Goal: Task Accomplishment & Management: Manage account settings

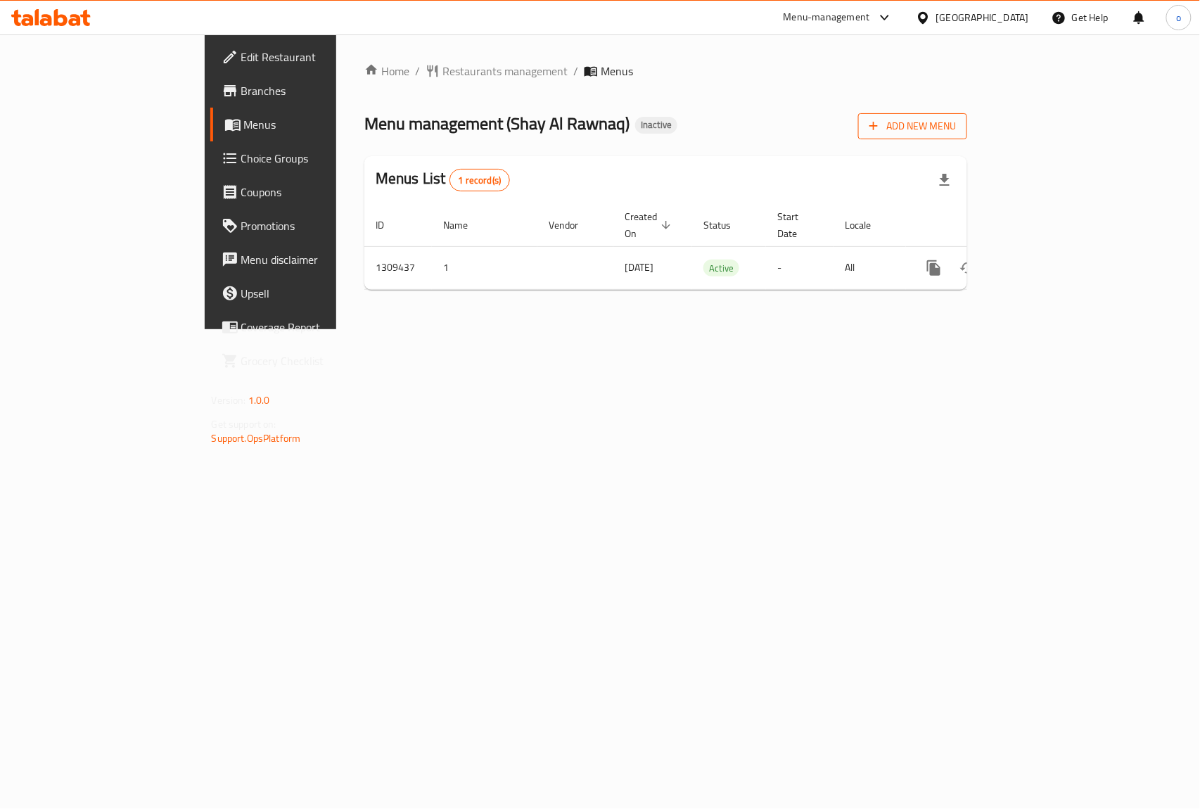
click at [956, 124] on span "Add New Menu" at bounding box center [912, 126] width 87 height 18
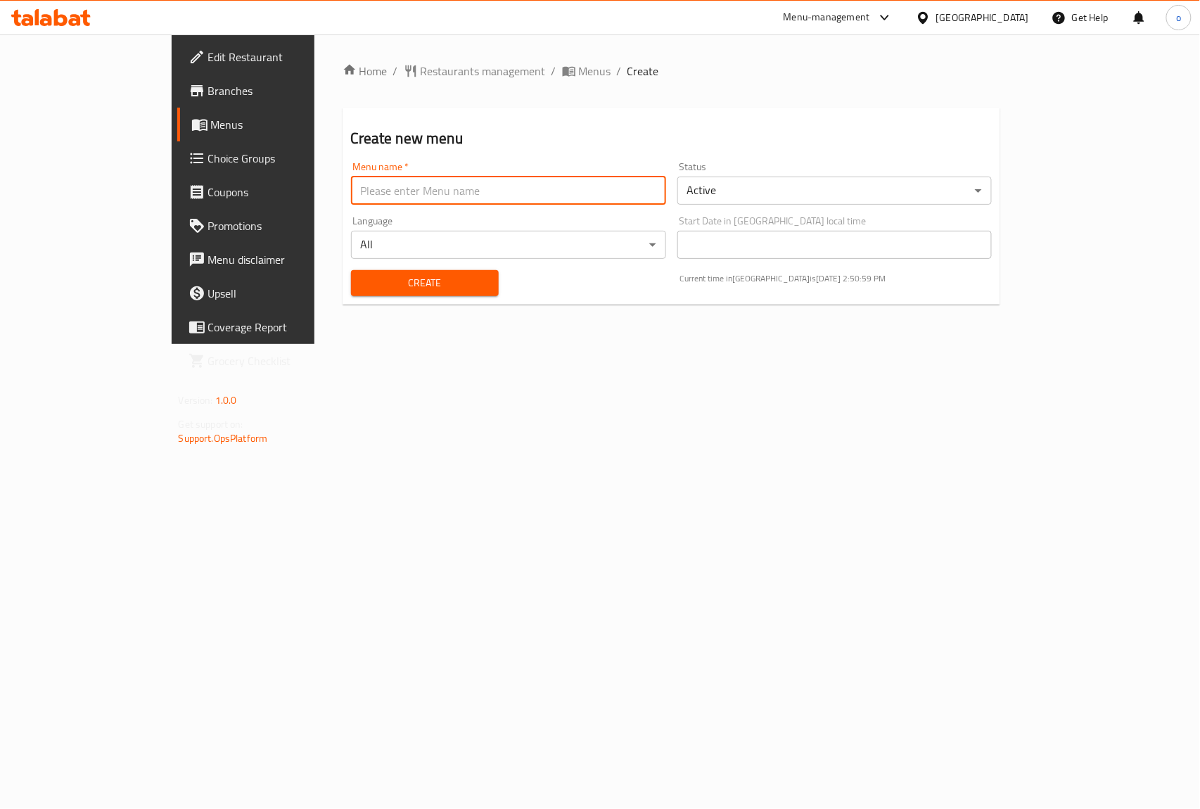
click at [549, 201] on input "text" at bounding box center [508, 191] width 315 height 28
type input "9/3/2025"
click at [362, 282] on span "Create" at bounding box center [424, 283] width 125 height 18
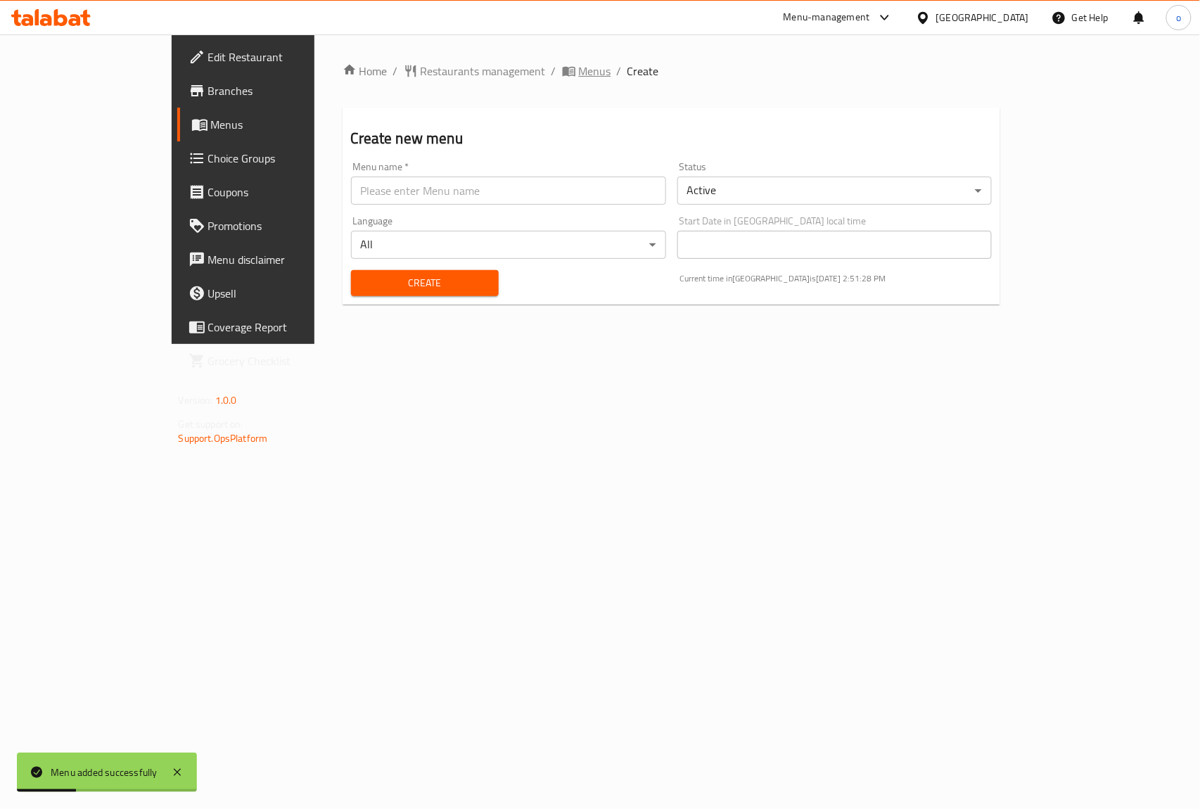
click at [579, 71] on span "Menus" at bounding box center [595, 71] width 32 height 17
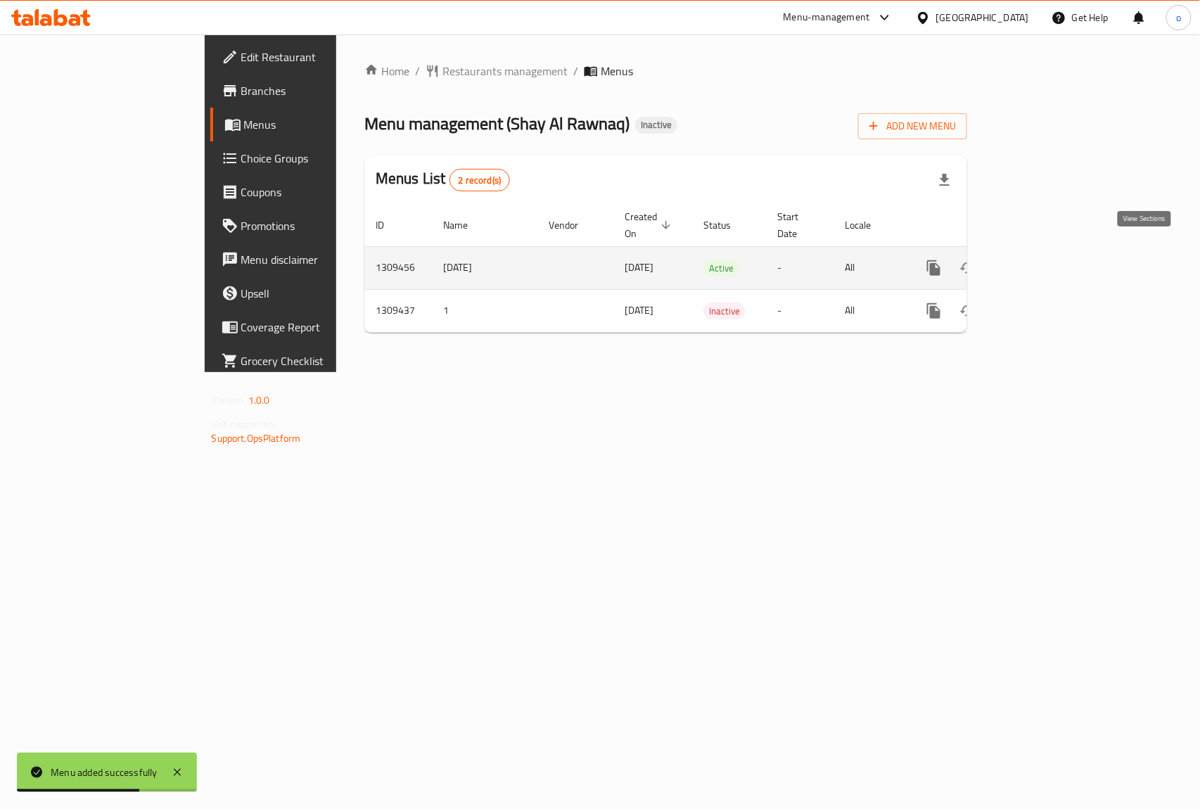
click at [1044, 260] on icon "enhanced table" at bounding box center [1035, 268] width 17 height 17
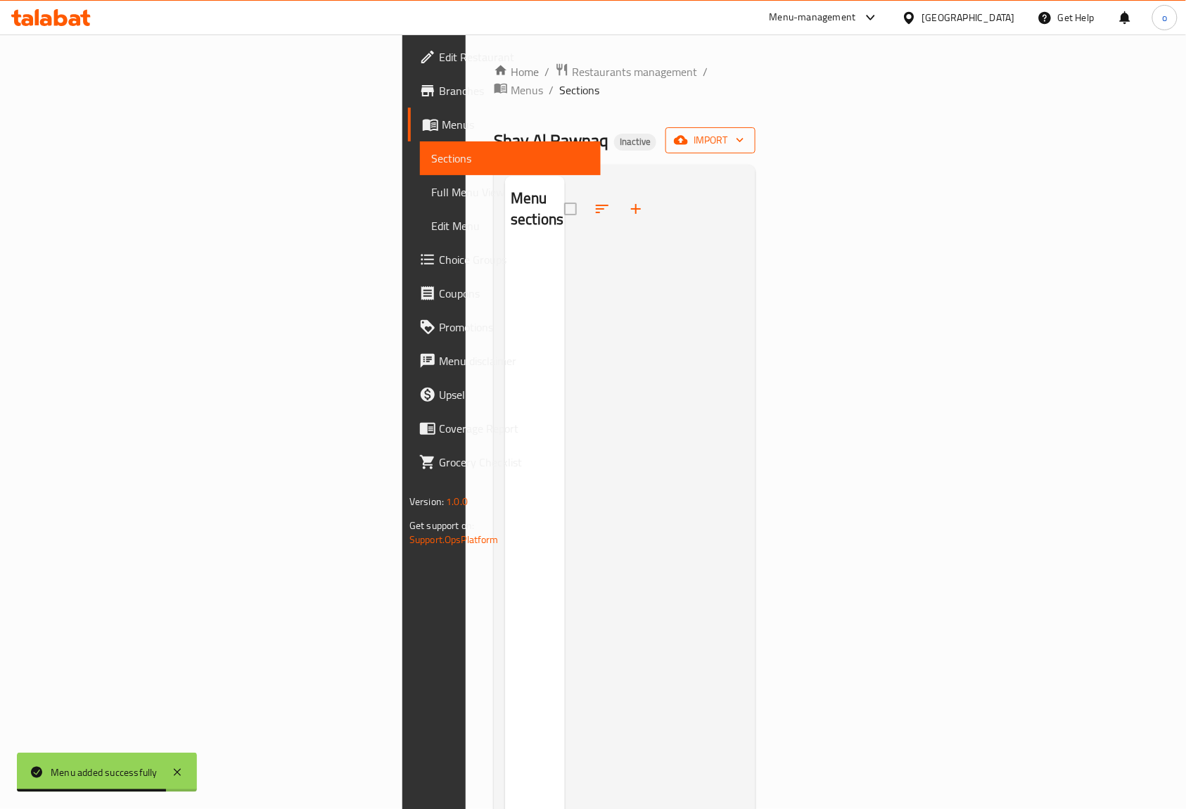
click at [744, 132] on span "import" at bounding box center [711, 141] width 68 height 18
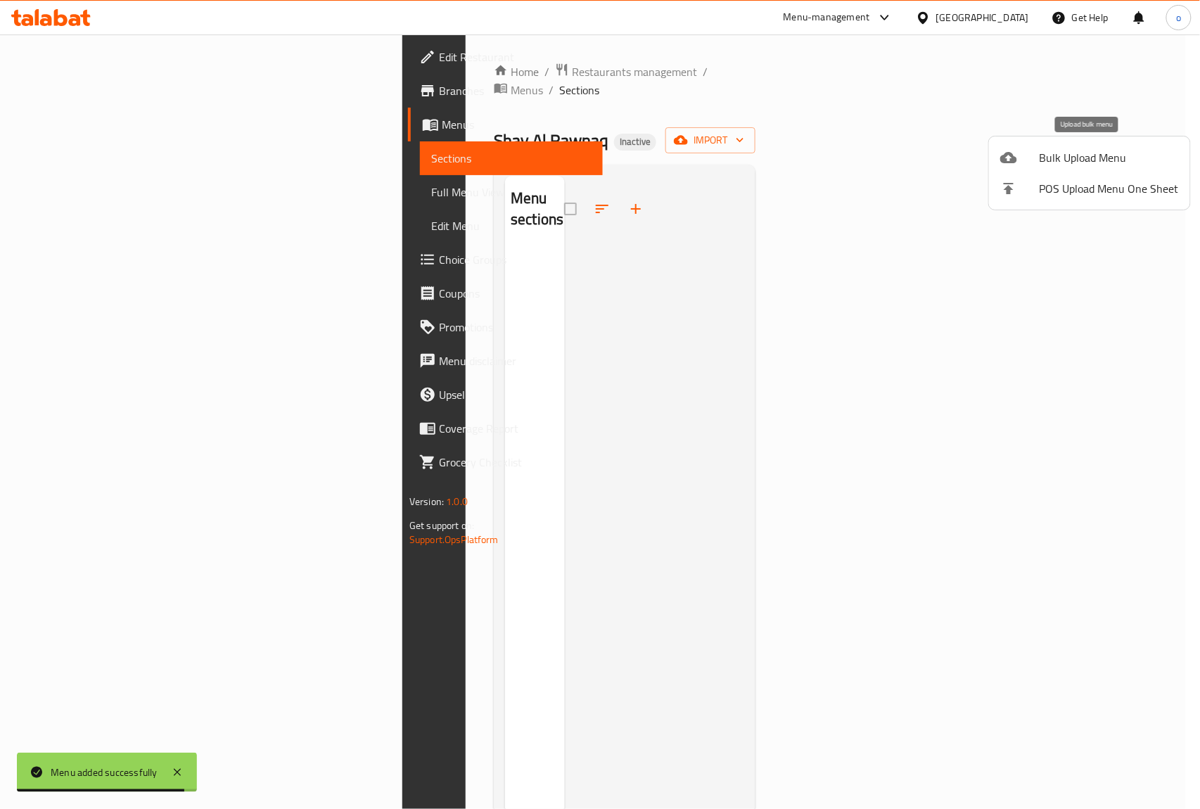
click at [1077, 158] on span "Bulk Upload Menu" at bounding box center [1109, 157] width 139 height 17
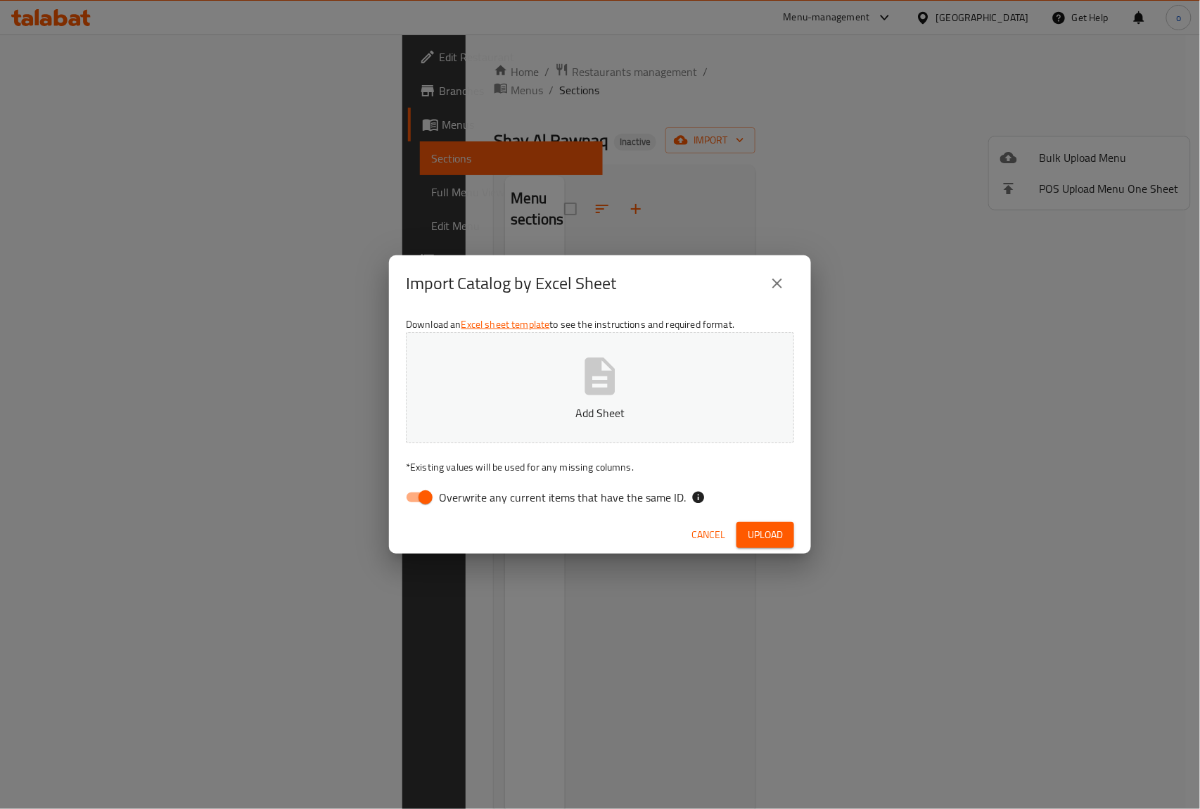
click at [605, 392] on icon "button" at bounding box center [600, 375] width 30 height 37
click at [425, 498] on input "Overwrite any current items that have the same ID." at bounding box center [425, 497] width 80 height 27
checkbox input "false"
click at [760, 533] on span "Upload" at bounding box center [765, 535] width 35 height 18
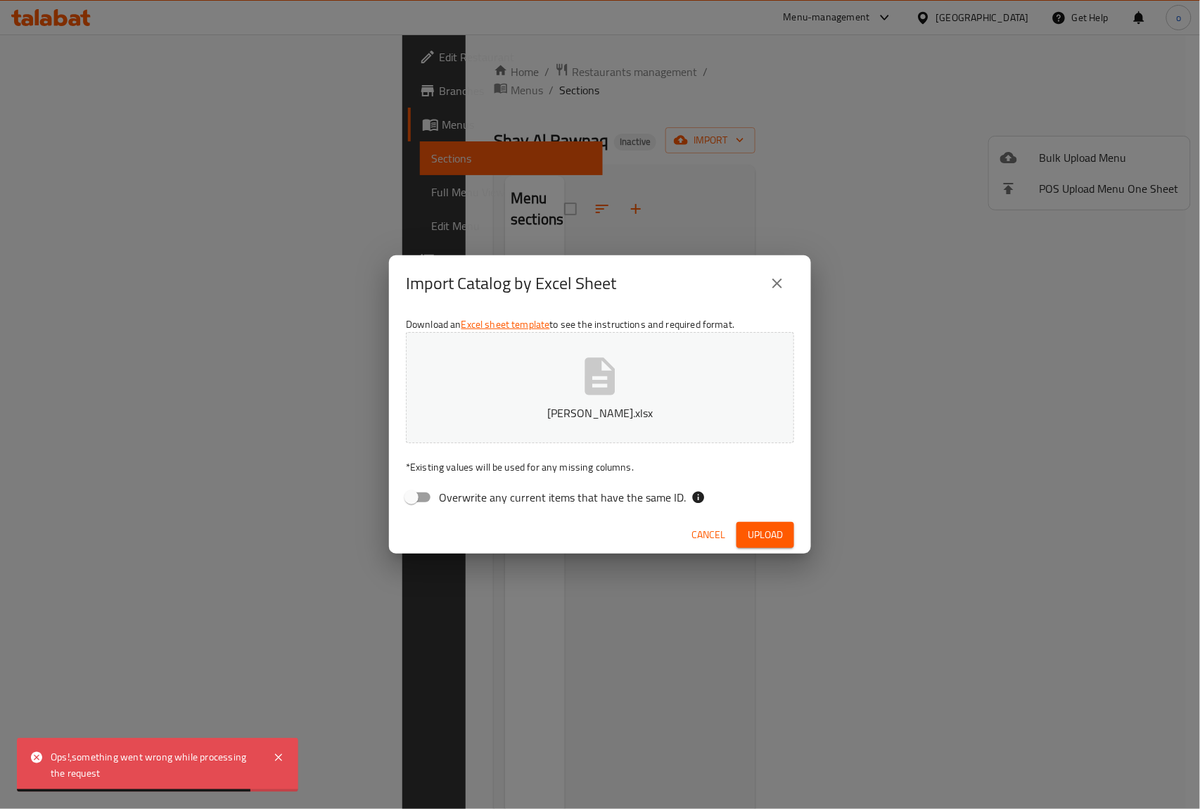
click at [768, 526] on span "Upload" at bounding box center [765, 535] width 35 height 18
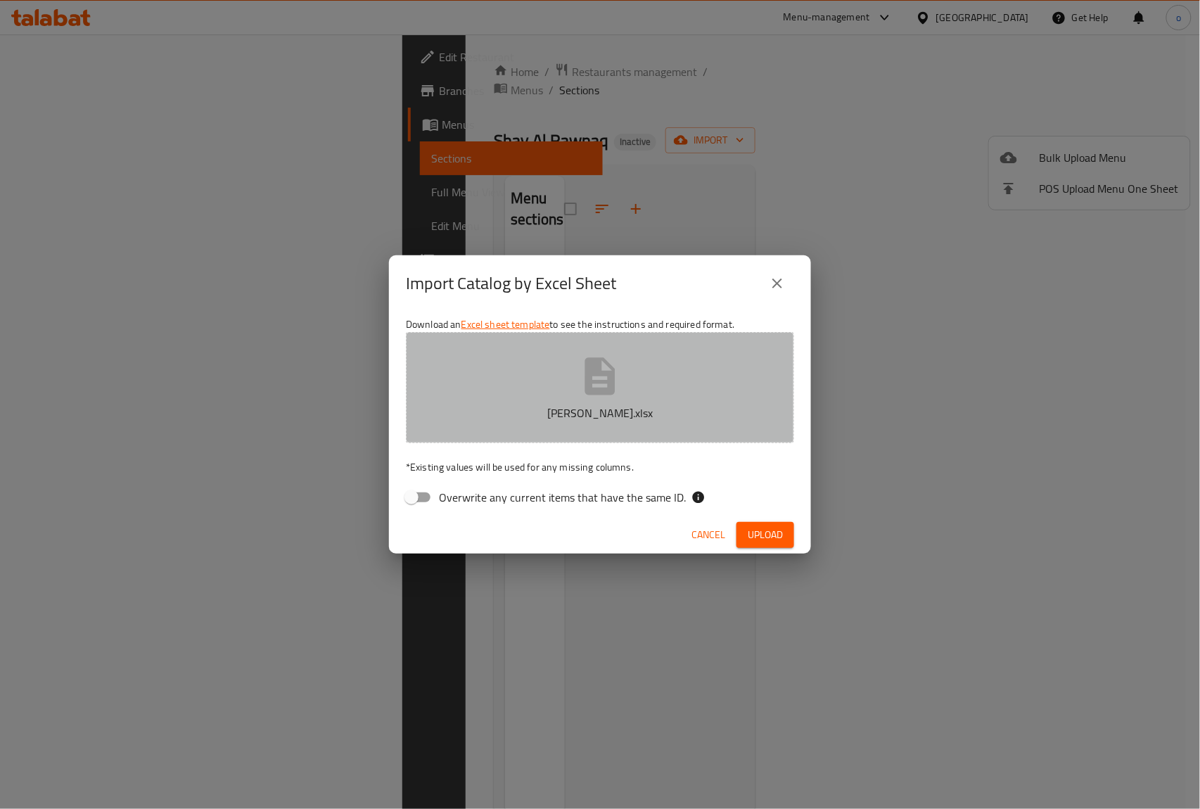
click at [659, 406] on p "OMAR.xlsx" at bounding box center [600, 412] width 345 height 17
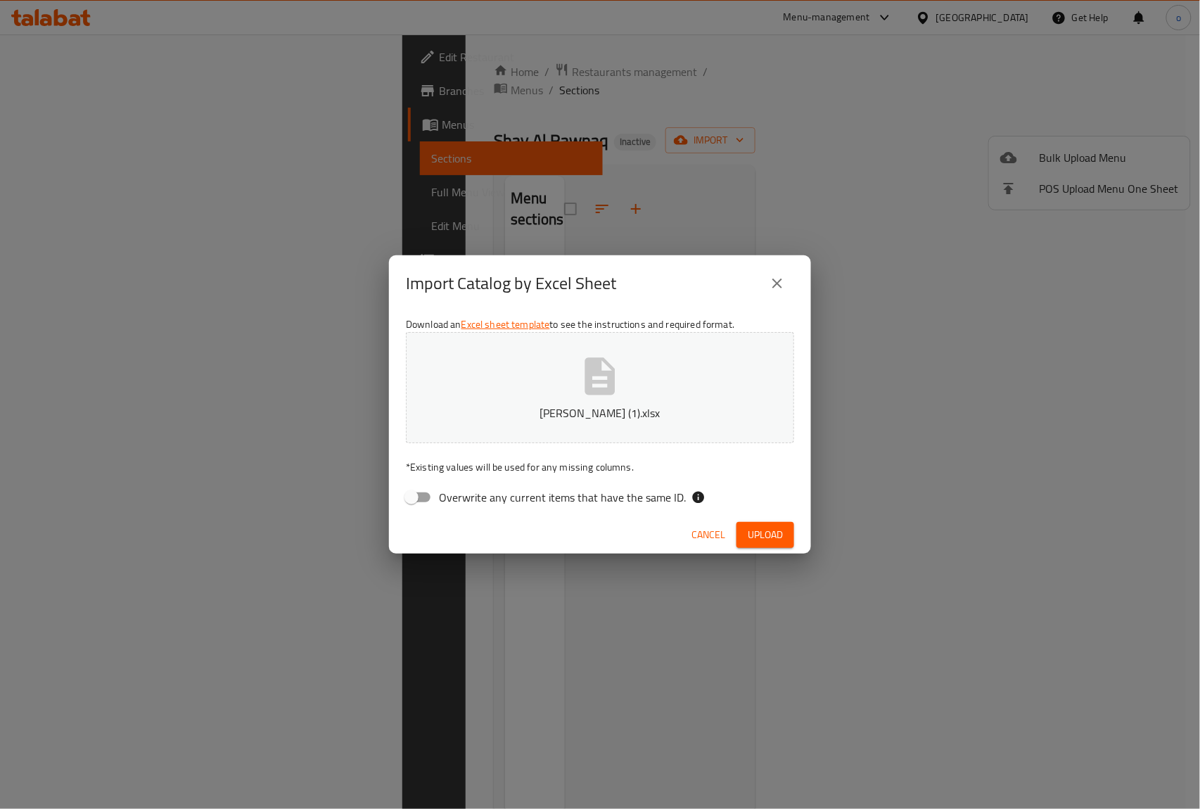
click at [764, 540] on span "Upload" at bounding box center [765, 535] width 35 height 18
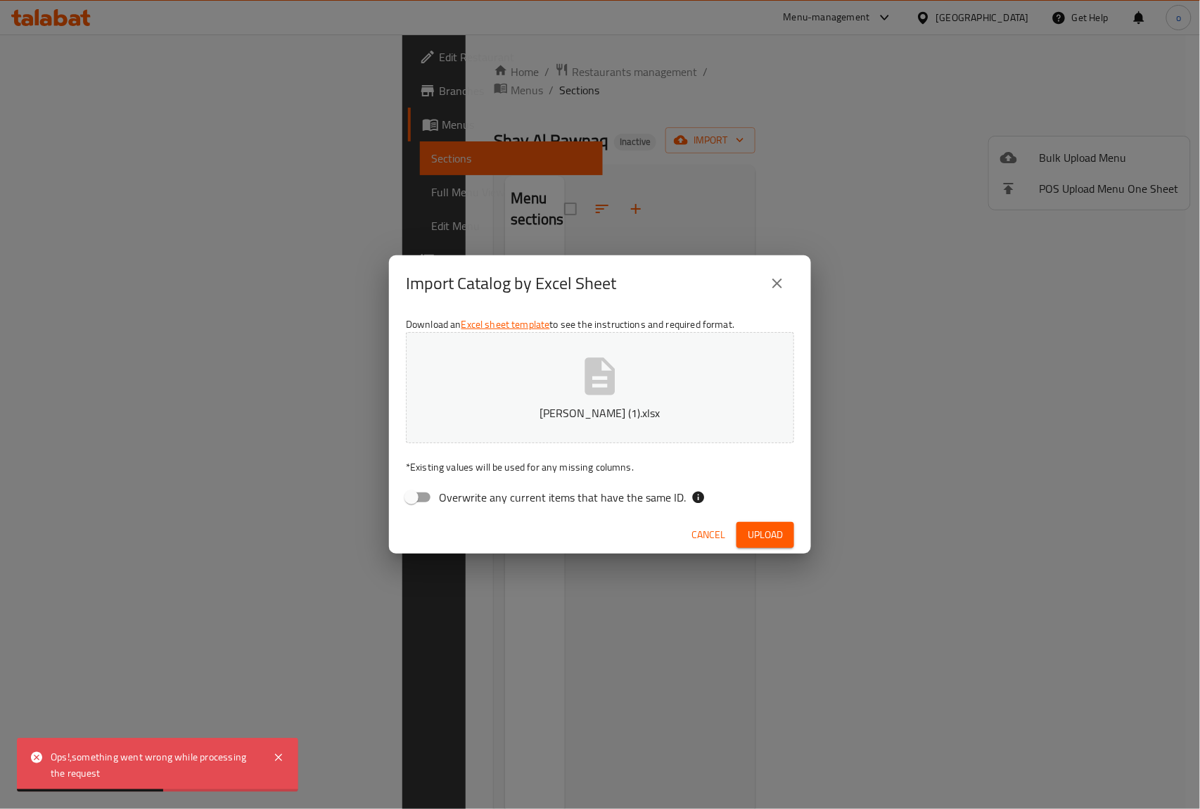
click at [760, 527] on span "Upload" at bounding box center [765, 535] width 35 height 18
click at [778, 281] on icon "close" at bounding box center [777, 283] width 17 height 17
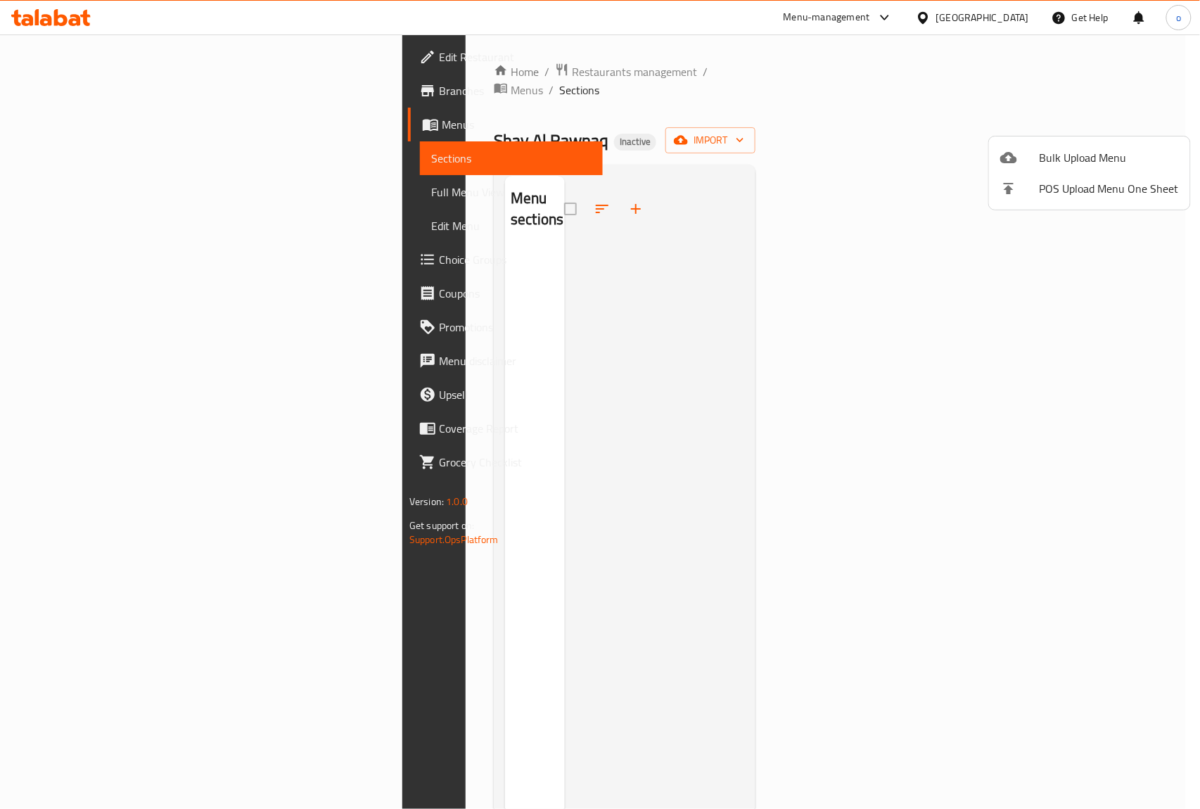
click at [359, 70] on div at bounding box center [600, 404] width 1200 height 809
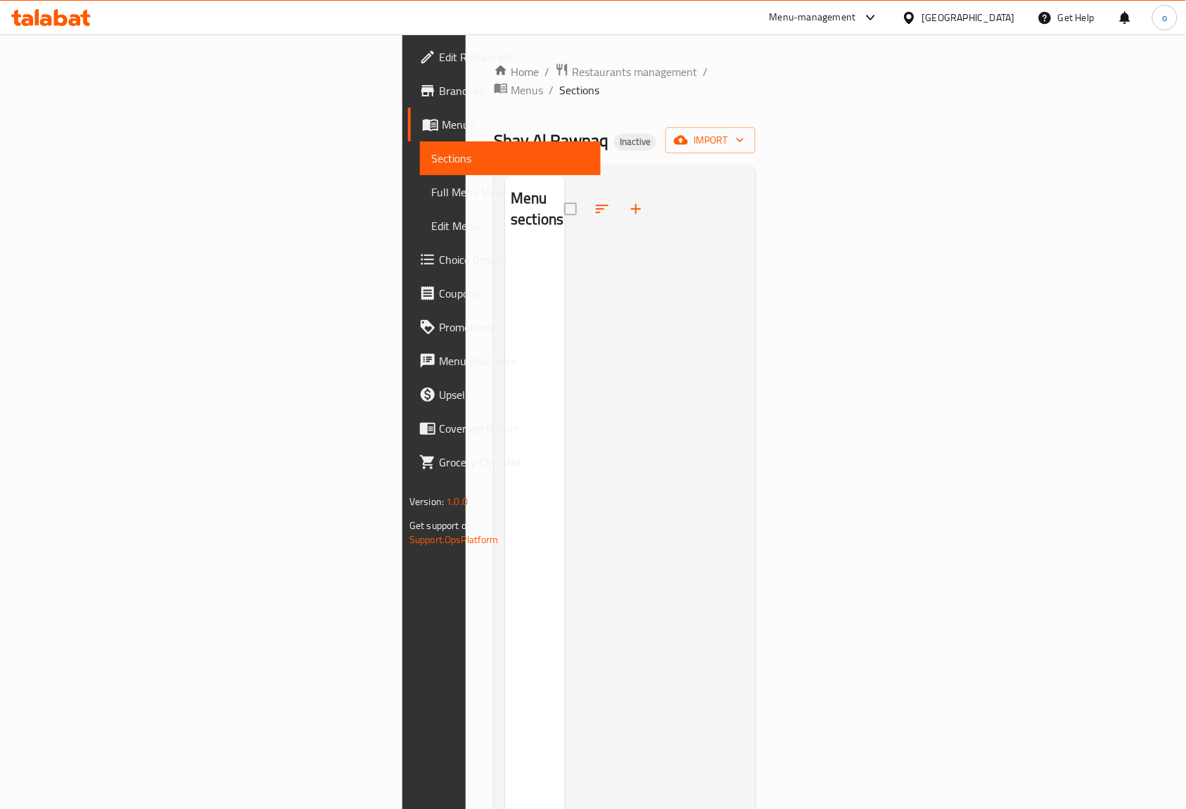
click at [442, 127] on span "Menus" at bounding box center [516, 124] width 148 height 17
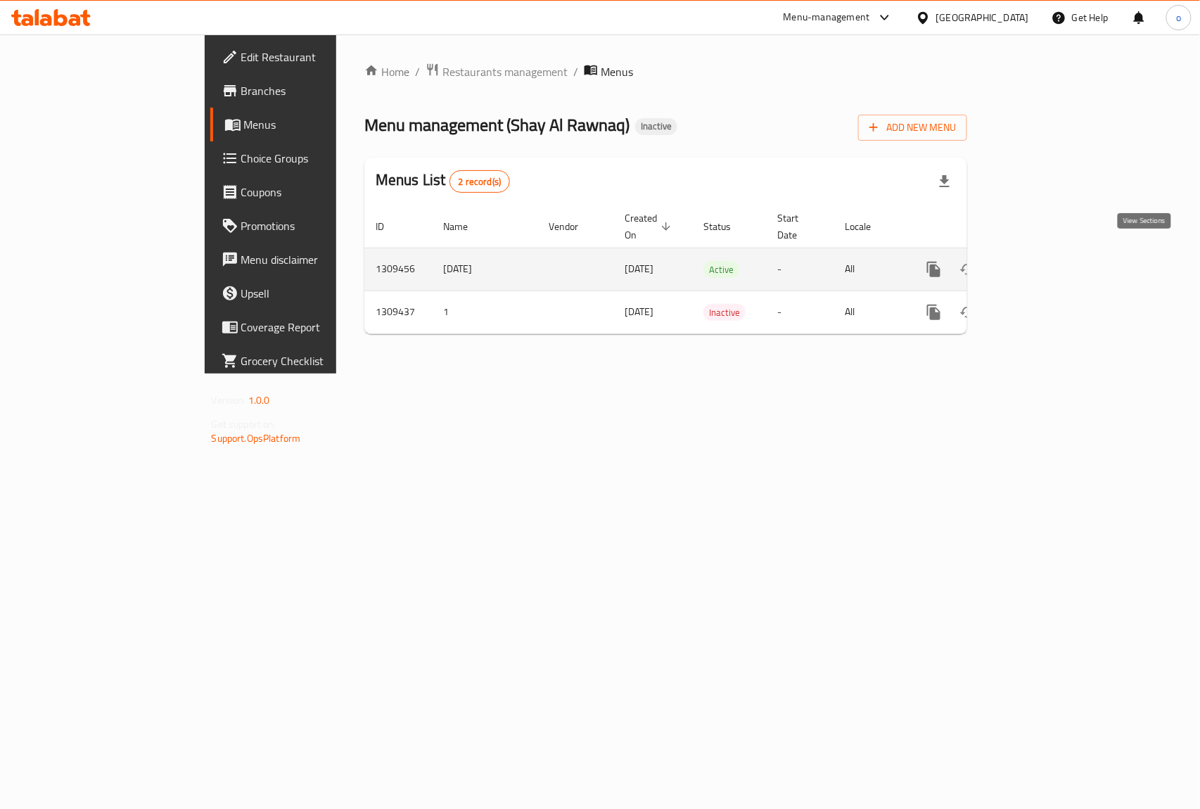
click at [1044, 261] on icon "enhanced table" at bounding box center [1035, 269] width 17 height 17
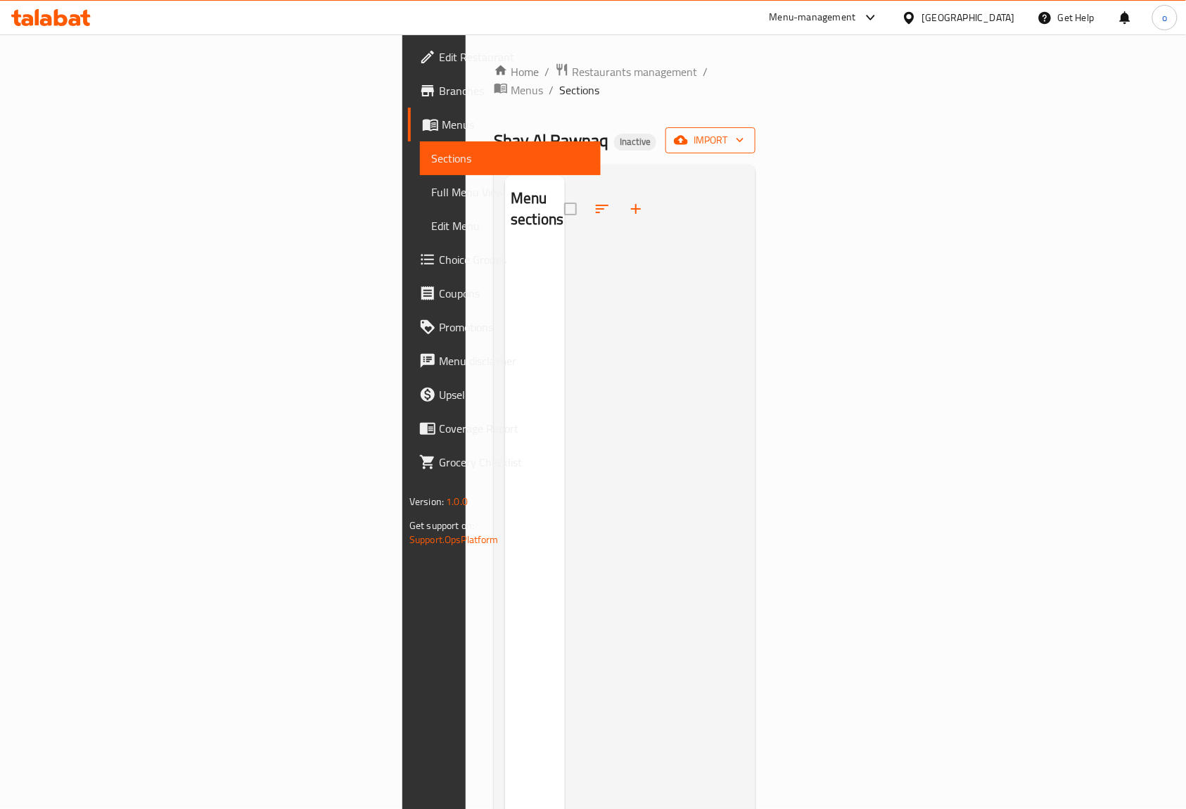
click at [744, 132] on span "import" at bounding box center [711, 141] width 68 height 18
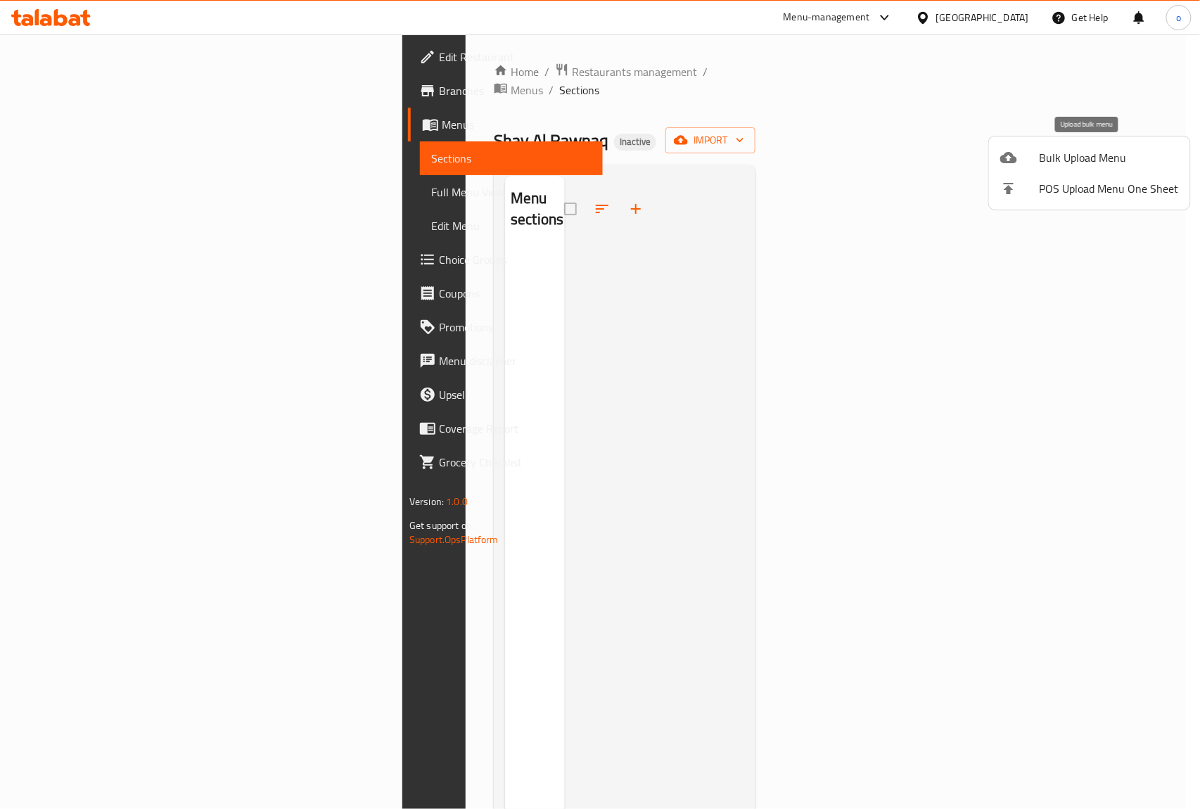
click at [1079, 156] on span "Bulk Upload Menu" at bounding box center [1109, 157] width 139 height 17
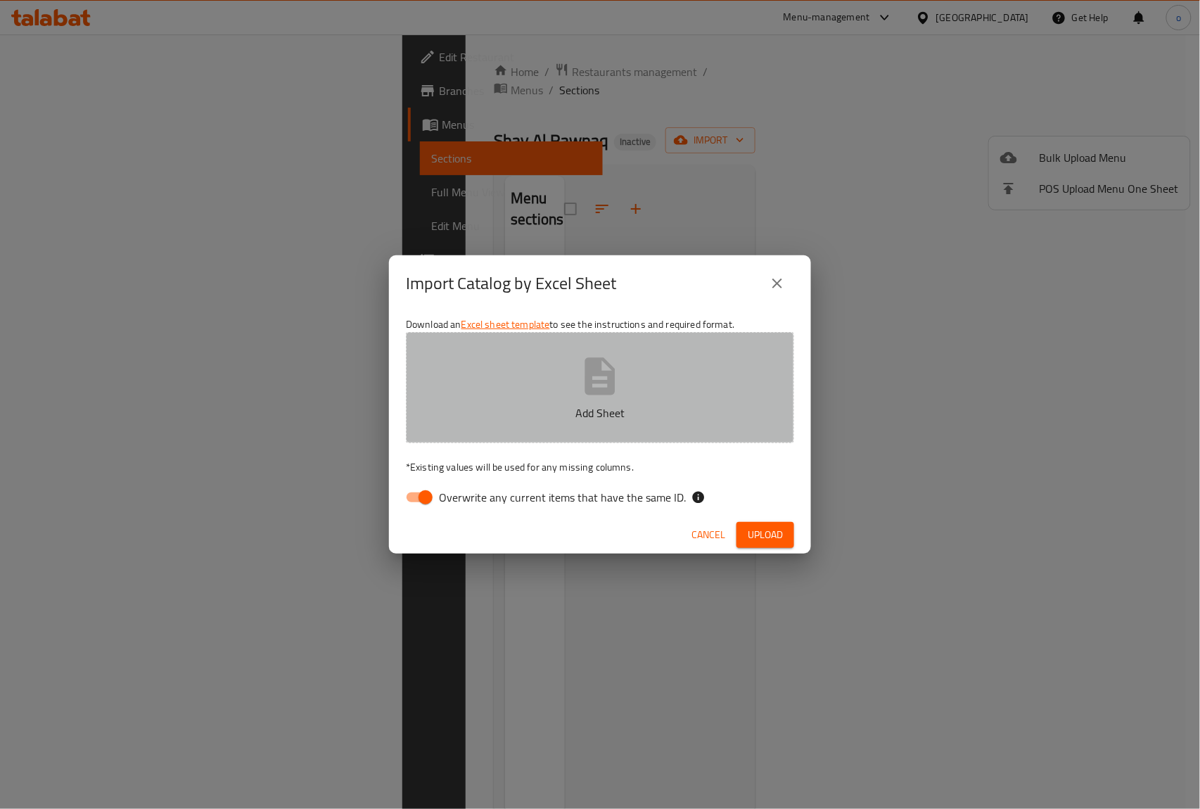
click at [602, 385] on icon "button" at bounding box center [599, 376] width 45 height 45
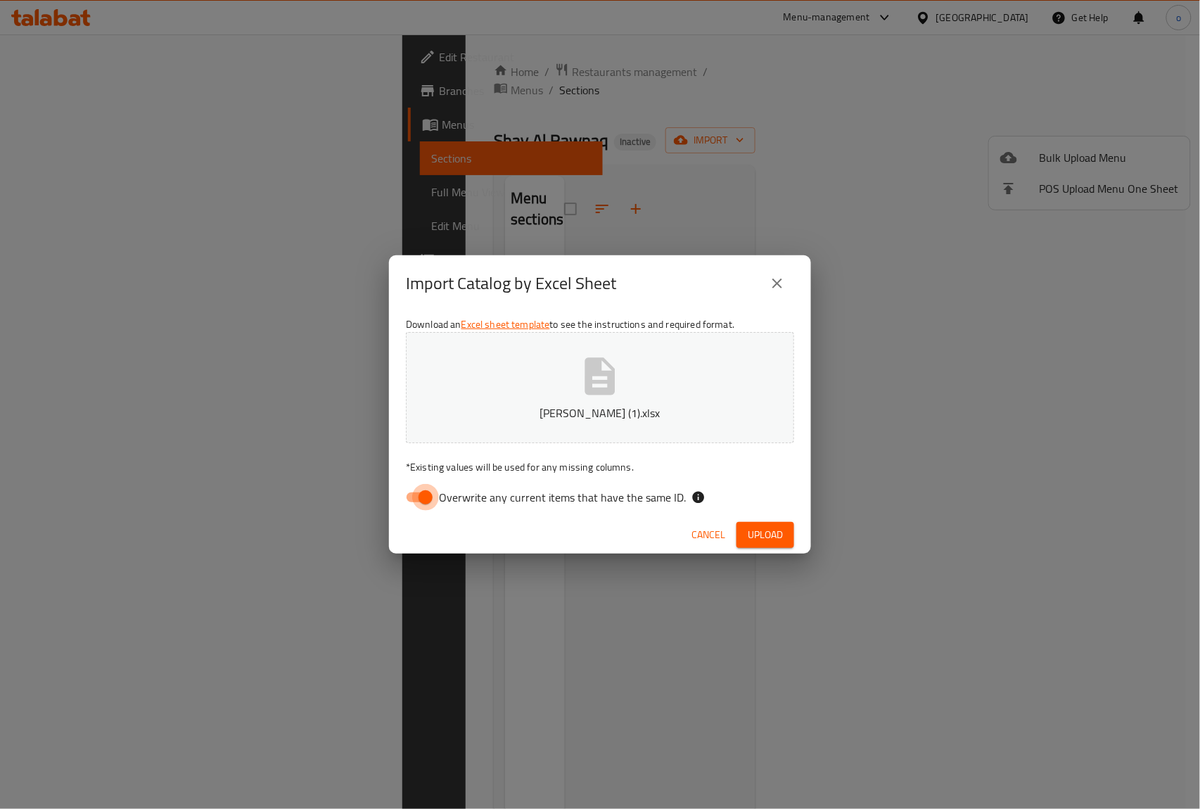
click at [411, 494] on input "Overwrite any current items that have the same ID." at bounding box center [425, 497] width 80 height 27
checkbox input "false"
click at [772, 538] on span "Upload" at bounding box center [765, 535] width 35 height 18
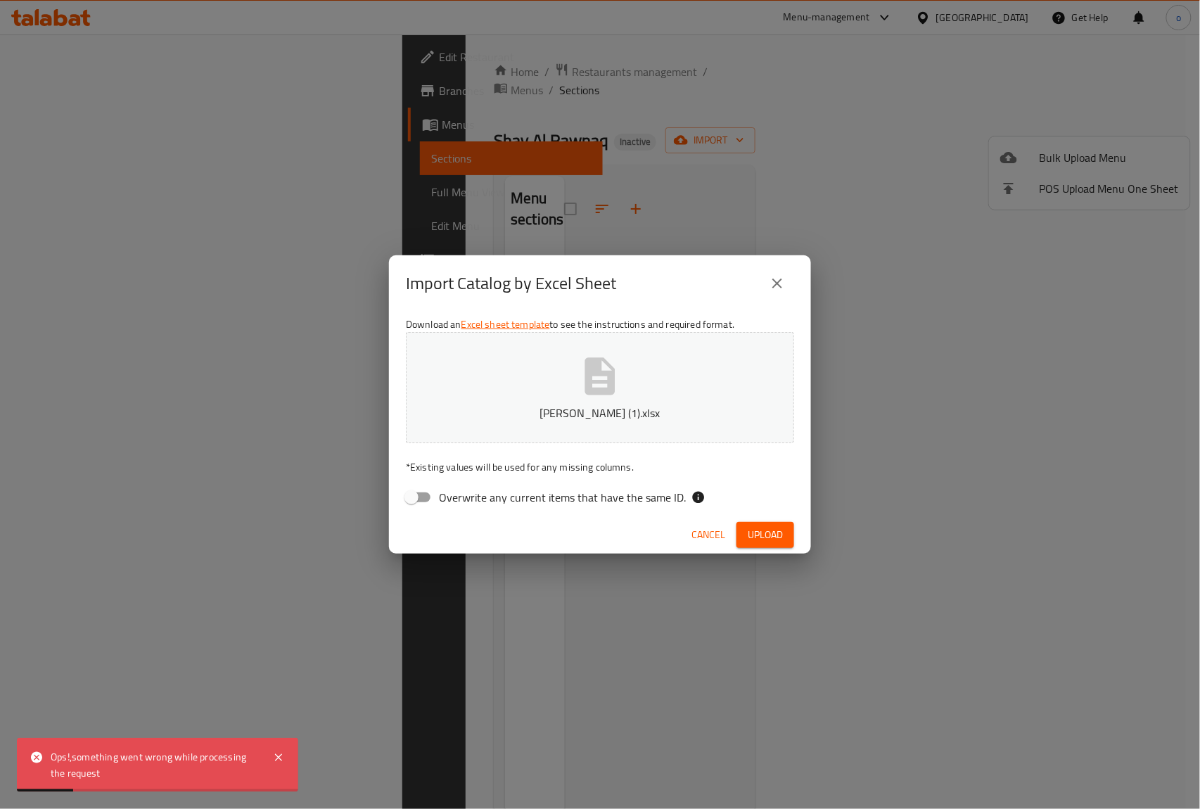
click at [166, 769] on div "Ops!,something went wrong while processing the request" at bounding box center [155, 765] width 208 height 32
click at [283, 757] on icon at bounding box center [278, 757] width 17 height 17
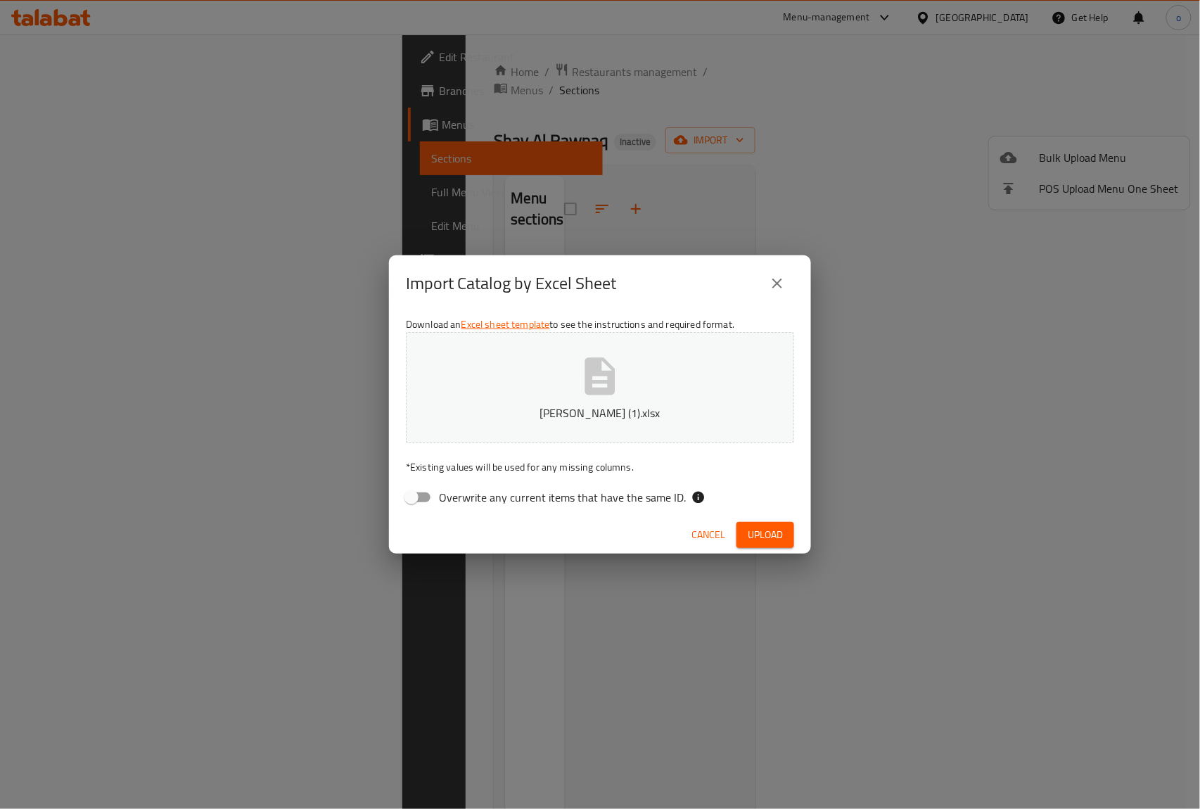
click at [769, 539] on span "Upload" at bounding box center [765, 535] width 35 height 18
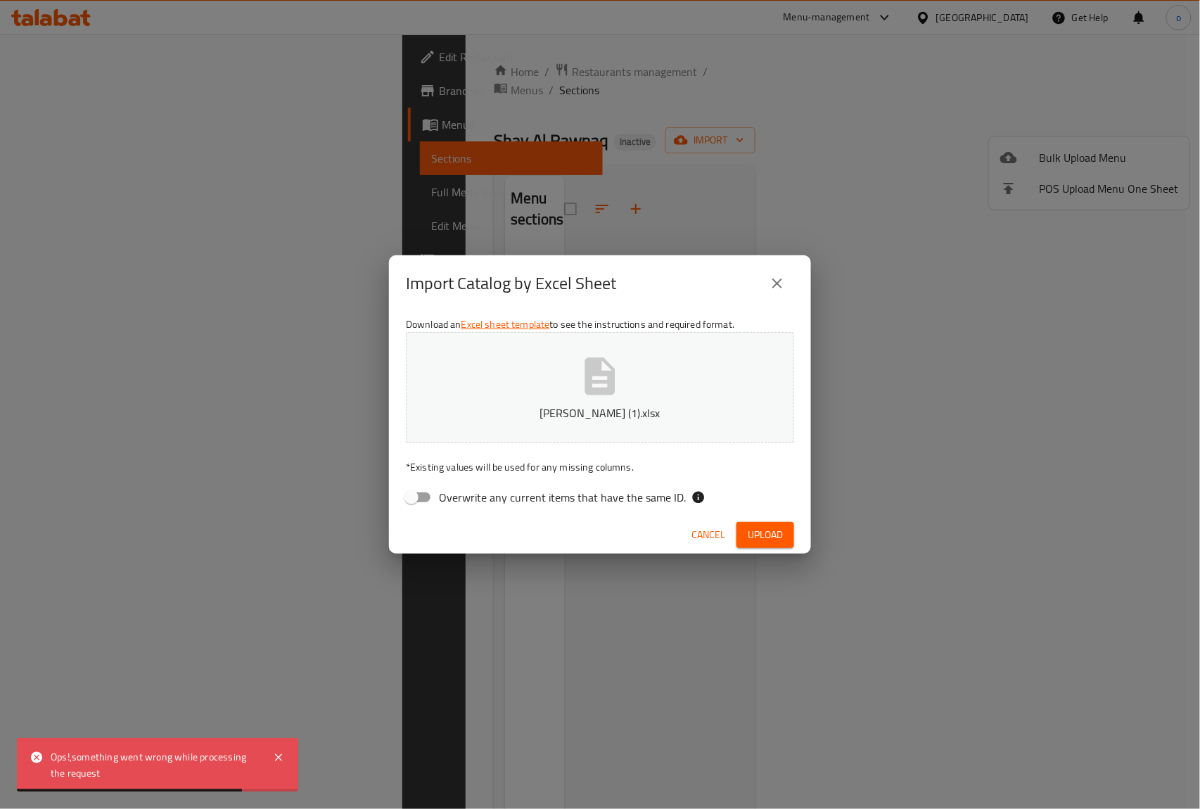
click at [720, 533] on span "Cancel" at bounding box center [708, 535] width 34 height 18
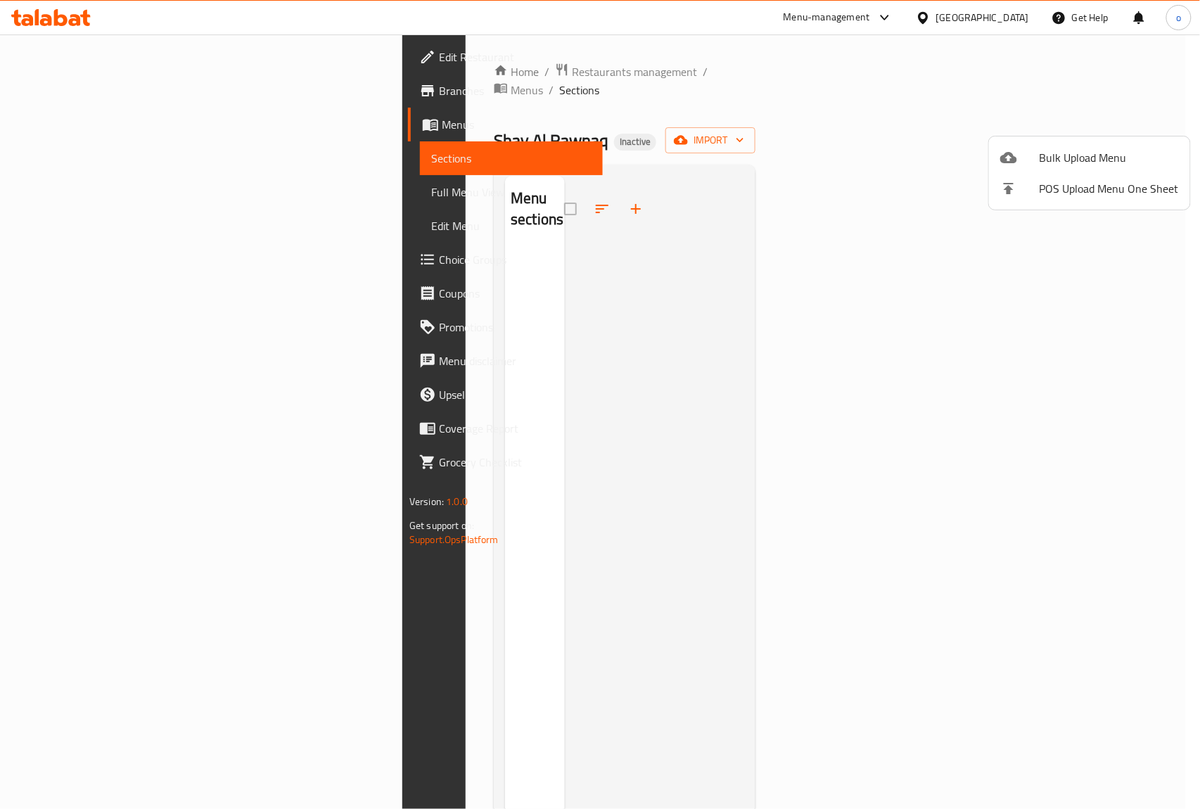
click at [63, 115] on div at bounding box center [600, 404] width 1200 height 809
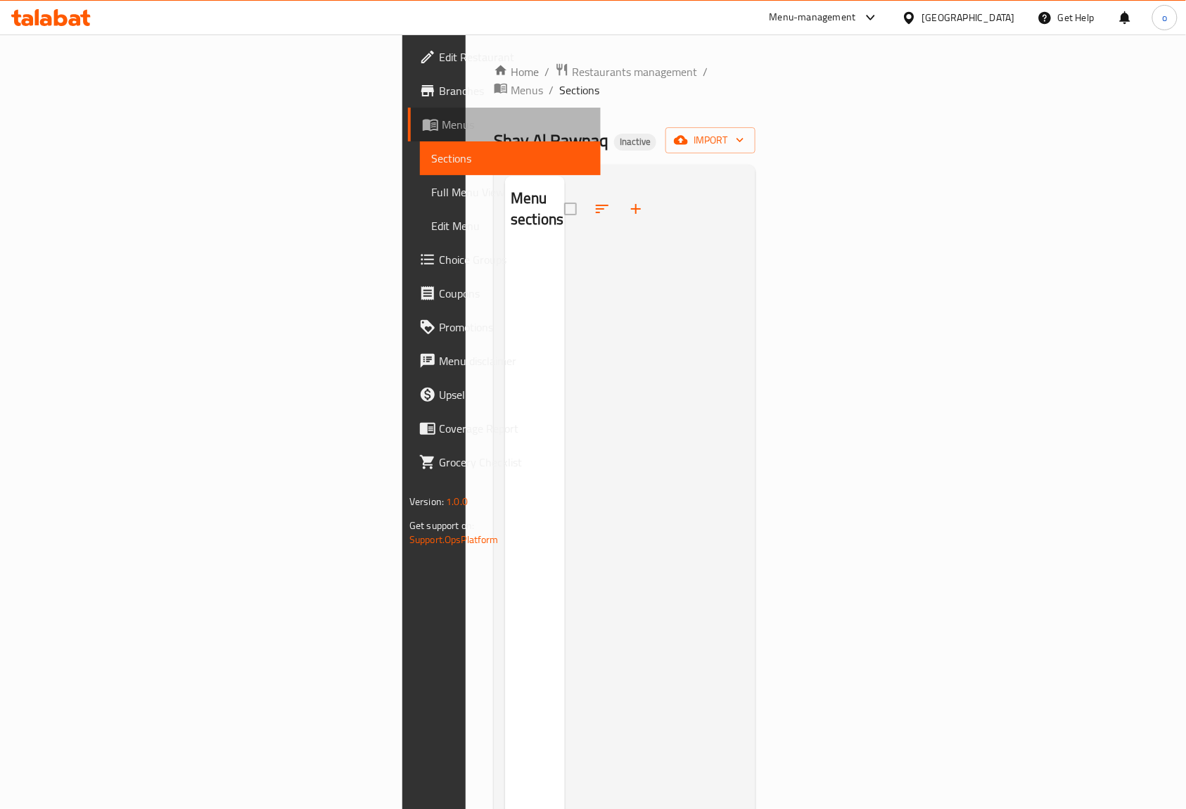
click at [442, 129] on span "Menus" at bounding box center [516, 124] width 148 height 17
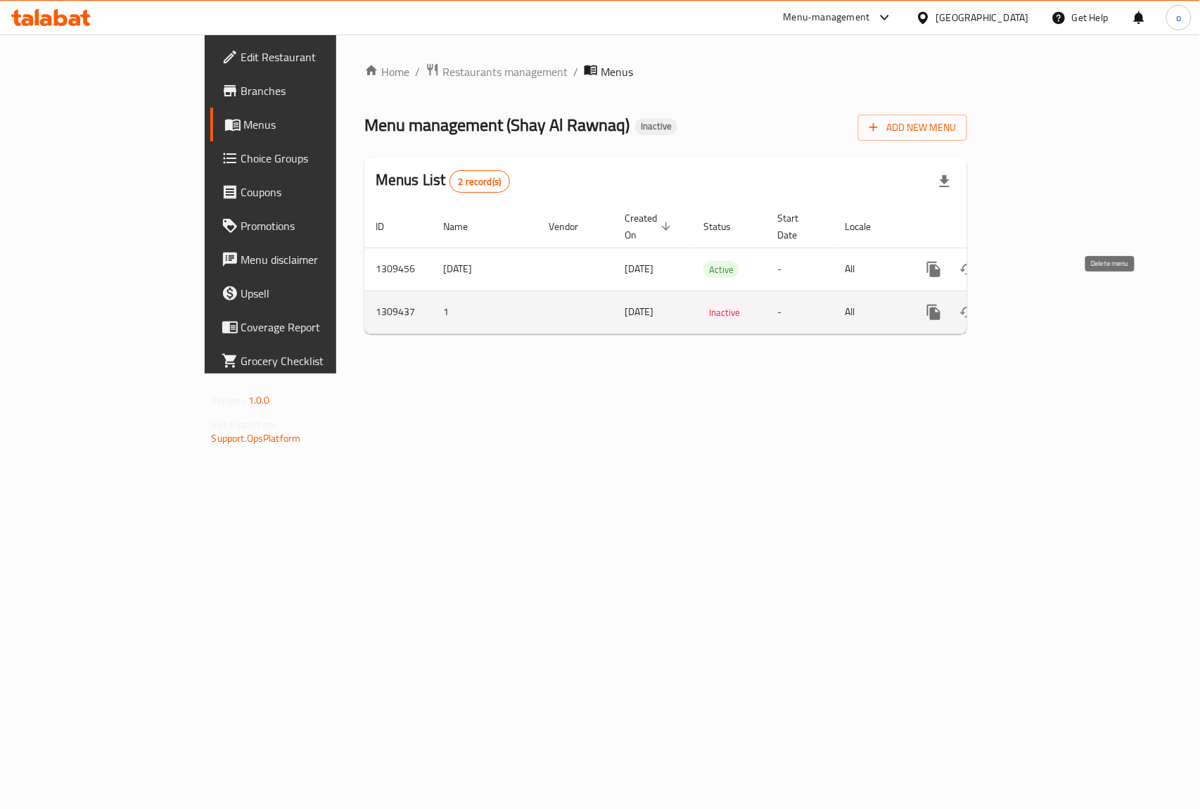
click at [1010, 304] on icon "enhanced table" at bounding box center [1001, 312] width 17 height 17
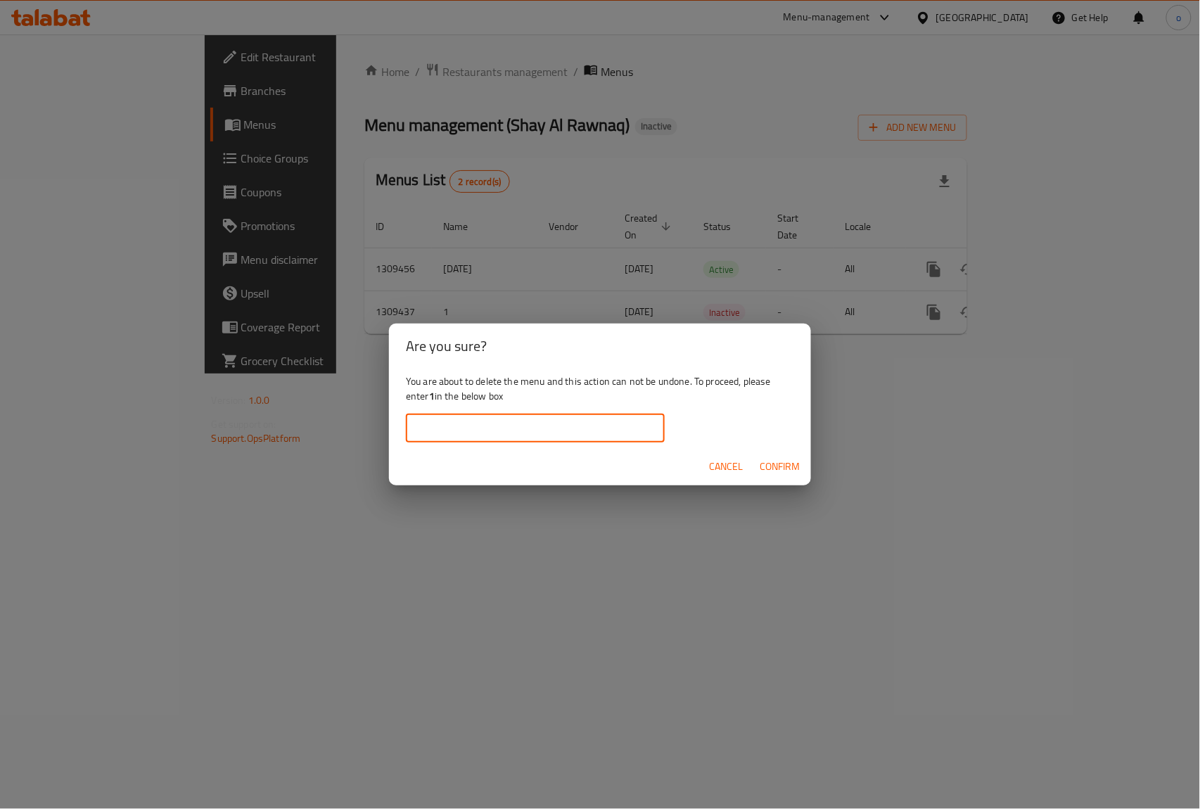
click at [485, 423] on input "text" at bounding box center [535, 428] width 259 height 28
type input "1"
click at [771, 460] on span "Confirm" at bounding box center [780, 467] width 40 height 18
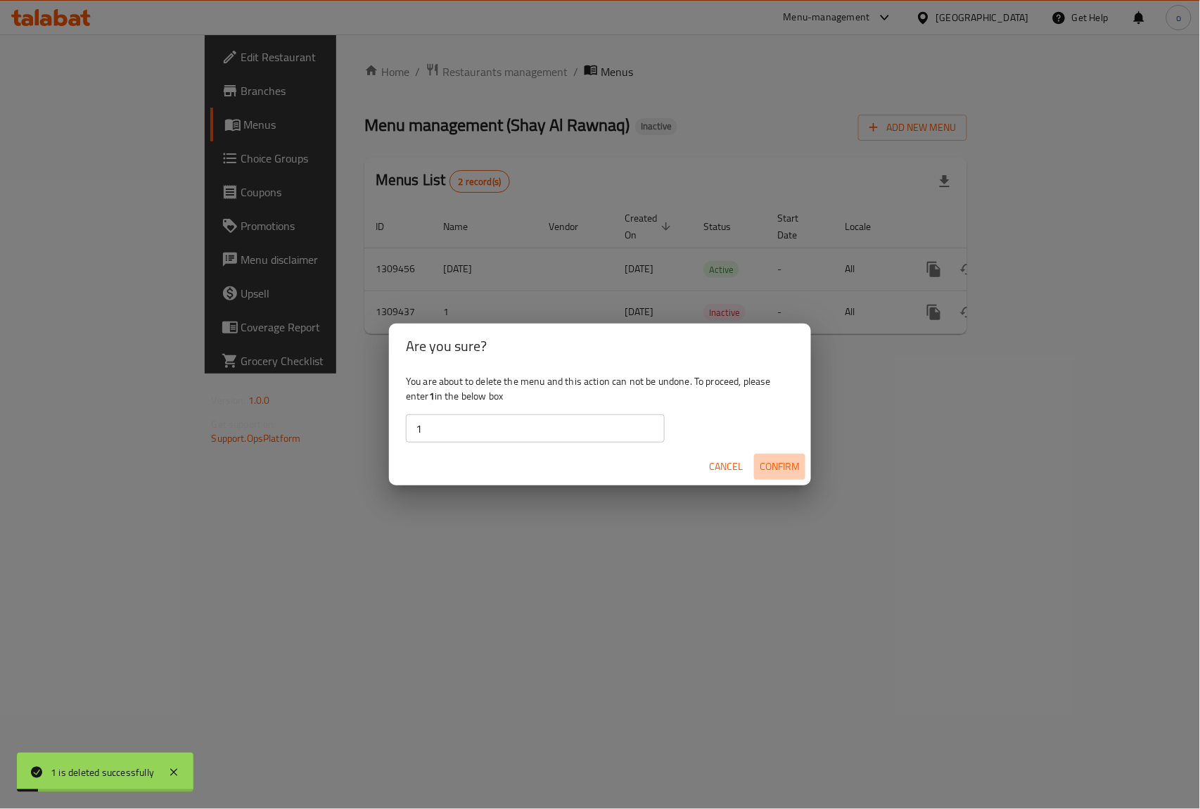
click at [791, 462] on span "Confirm" at bounding box center [780, 467] width 40 height 18
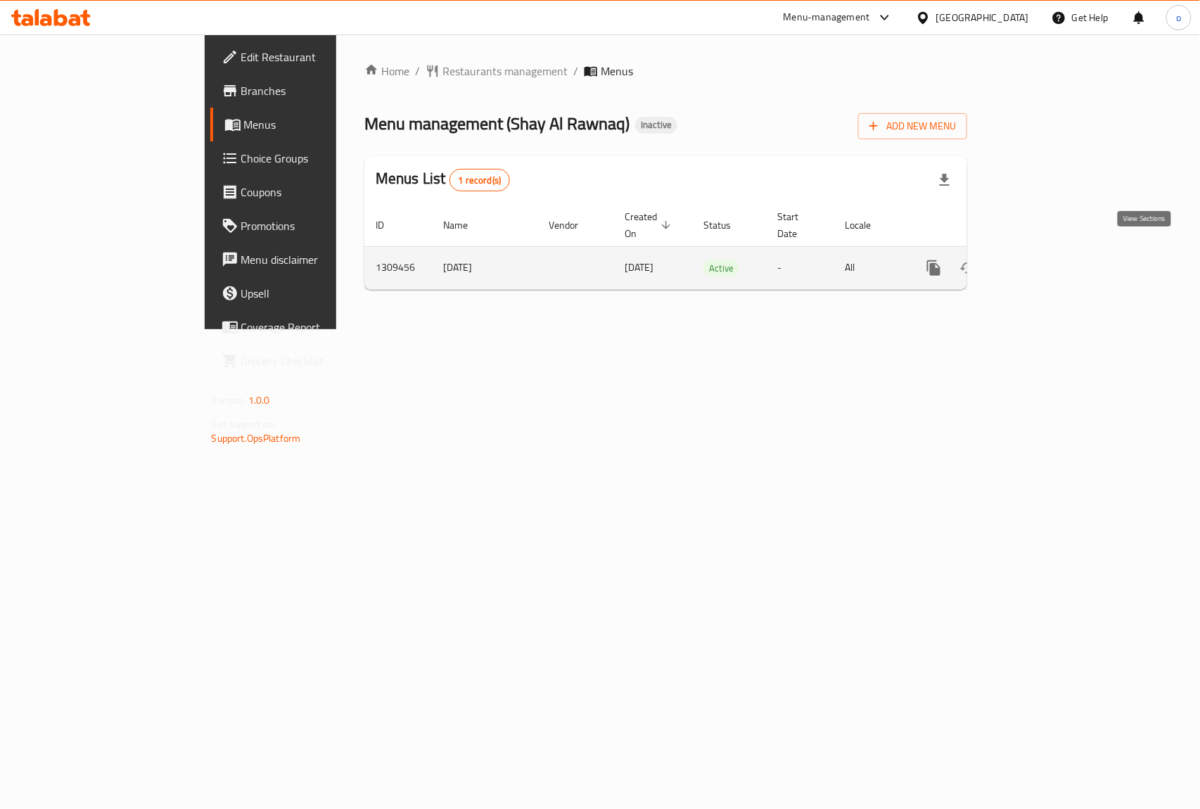
click at [1044, 260] on icon "enhanced table" at bounding box center [1035, 268] width 17 height 17
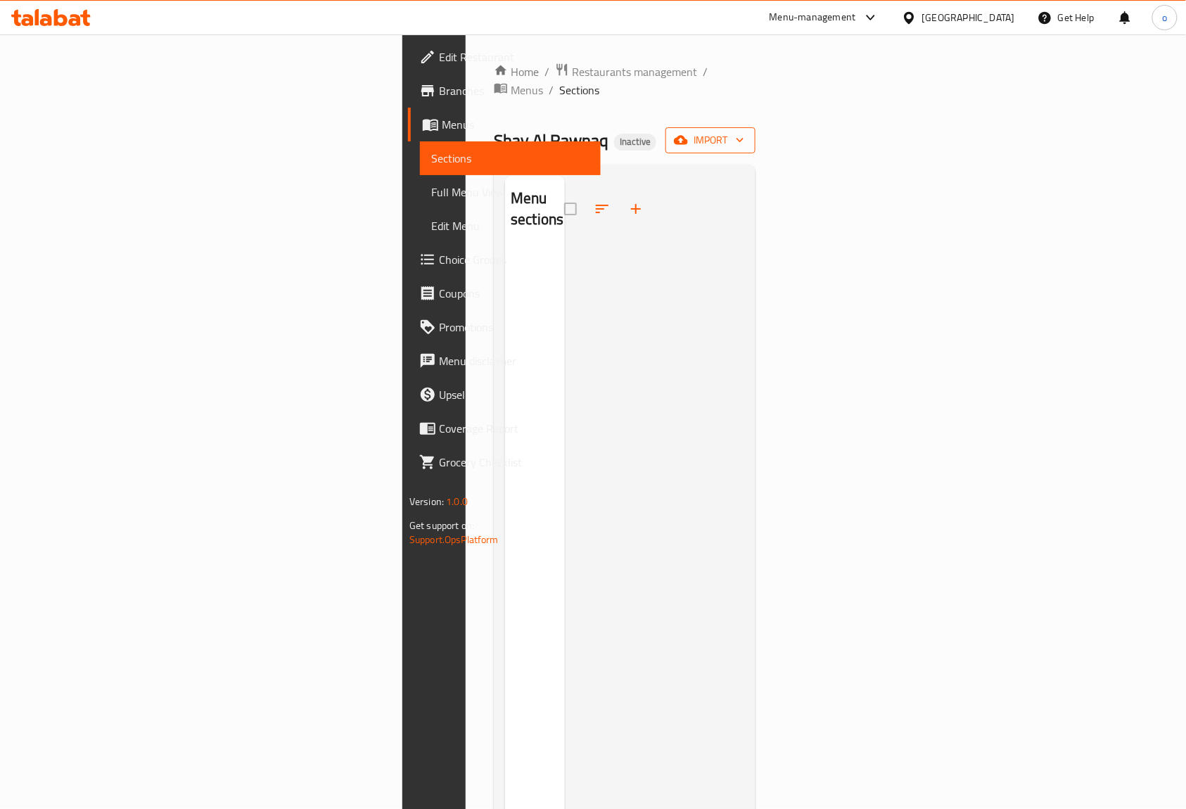
click at [744, 132] on span "import" at bounding box center [711, 141] width 68 height 18
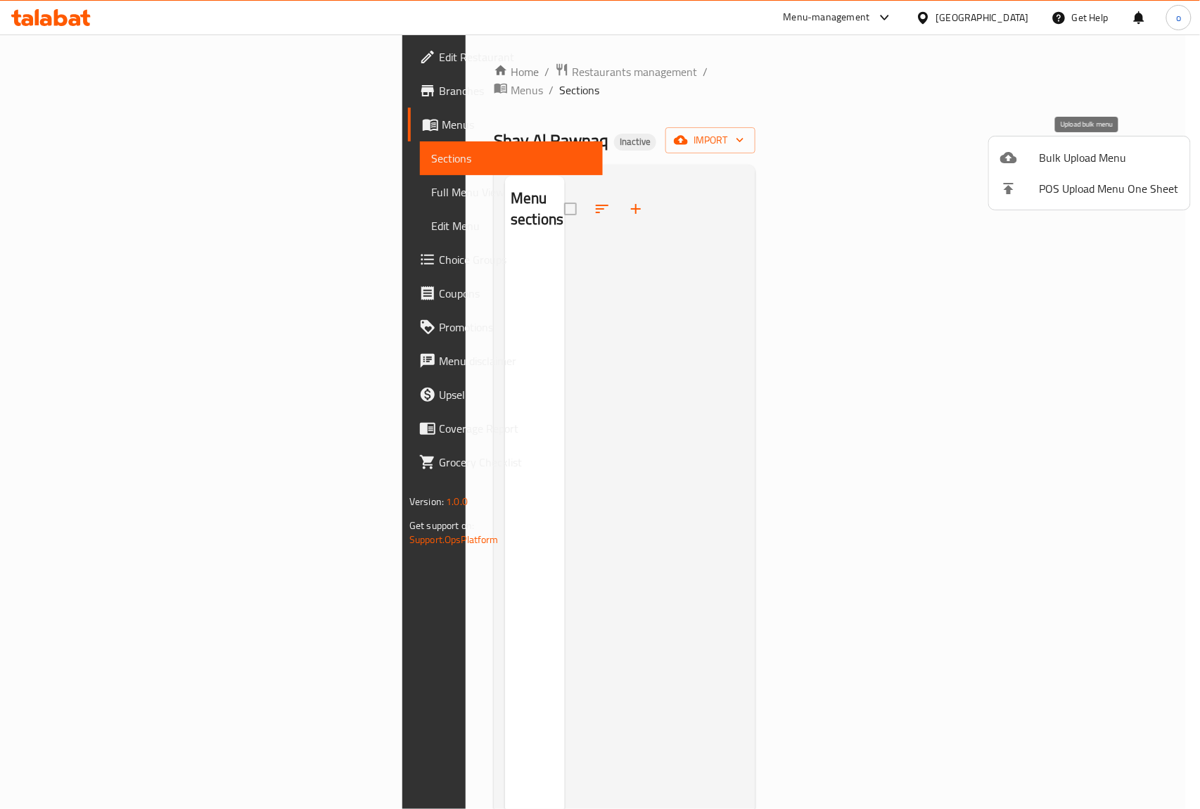
click at [1059, 169] on li "Bulk Upload Menu" at bounding box center [1089, 157] width 201 height 31
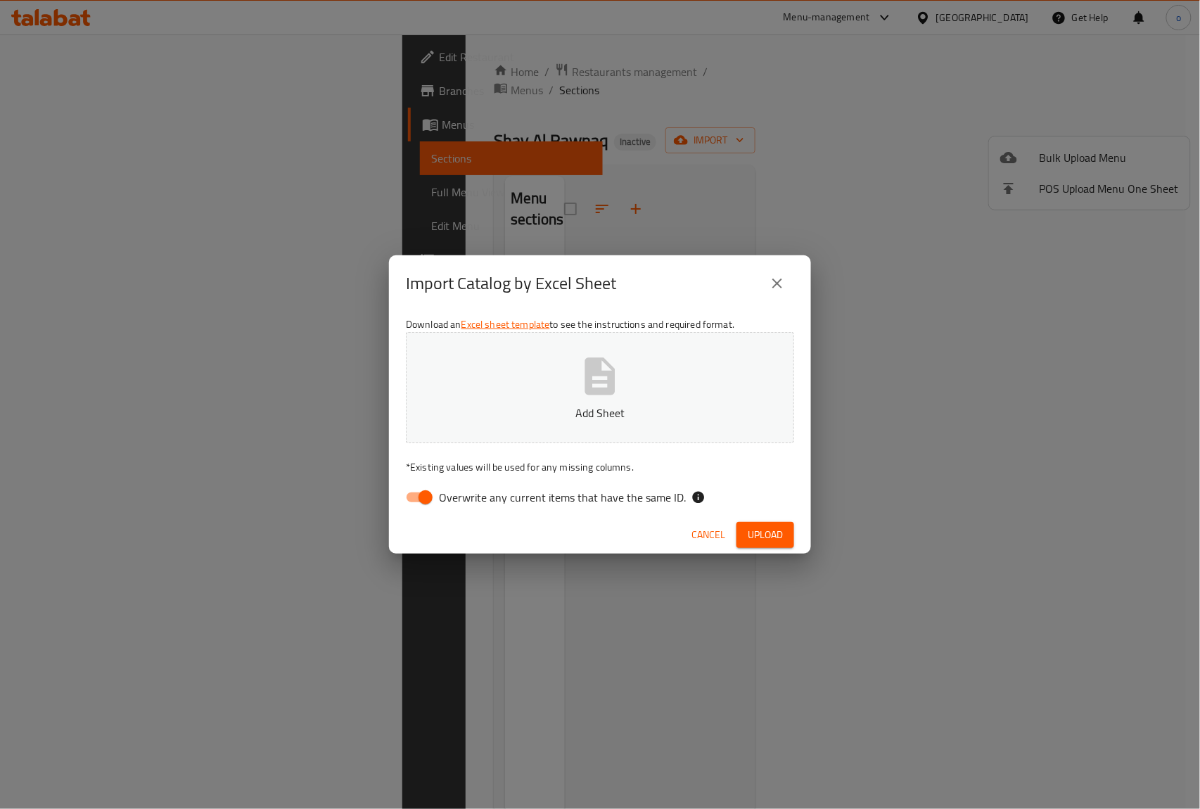
click at [432, 488] on input "Overwrite any current items that have the same ID." at bounding box center [425, 497] width 80 height 27
checkbox input "false"
click at [541, 414] on p "Add Sheet" at bounding box center [600, 412] width 345 height 17
click at [758, 535] on span "Upload" at bounding box center [765, 535] width 35 height 18
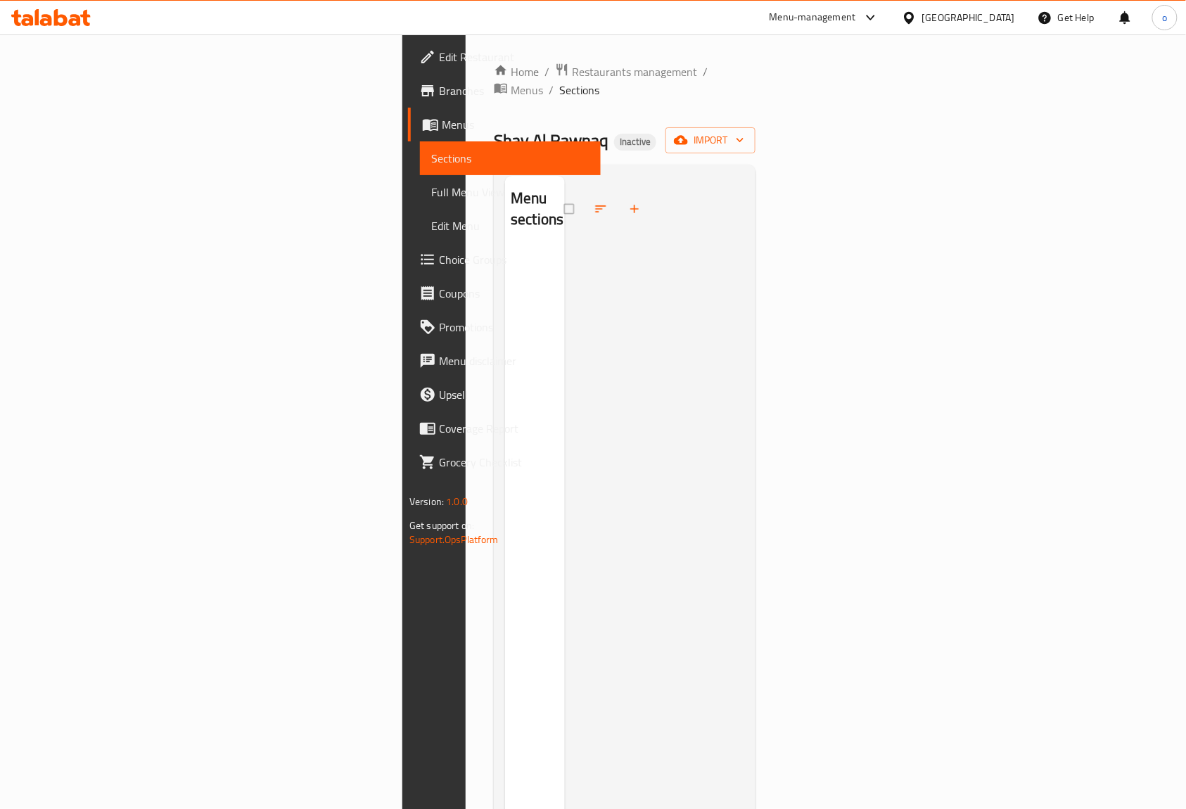
click at [71, 14] on icon at bounding box center [50, 17] width 79 height 17
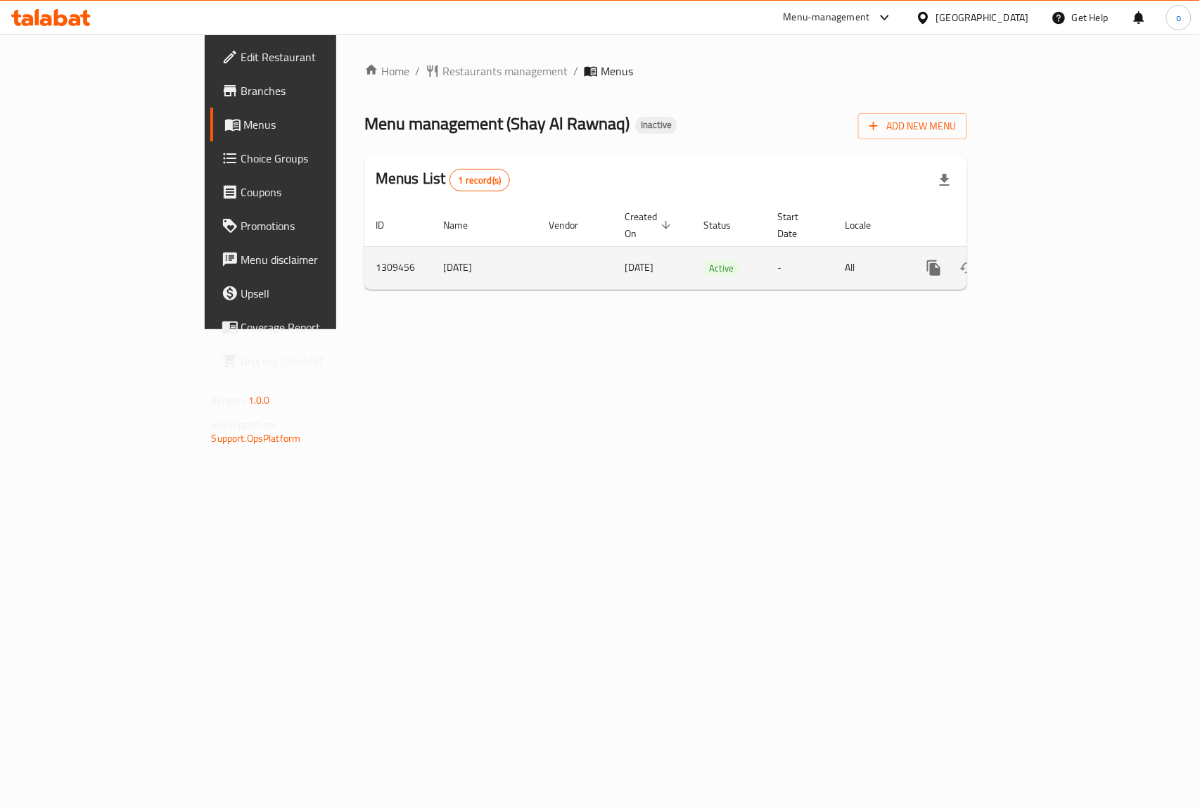
click at [1042, 262] on icon "enhanced table" at bounding box center [1035, 268] width 13 height 13
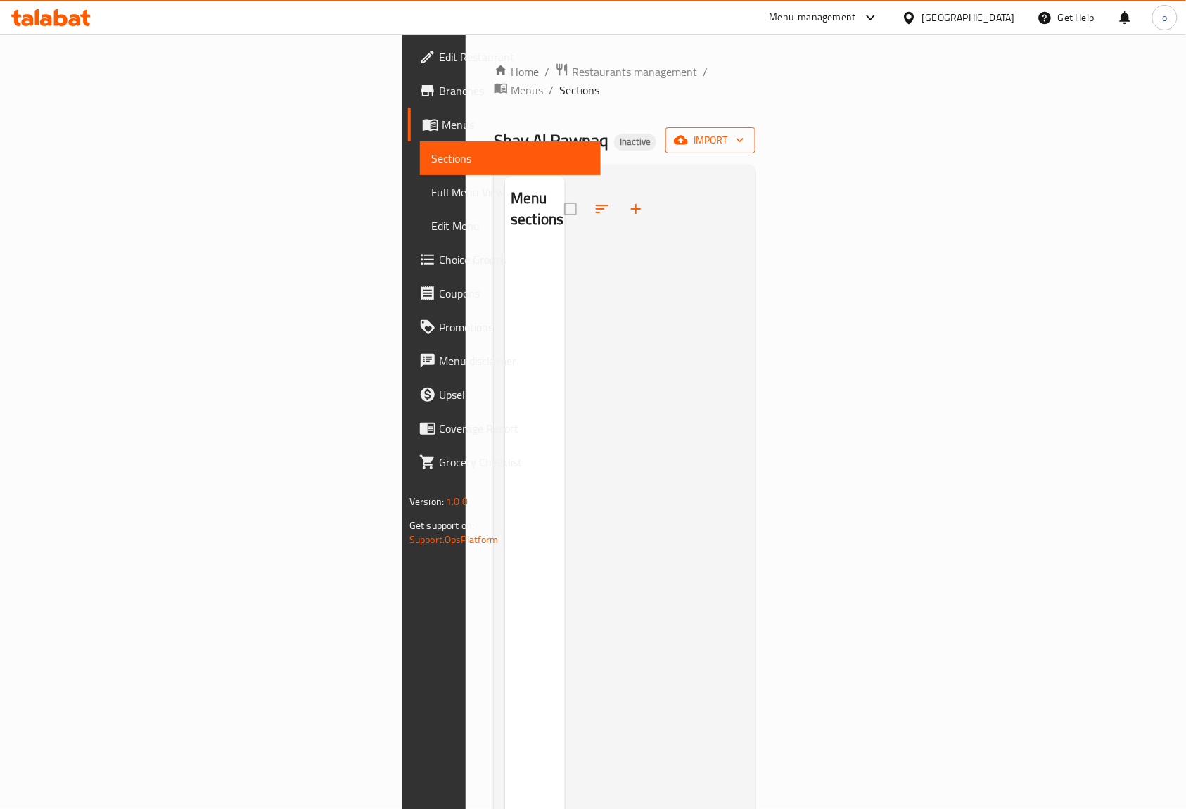
click at [744, 132] on span "import" at bounding box center [711, 141] width 68 height 18
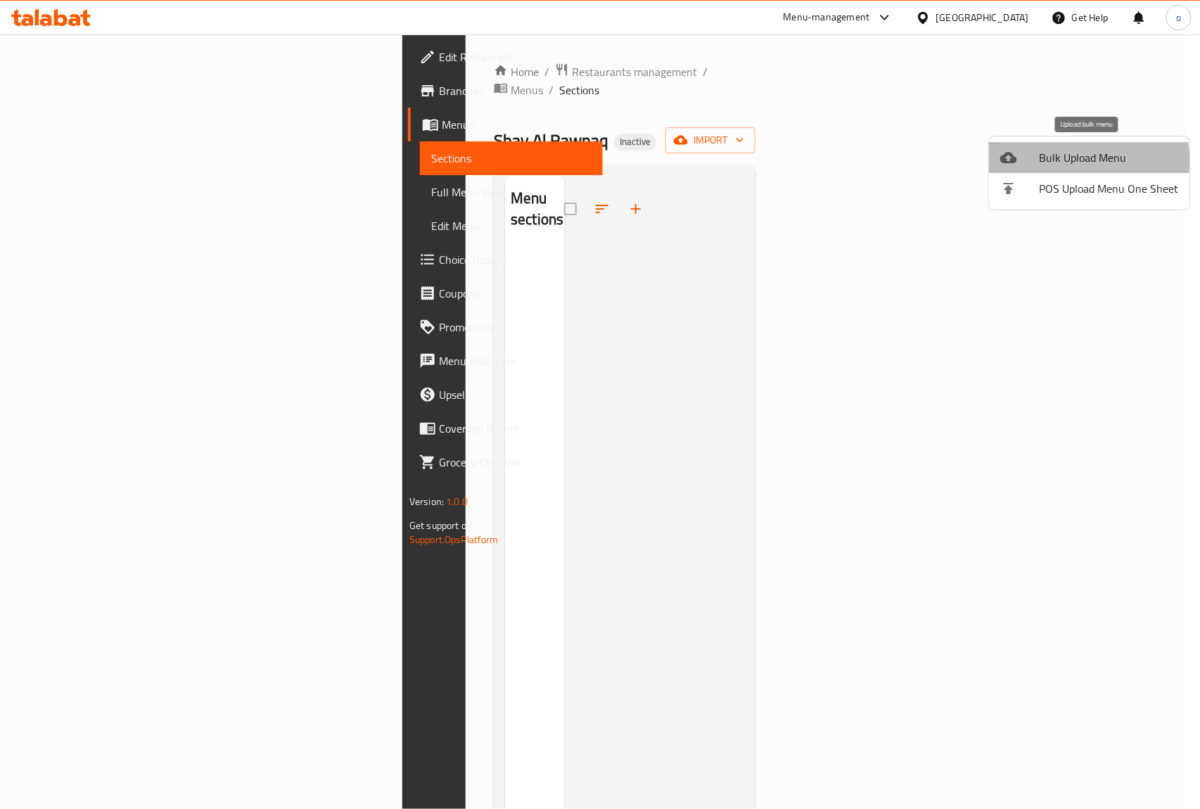
click at [1075, 160] on span "Bulk Upload Menu" at bounding box center [1109, 157] width 139 height 17
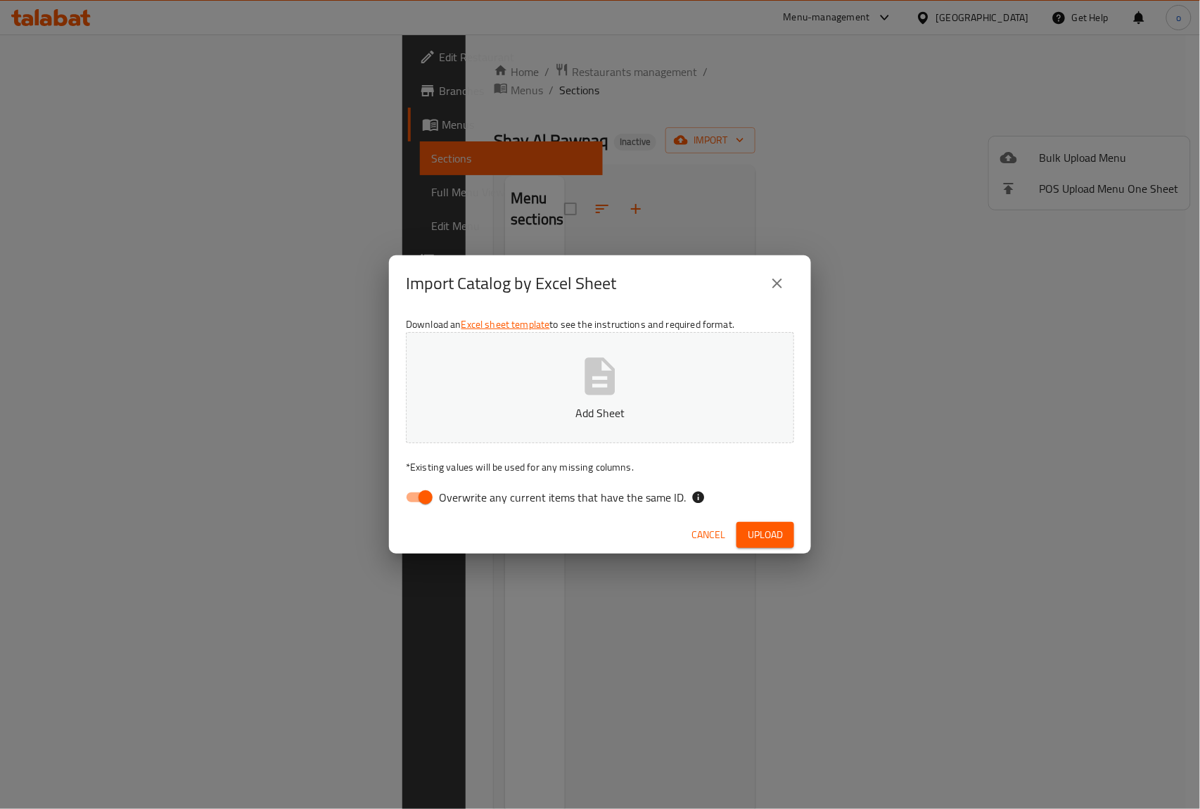
click at [426, 493] on input "Overwrite any current items that have the same ID." at bounding box center [425, 497] width 80 height 27
checkbox input "false"
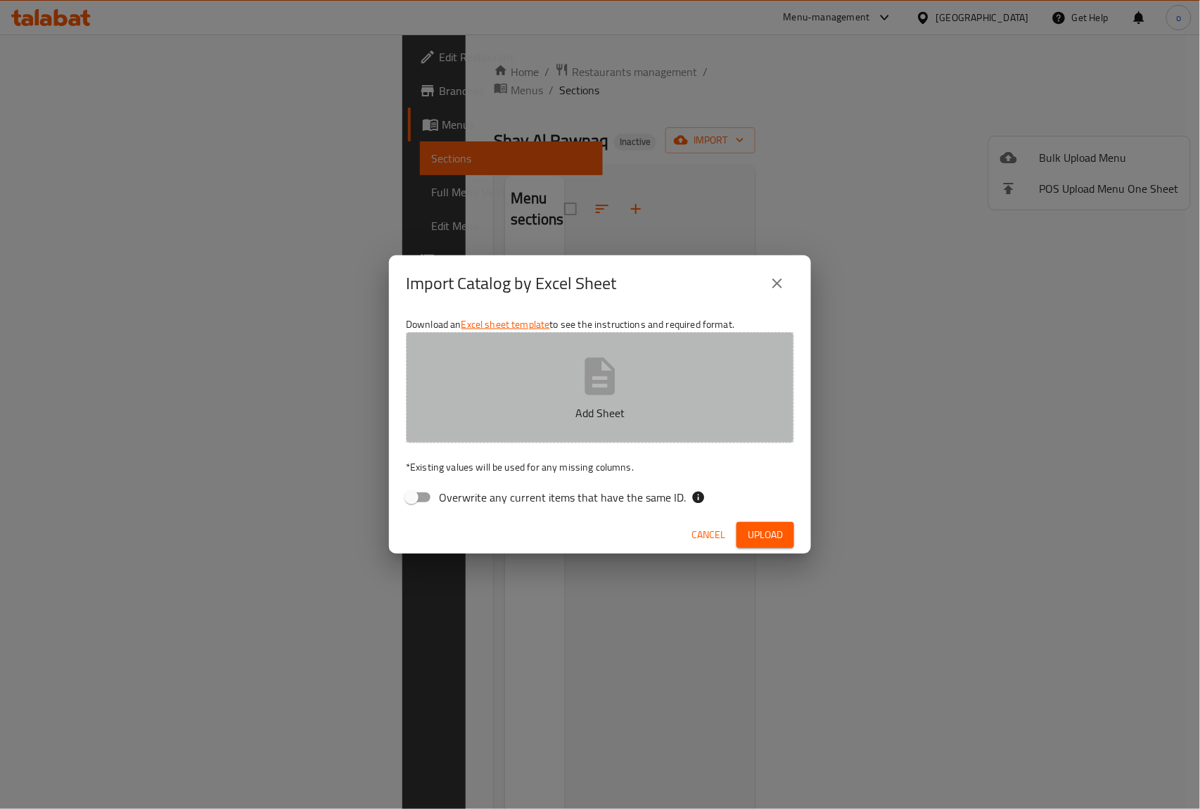
click at [558, 394] on button "Add Sheet" at bounding box center [600, 387] width 388 height 111
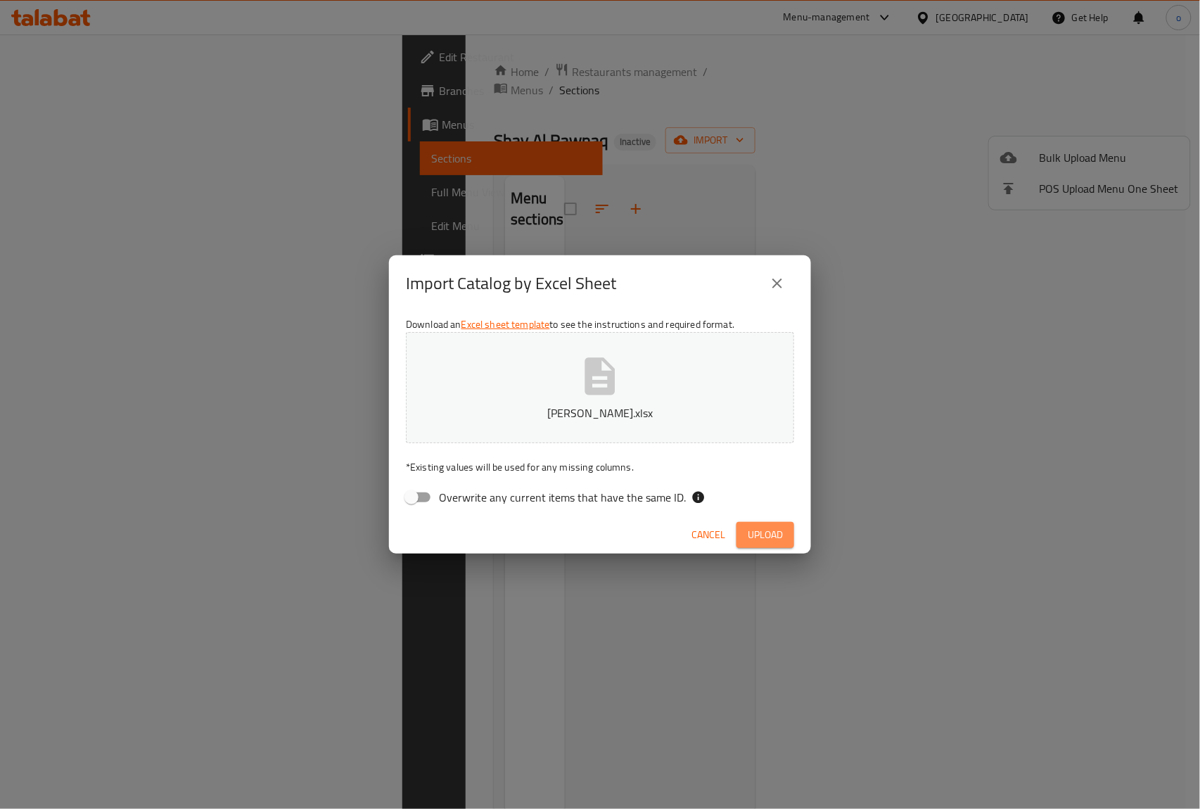
click at [755, 527] on span "Upload" at bounding box center [765, 535] width 35 height 18
click at [707, 530] on span "Cancel" at bounding box center [708, 535] width 34 height 18
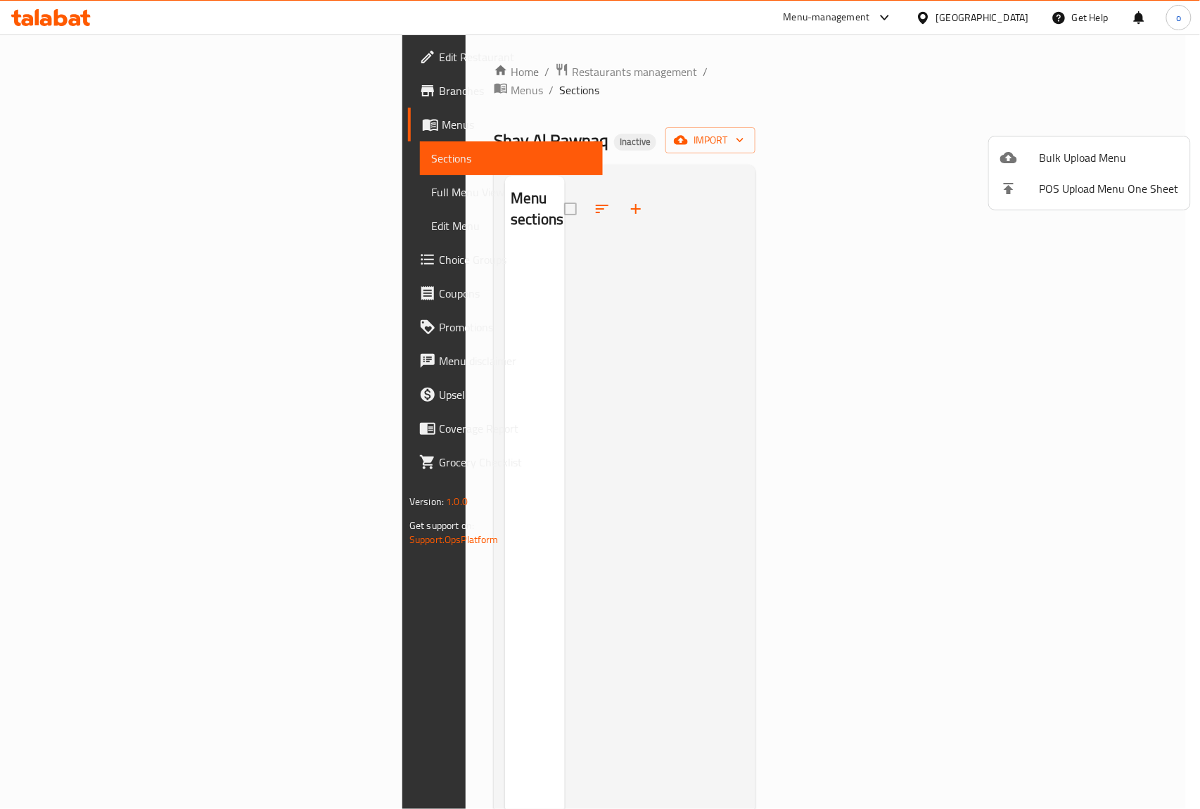
click at [65, 125] on div at bounding box center [600, 404] width 1200 height 809
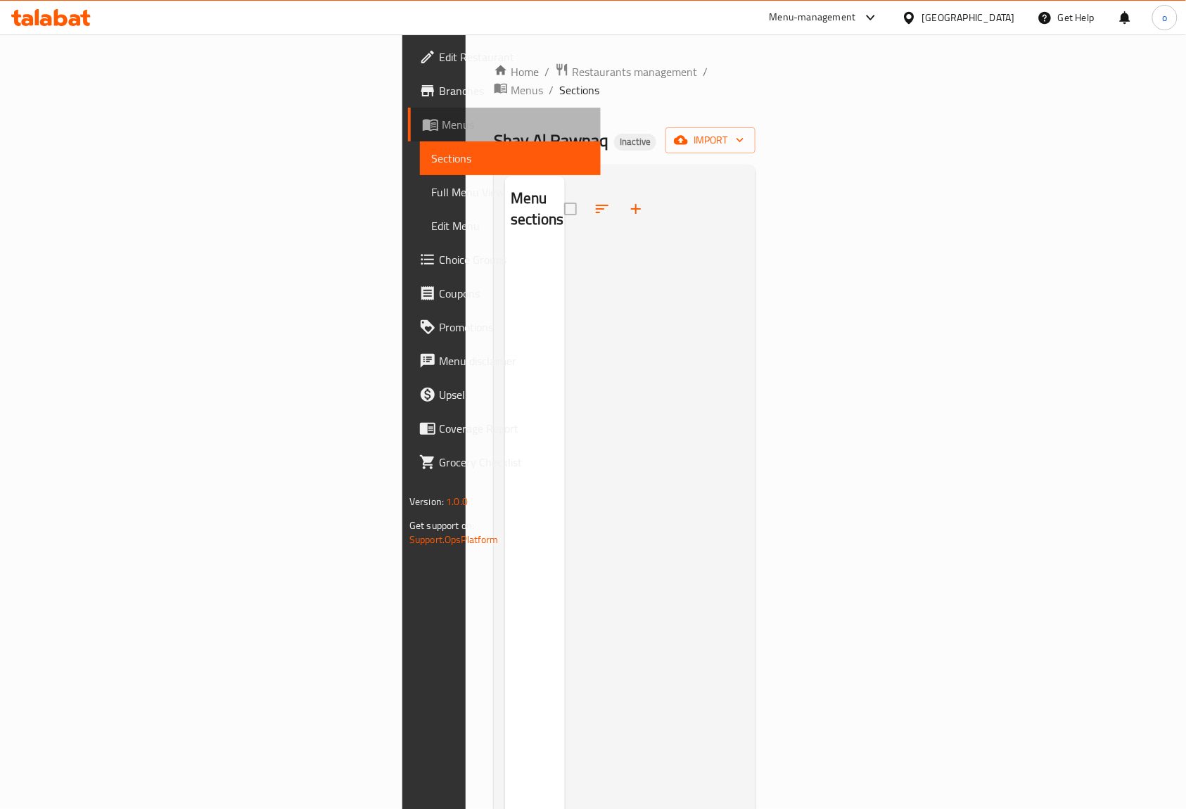
click at [442, 124] on span "Menus" at bounding box center [516, 124] width 148 height 17
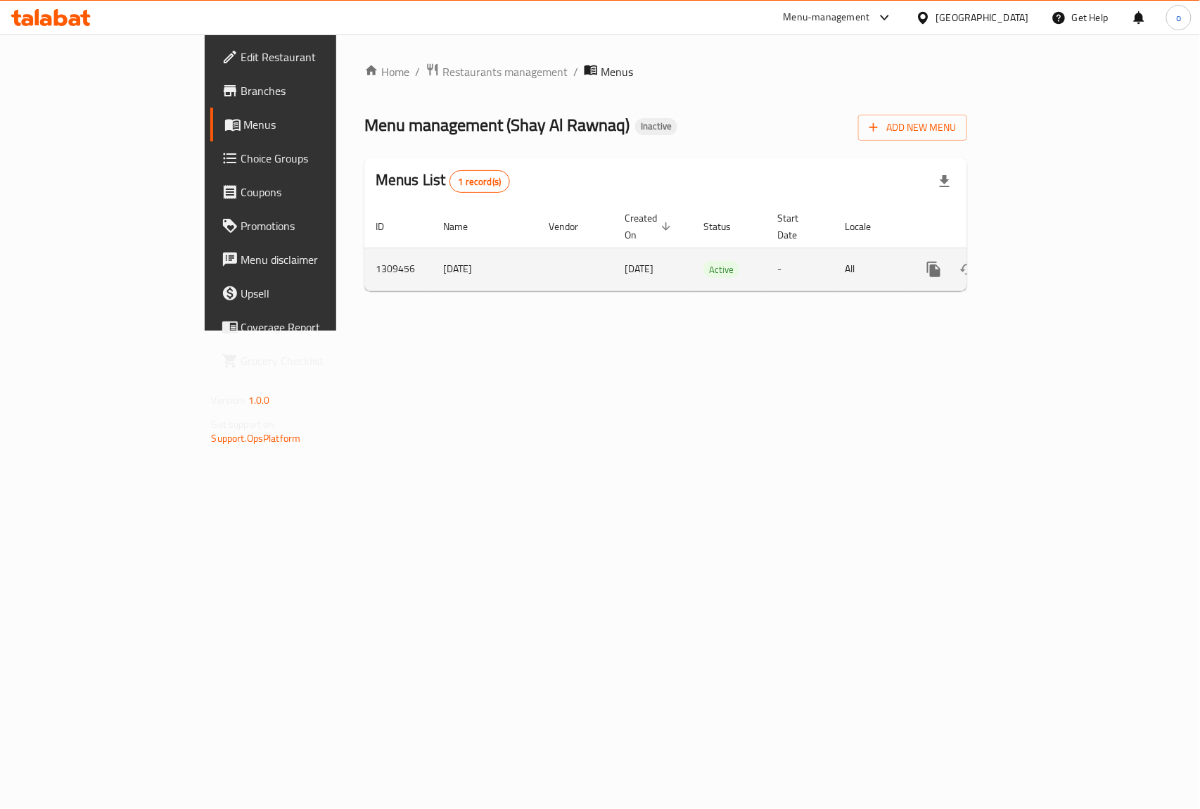
click at [432, 254] on td "9/3/2025" at bounding box center [484, 269] width 105 height 43
copy td "9/3/2025"
click at [1006, 263] on icon "enhanced table" at bounding box center [1002, 269] width 10 height 13
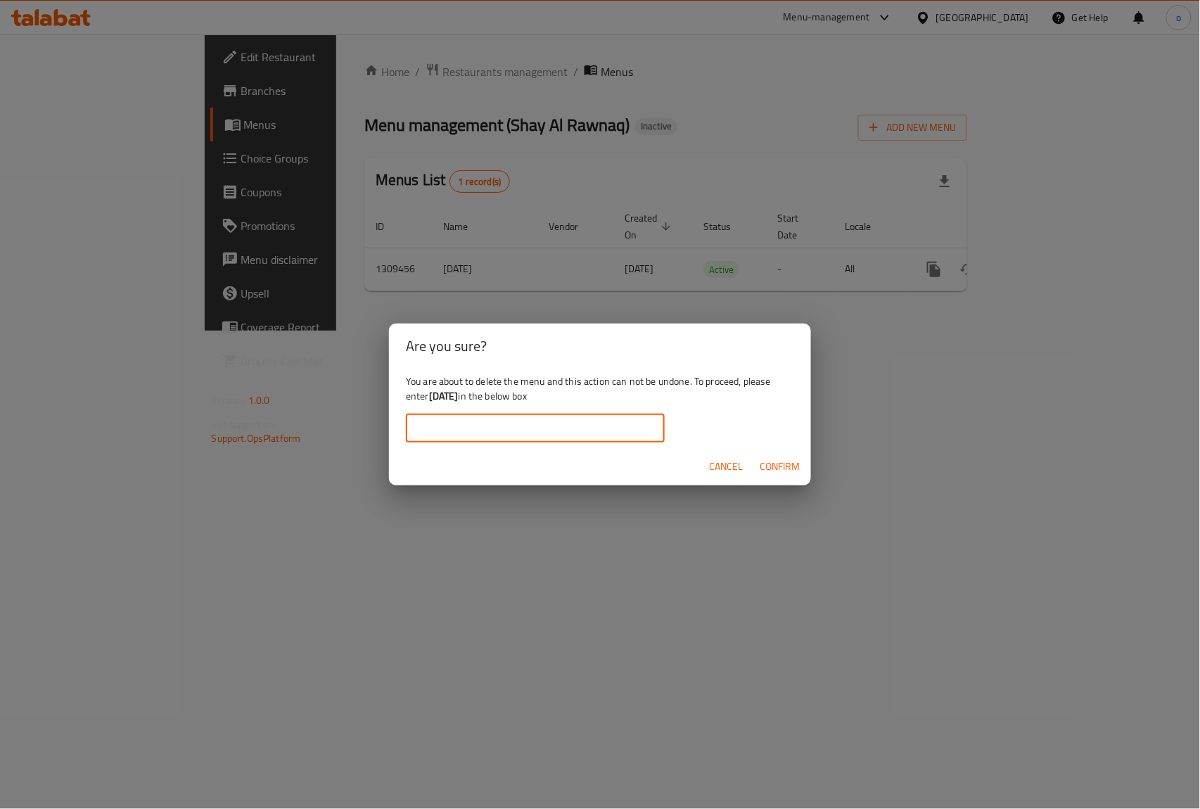
paste input "9/3/2025"
type input "9/3/2025"
click at [785, 463] on span "Confirm" at bounding box center [780, 467] width 40 height 18
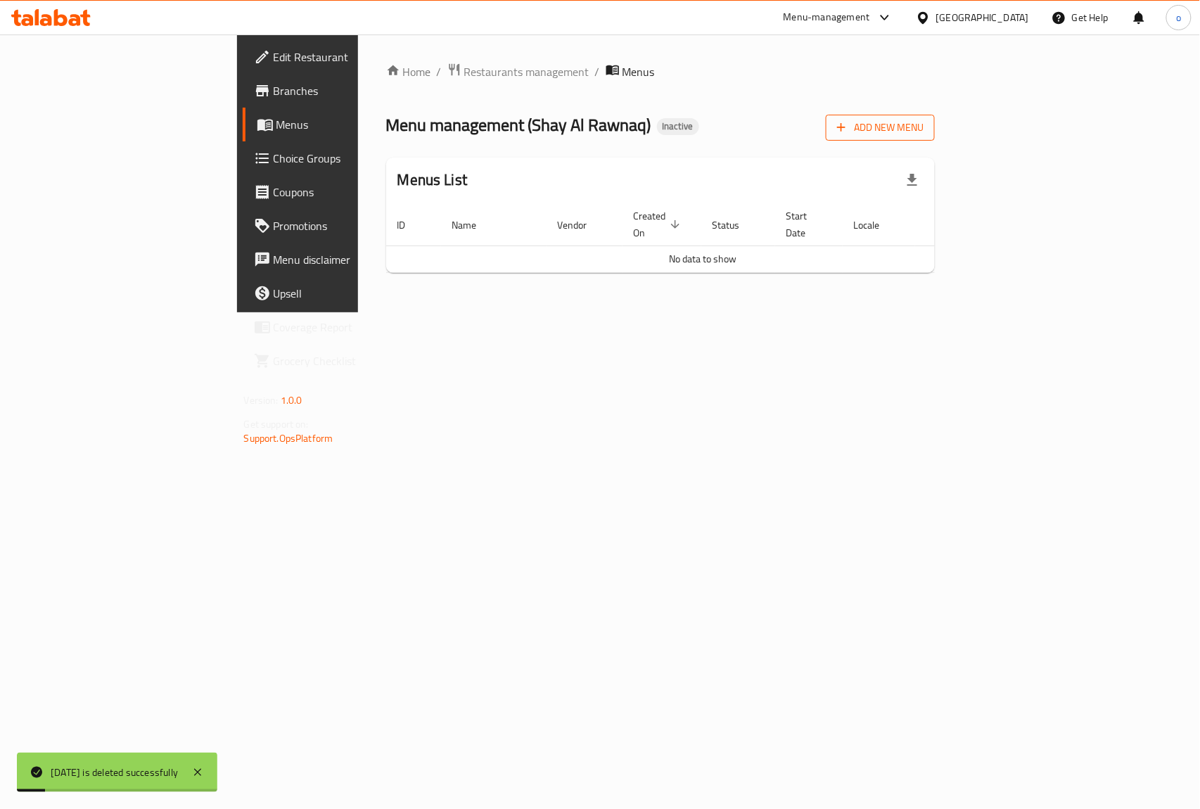
click at [923, 135] on span "Add New Menu" at bounding box center [880, 128] width 87 height 18
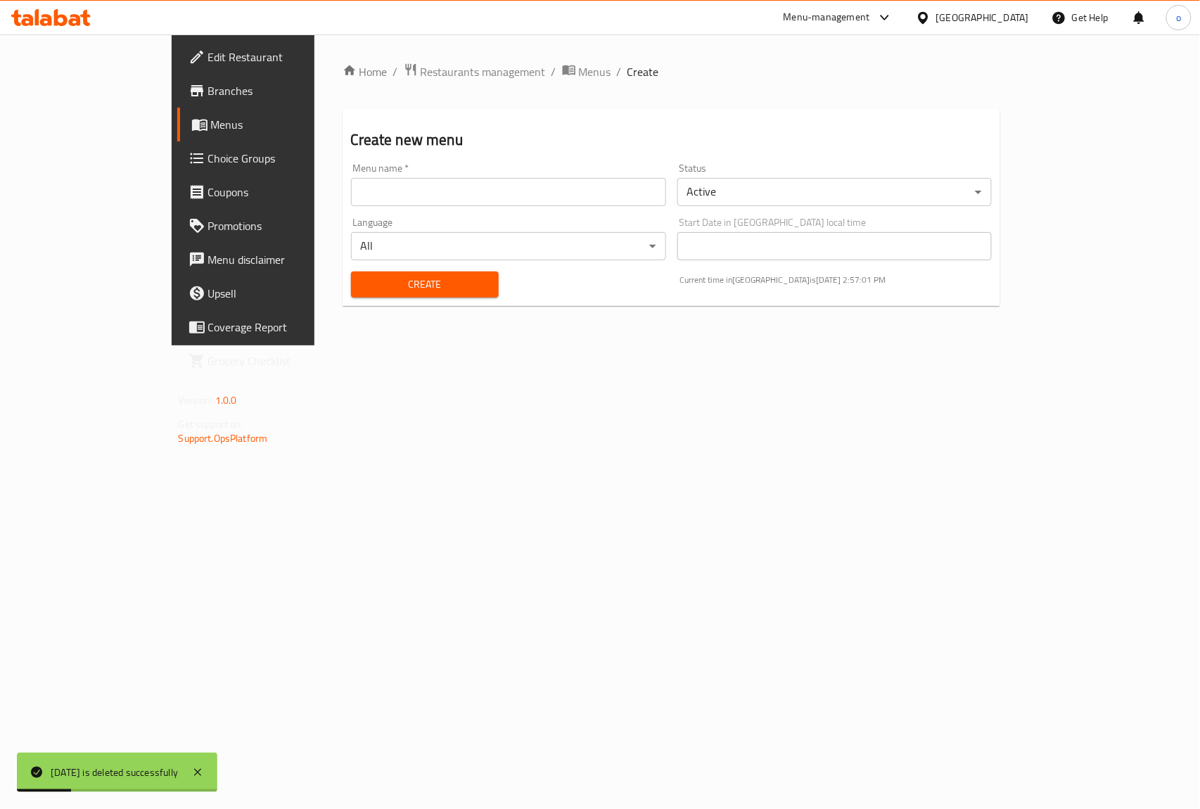
click at [367, 192] on input "text" at bounding box center [508, 192] width 315 height 28
type input "9/3/2025"
click at [362, 281] on span "Create" at bounding box center [424, 285] width 125 height 18
click at [211, 131] on span "Menus" at bounding box center [286, 124] width 150 height 17
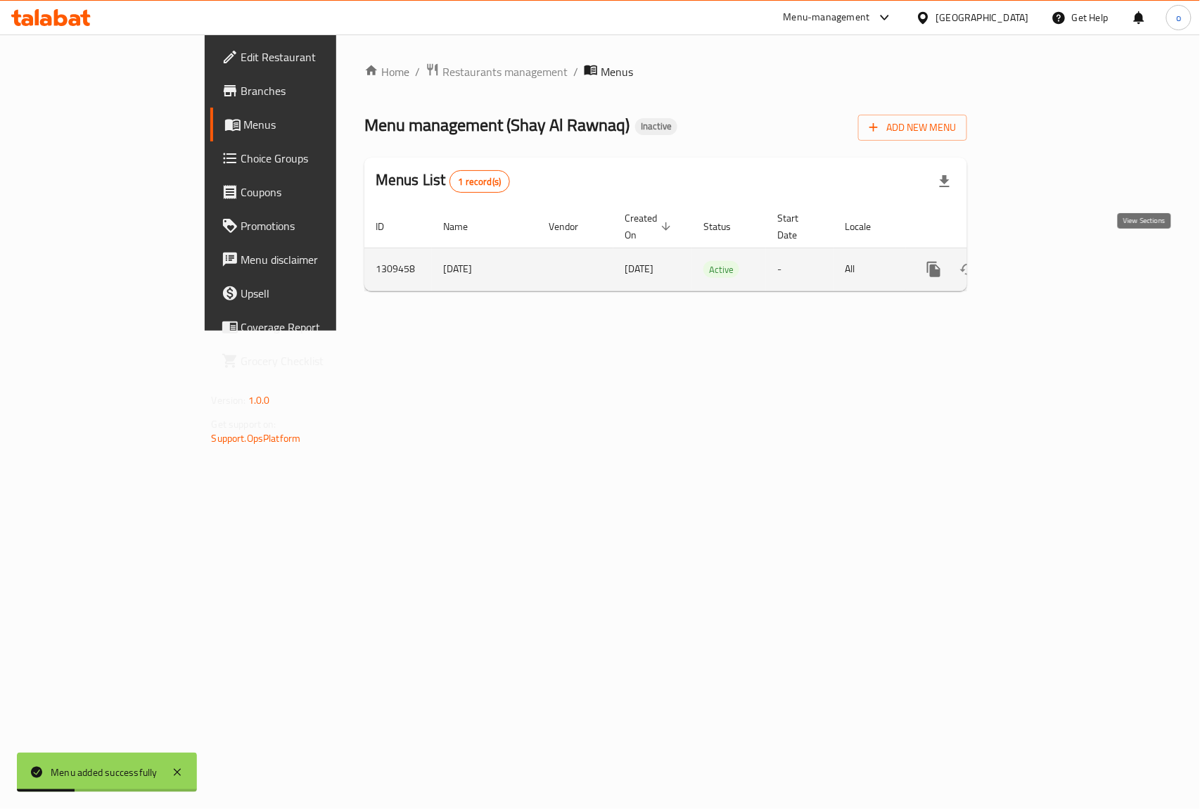
click at [1044, 261] on icon "enhanced table" at bounding box center [1035, 269] width 17 height 17
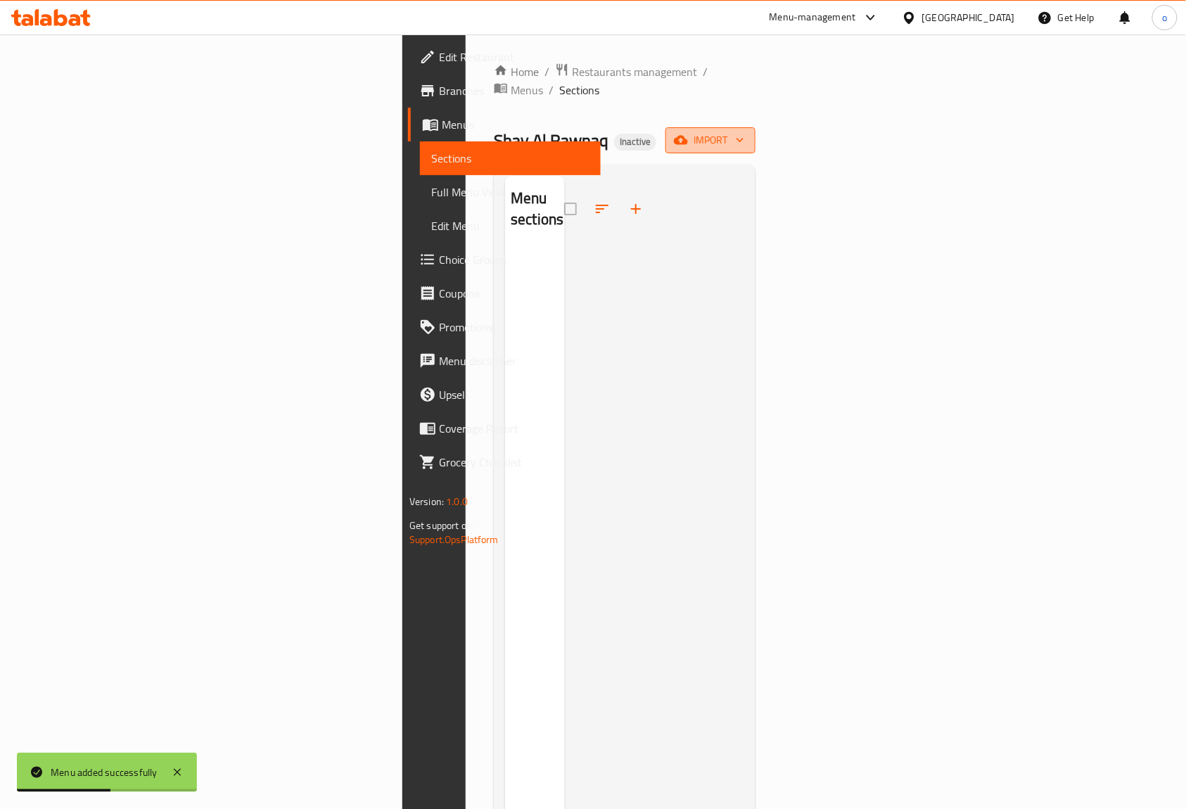
click at [744, 132] on span "import" at bounding box center [711, 141] width 68 height 18
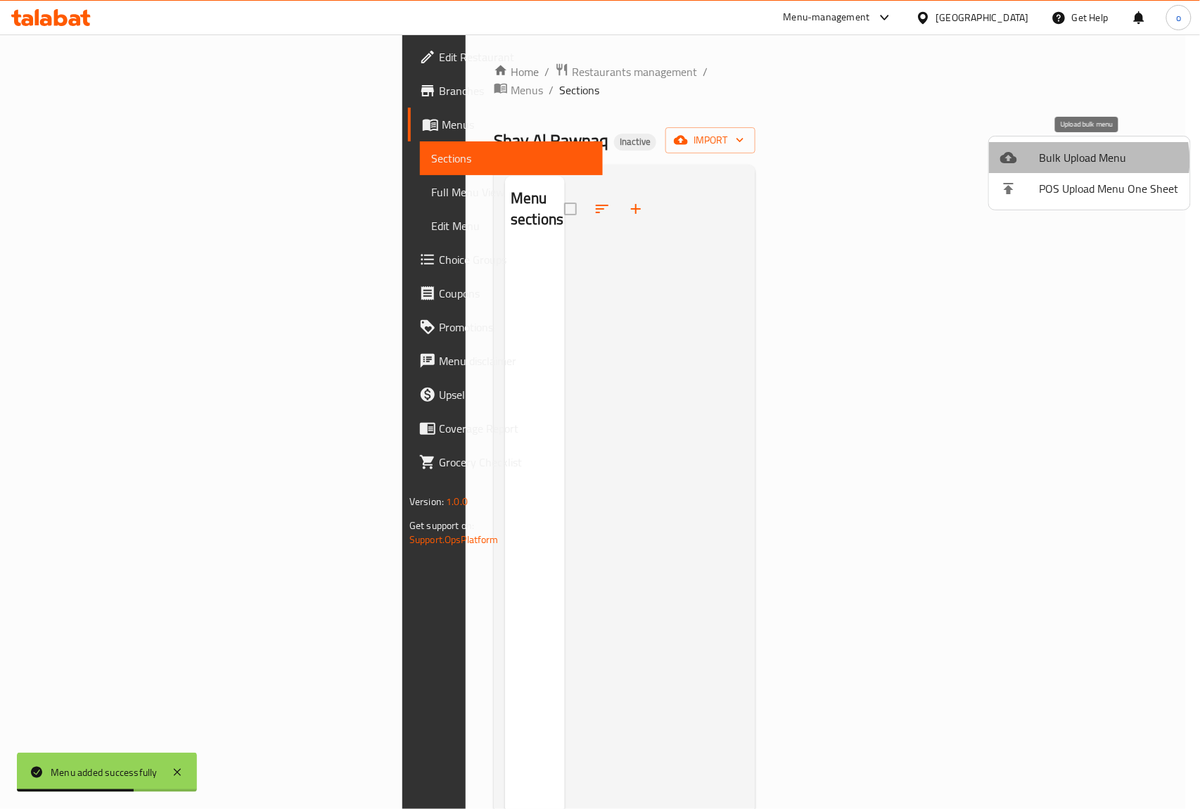
click at [1081, 160] on span "Bulk Upload Menu" at bounding box center [1109, 157] width 139 height 17
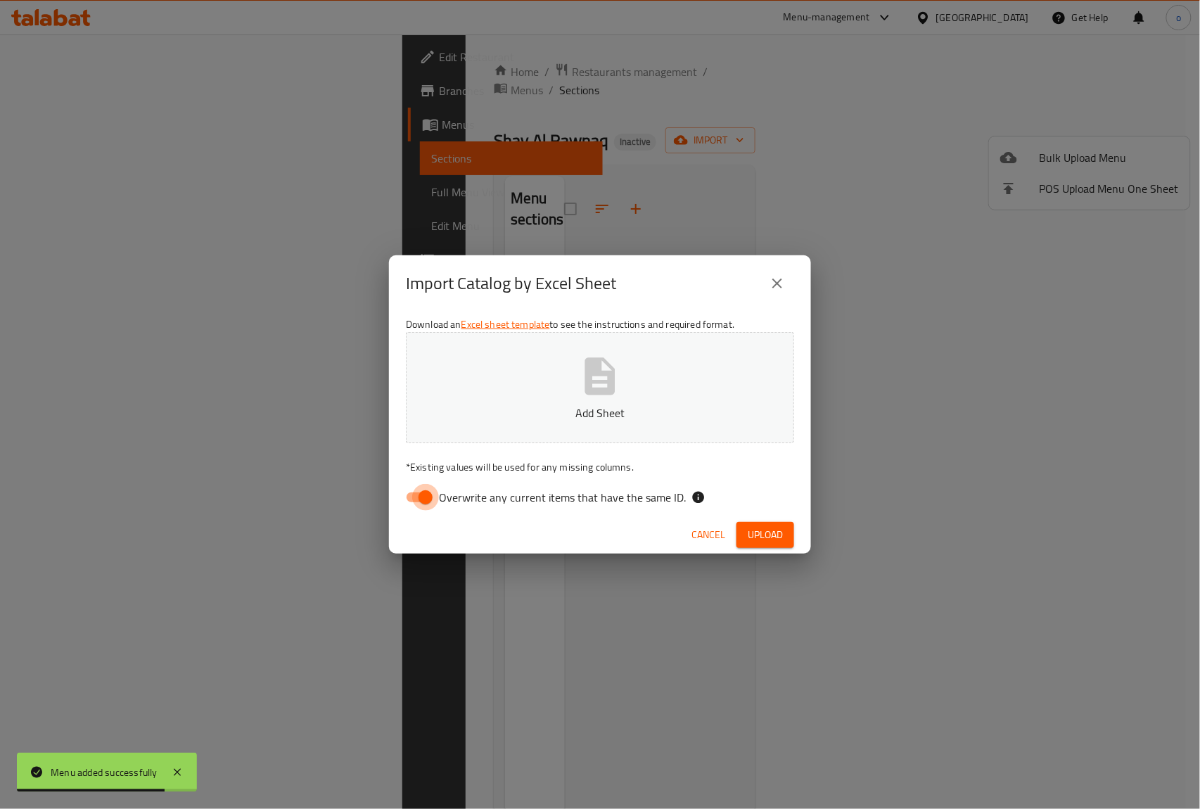
click at [426, 487] on input "Overwrite any current items that have the same ID." at bounding box center [425, 497] width 80 height 27
checkbox input "false"
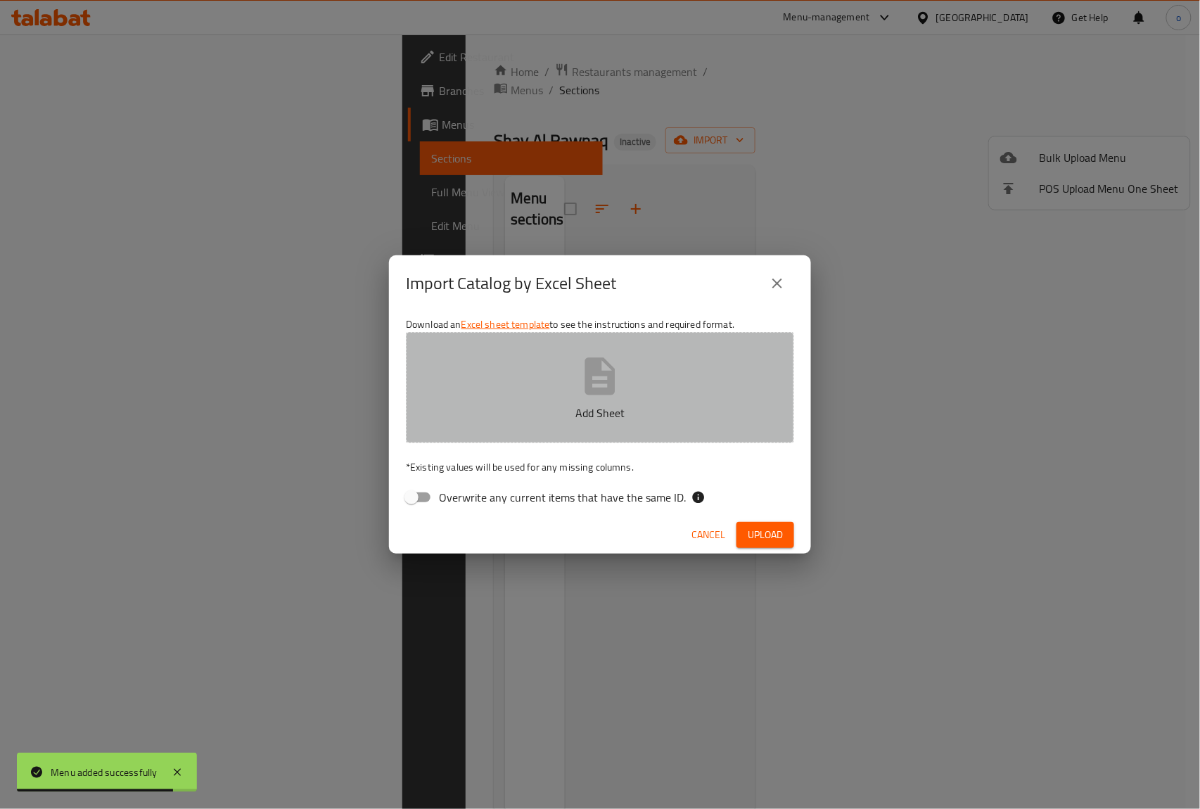
click at [532, 397] on button "Add Sheet" at bounding box center [600, 387] width 388 height 111
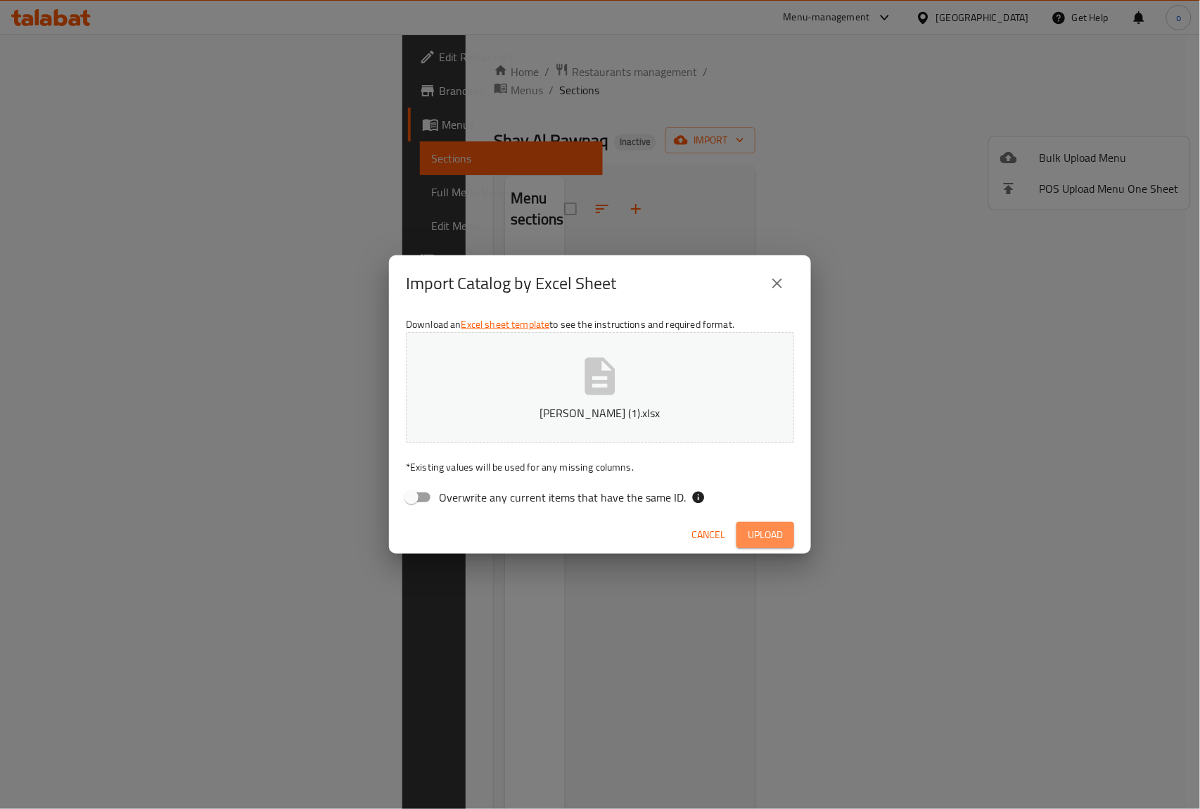
click at [772, 527] on span "Upload" at bounding box center [765, 535] width 35 height 18
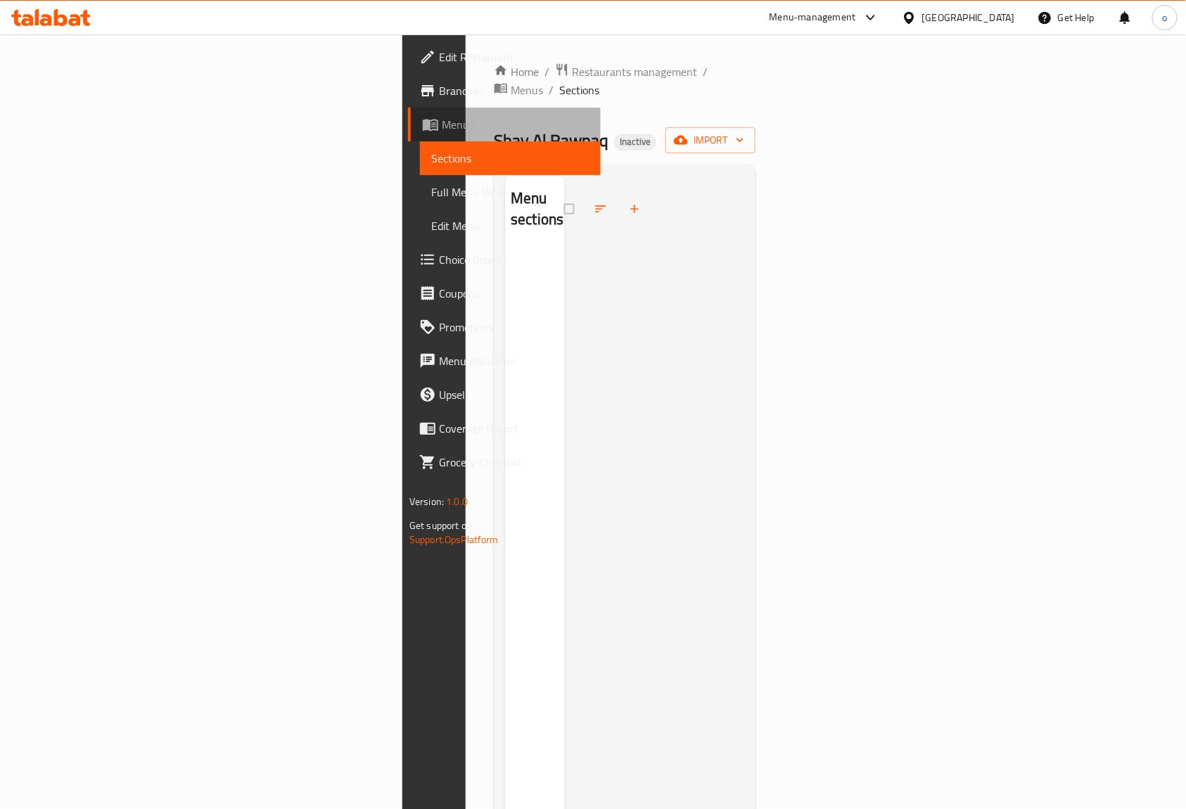
click at [442, 127] on span "Menus" at bounding box center [516, 124] width 148 height 17
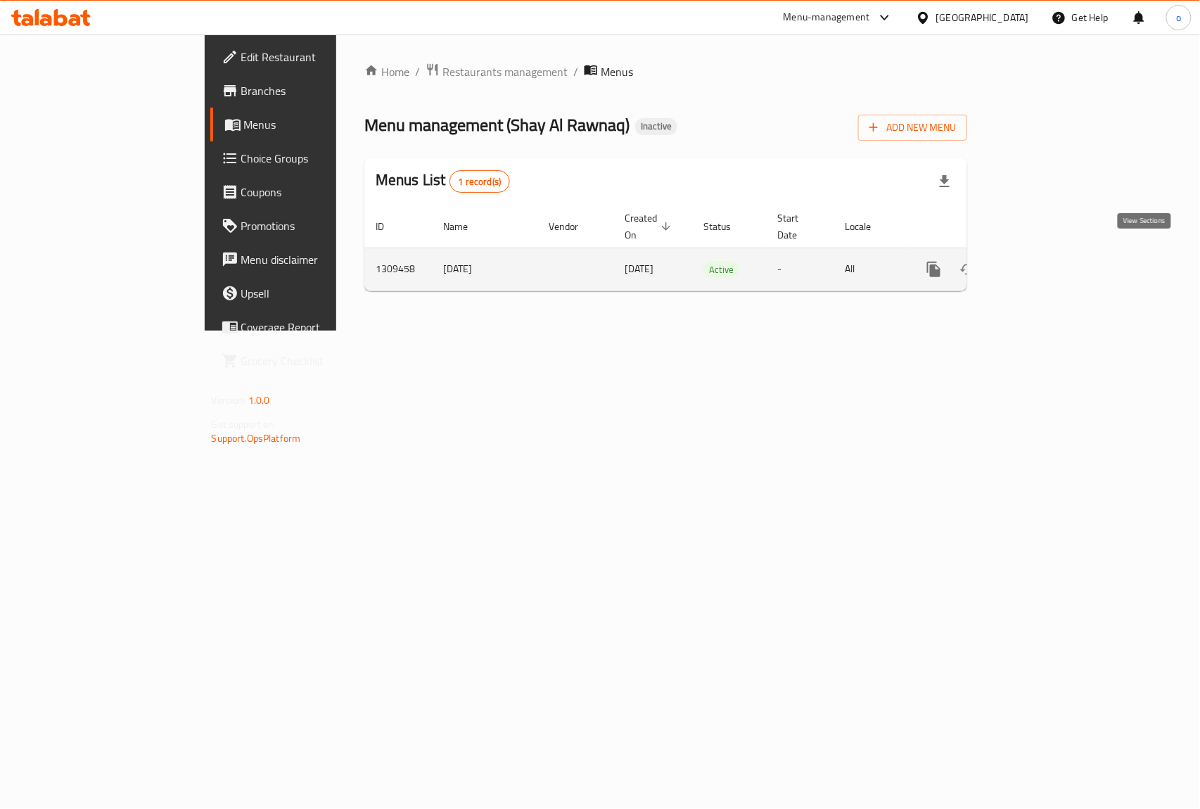
click at [1042, 263] on icon "enhanced table" at bounding box center [1035, 269] width 13 height 13
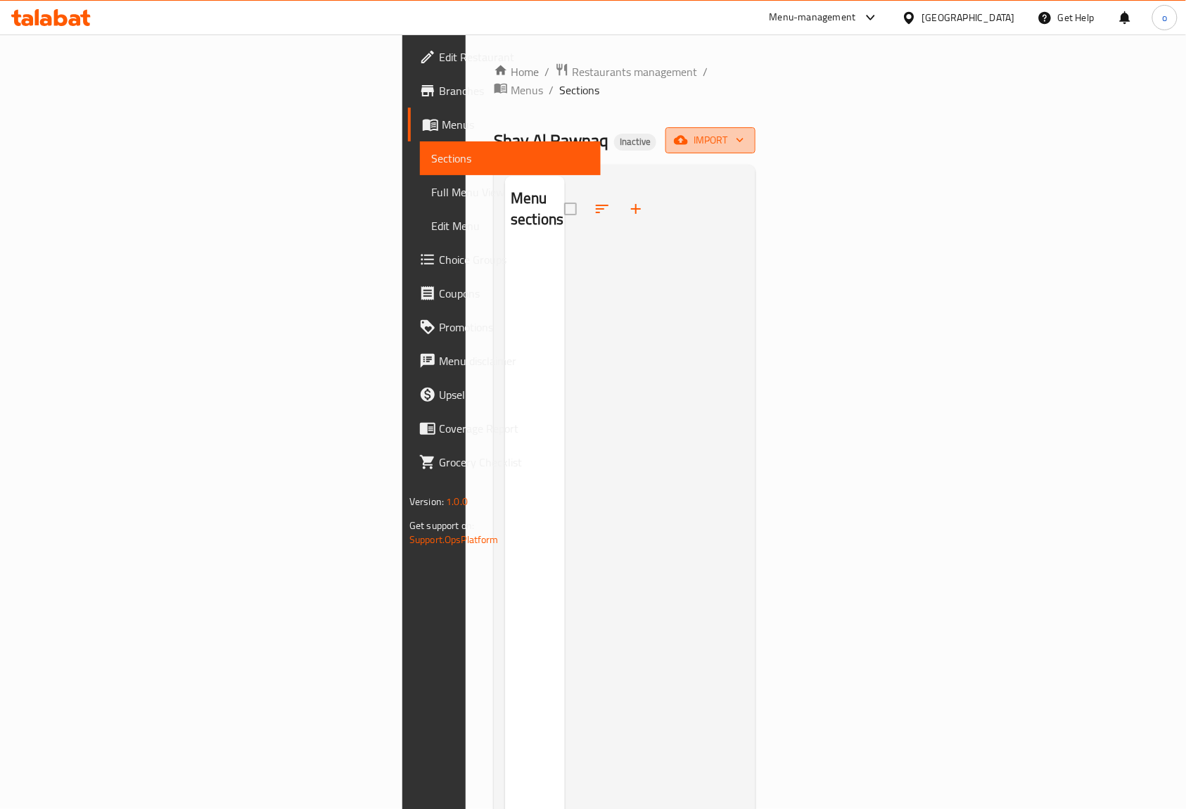
click at [744, 132] on span "import" at bounding box center [711, 141] width 68 height 18
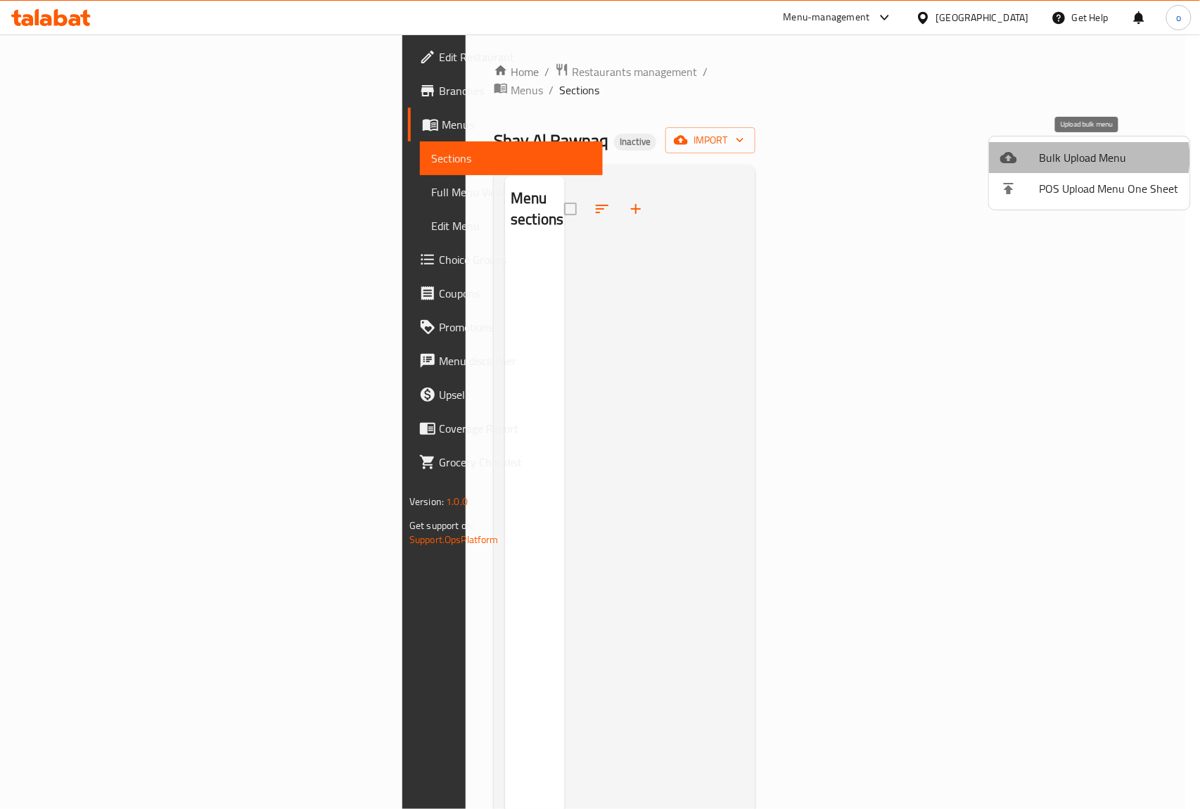
click at [1087, 158] on span "Bulk Upload Menu" at bounding box center [1109, 157] width 139 height 17
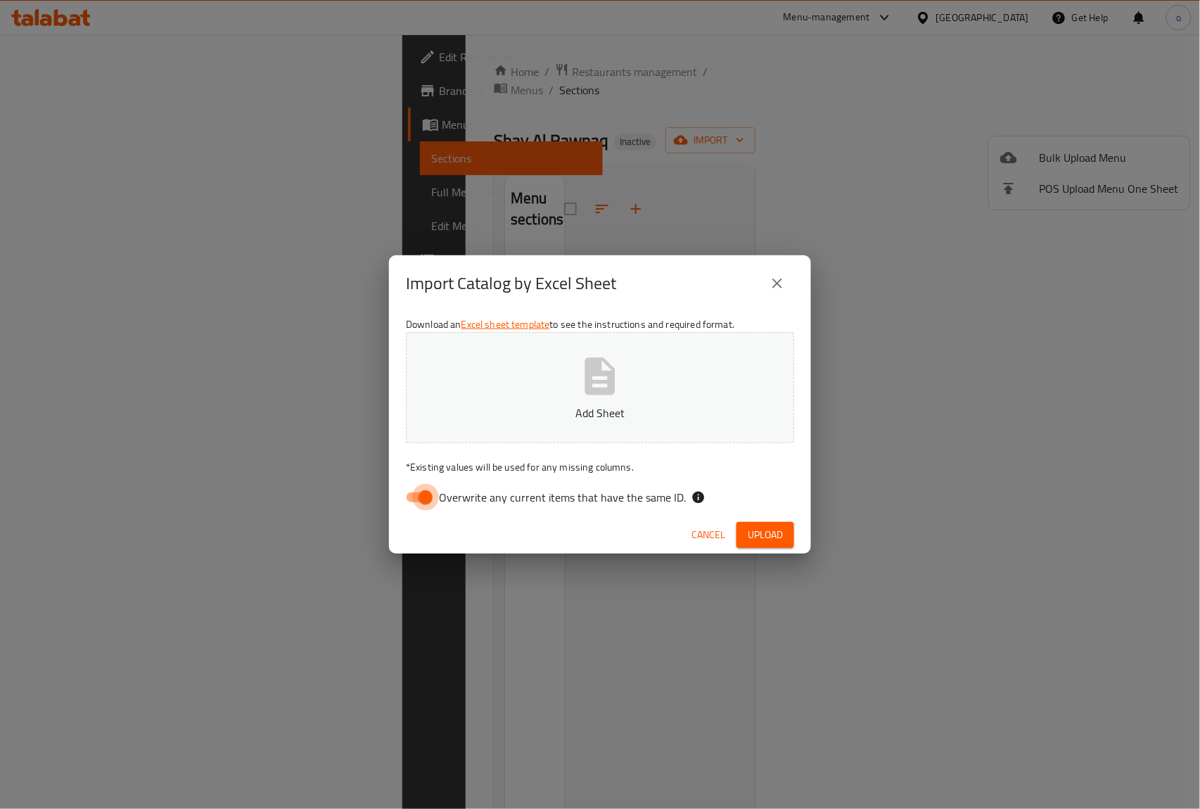
drag, startPoint x: 416, startPoint y: 493, endPoint x: 487, endPoint y: 403, distance: 114.2
click at [417, 488] on input "Overwrite any current items that have the same ID." at bounding box center [425, 497] width 80 height 27
checkbox input "false"
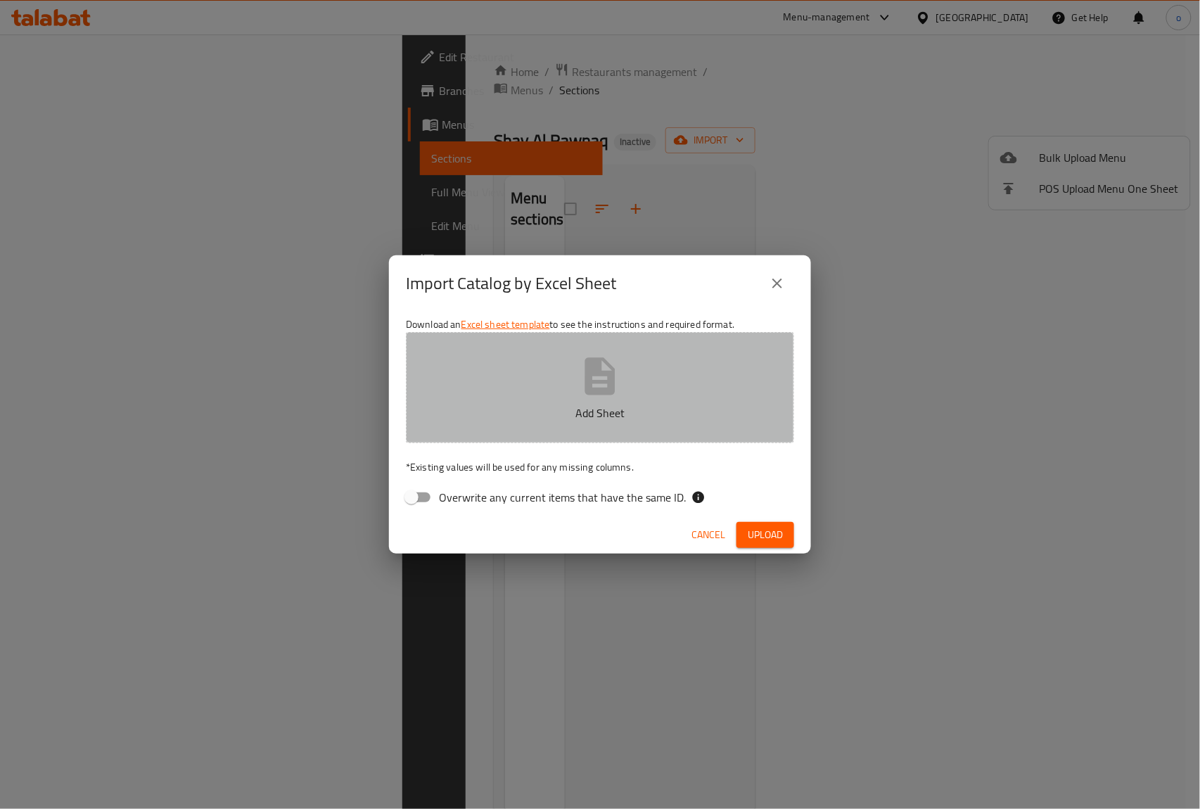
click at [577, 383] on button "Add Sheet" at bounding box center [600, 387] width 388 height 111
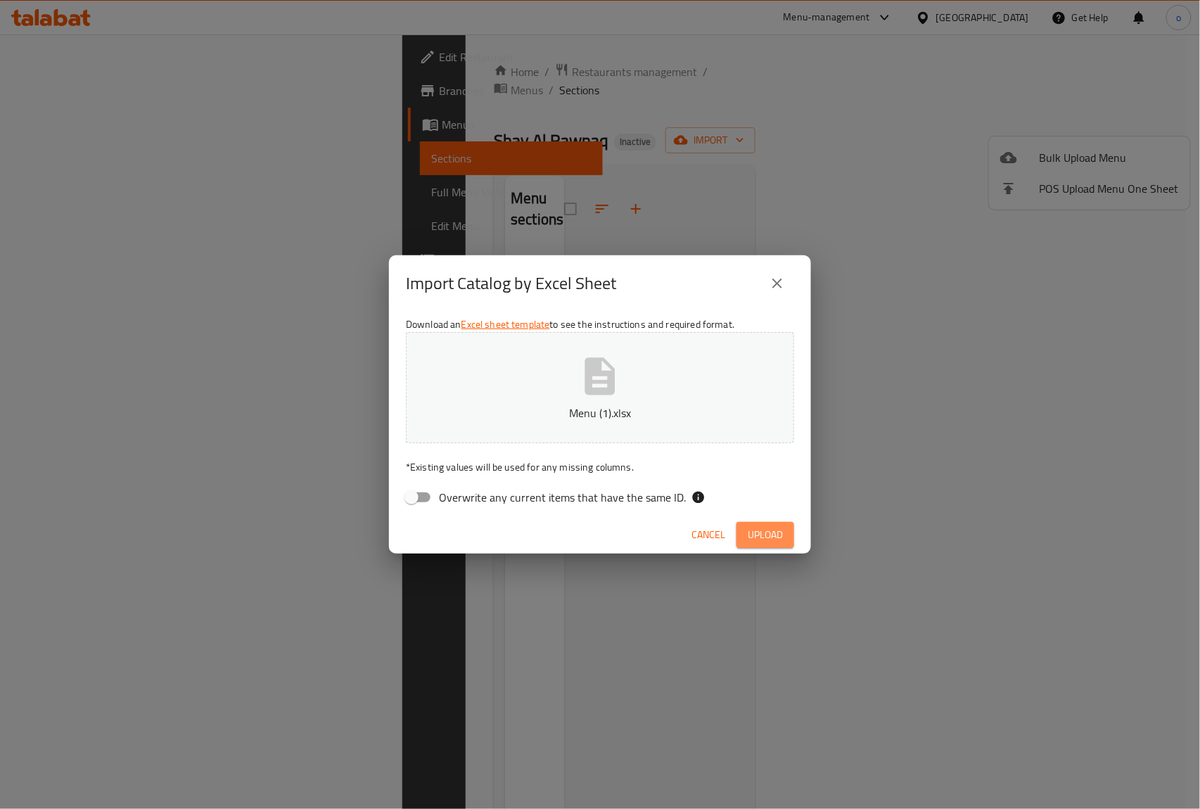
click at [763, 530] on span "Upload" at bounding box center [765, 535] width 35 height 18
click at [782, 532] on span "Upload" at bounding box center [765, 535] width 35 height 18
click at [767, 532] on span "Upload" at bounding box center [765, 535] width 35 height 18
click at [779, 287] on icon "close" at bounding box center [777, 283] width 17 height 17
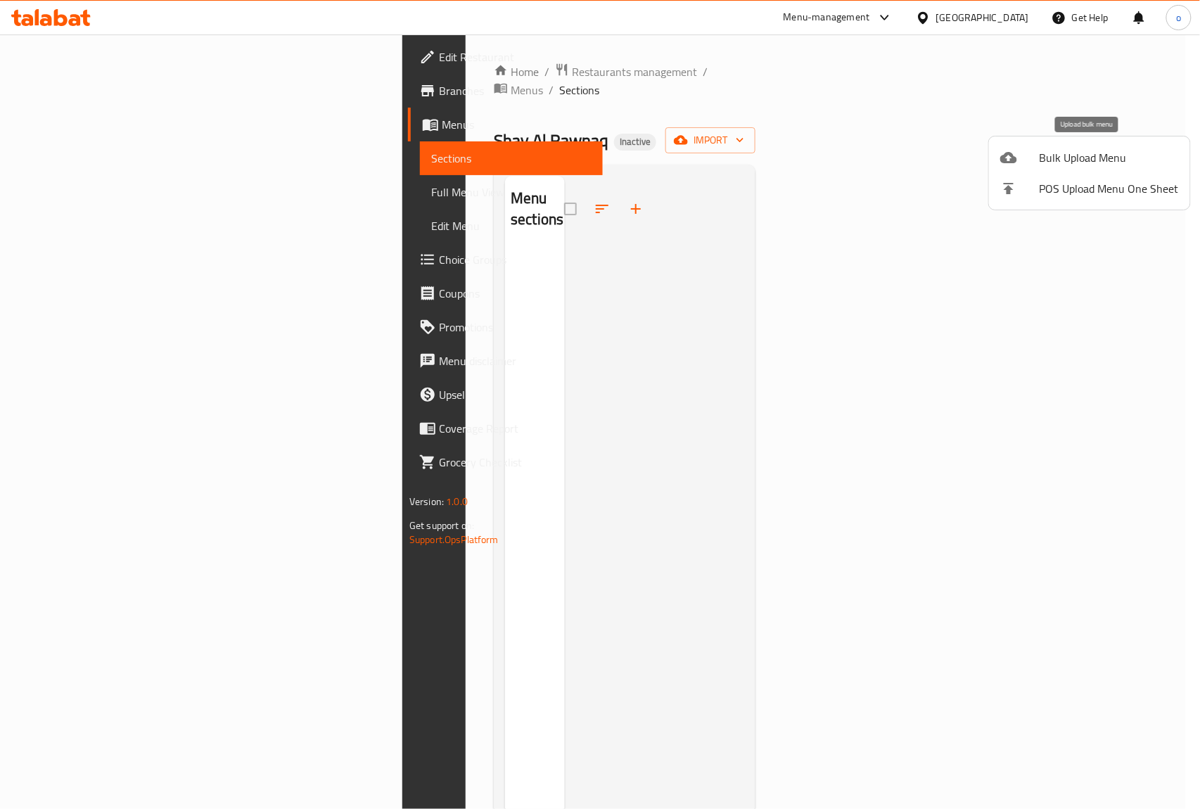
click at [1067, 161] on span "Bulk Upload Menu" at bounding box center [1109, 157] width 139 height 17
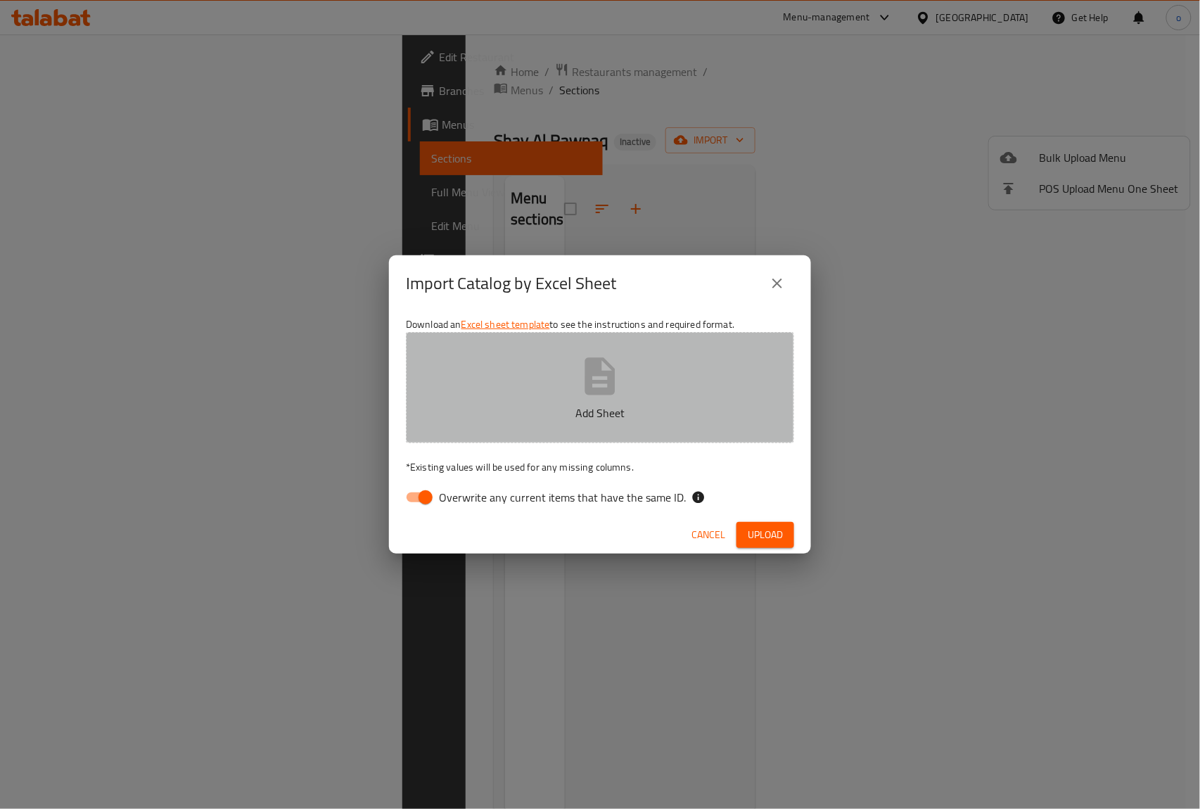
click at [580, 409] on p "Add Sheet" at bounding box center [600, 412] width 345 height 17
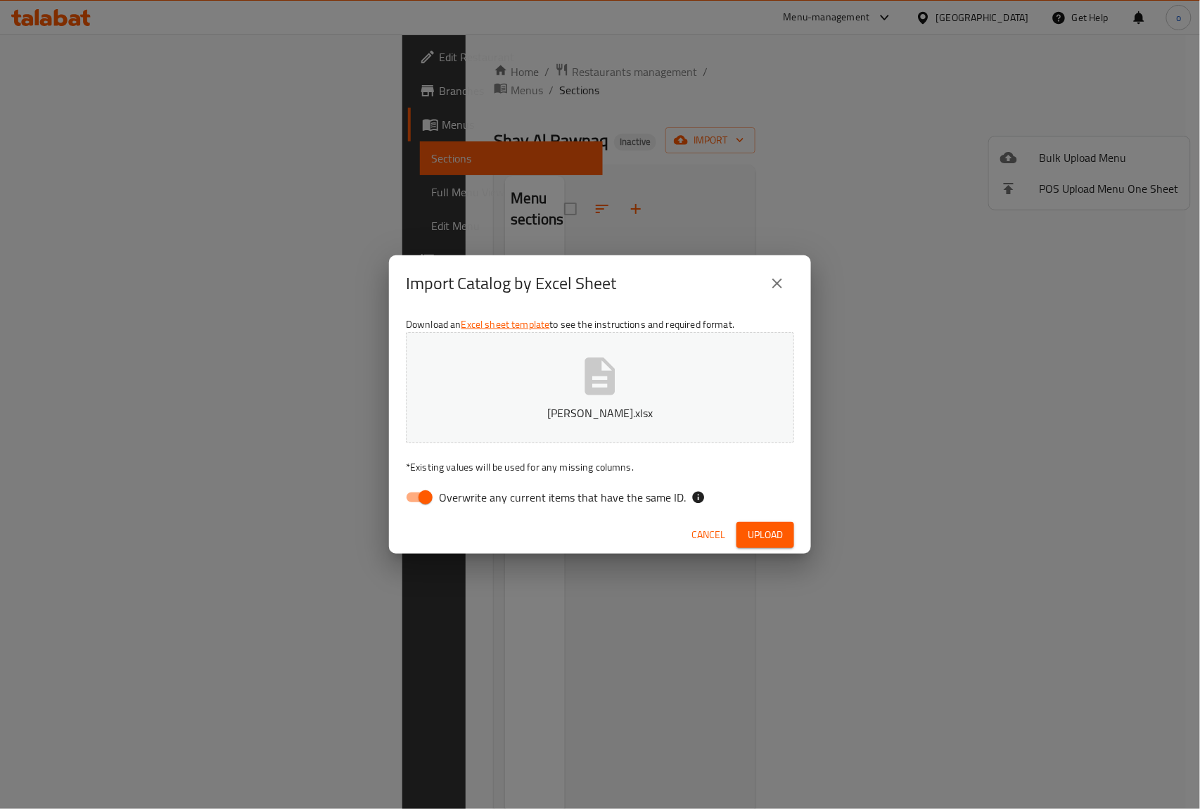
click at [415, 494] on input "Overwrite any current items that have the same ID." at bounding box center [425, 497] width 80 height 27
checkbox input "false"
click at [767, 526] on span "Upload" at bounding box center [765, 535] width 35 height 18
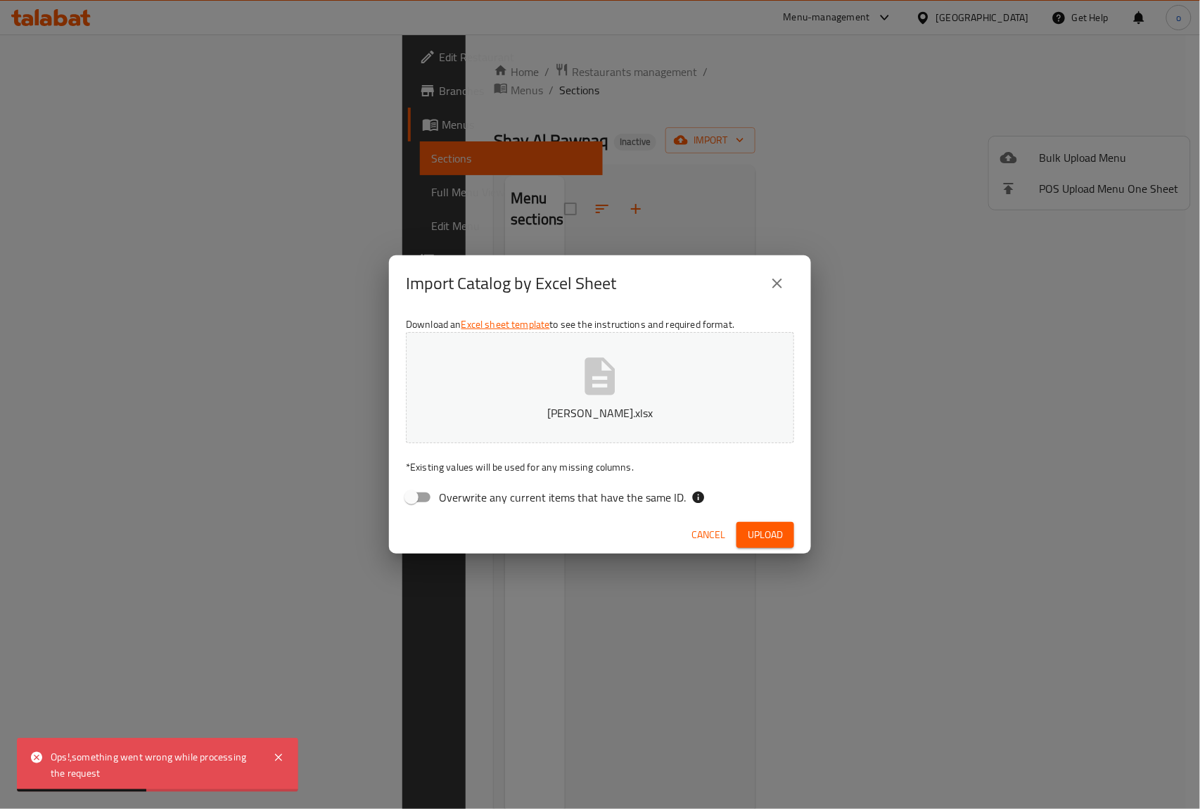
click at [708, 535] on span "Cancel" at bounding box center [708, 535] width 34 height 18
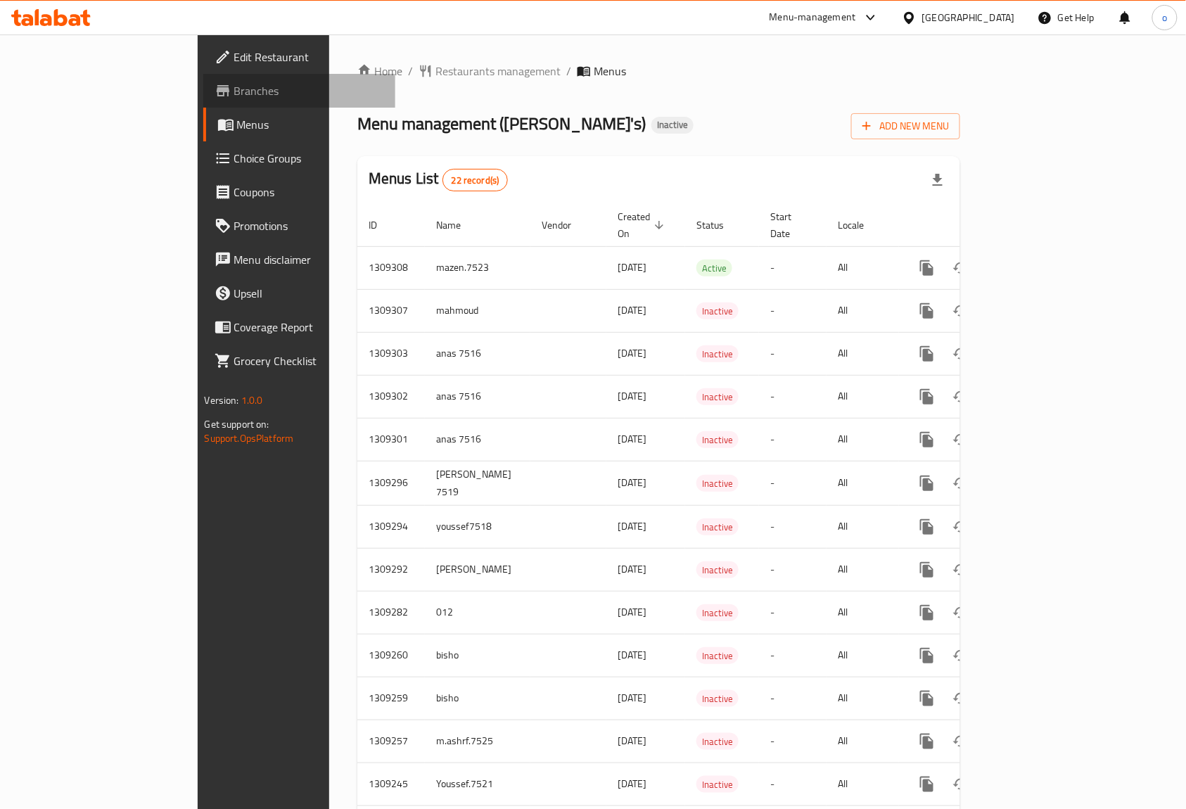
click at [203, 80] on link "Branches" at bounding box center [299, 91] width 193 height 34
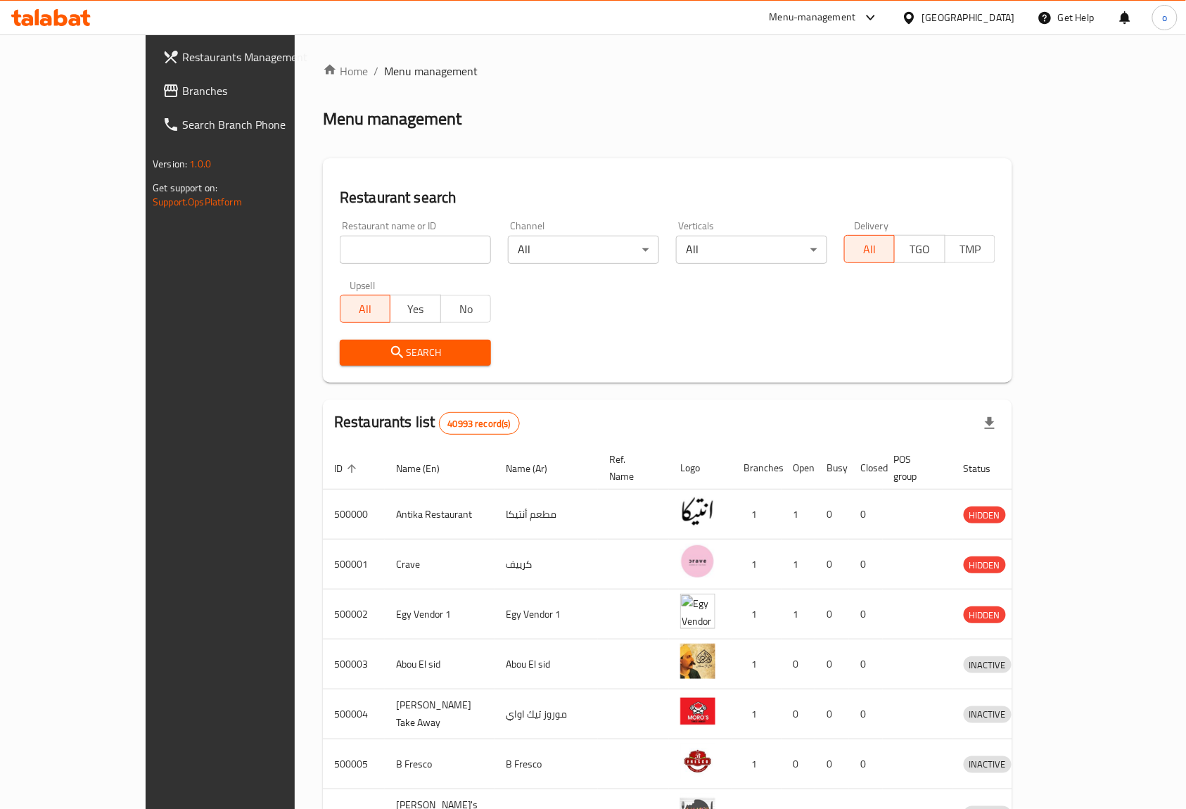
click at [340, 246] on input "search" at bounding box center [415, 250] width 151 height 28
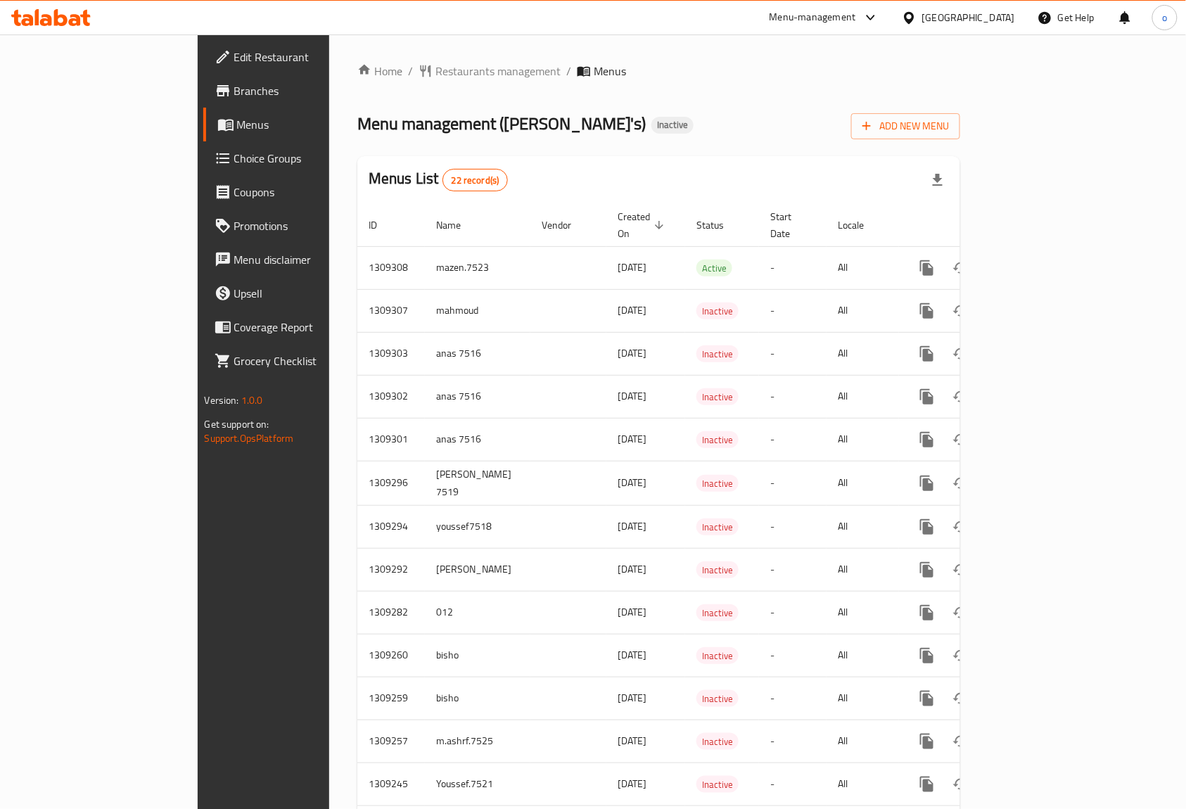
click at [234, 84] on span "Branches" at bounding box center [309, 90] width 151 height 17
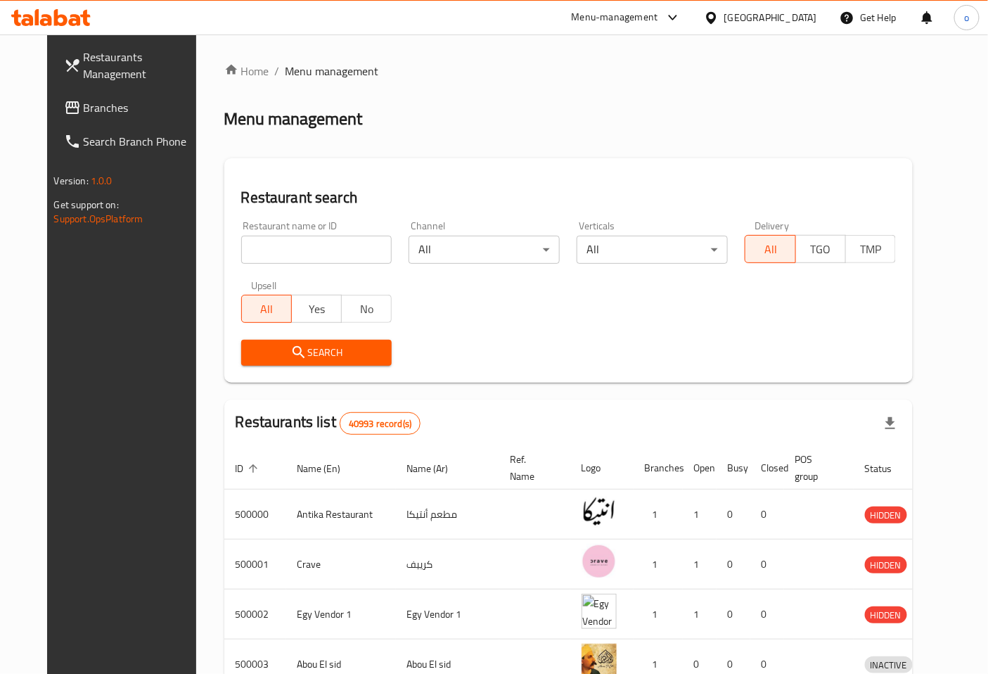
click at [66, 15] on icon at bounding box center [50, 17] width 79 height 17
click at [302, 257] on input "search" at bounding box center [316, 250] width 151 height 28
paste input "https://talabat.knowledgeowl.com/home/applications-189cc0d-applications#ops-por…"
type input "h"
click at [62, 95] on link "Branches" at bounding box center [133, 108] width 160 height 34
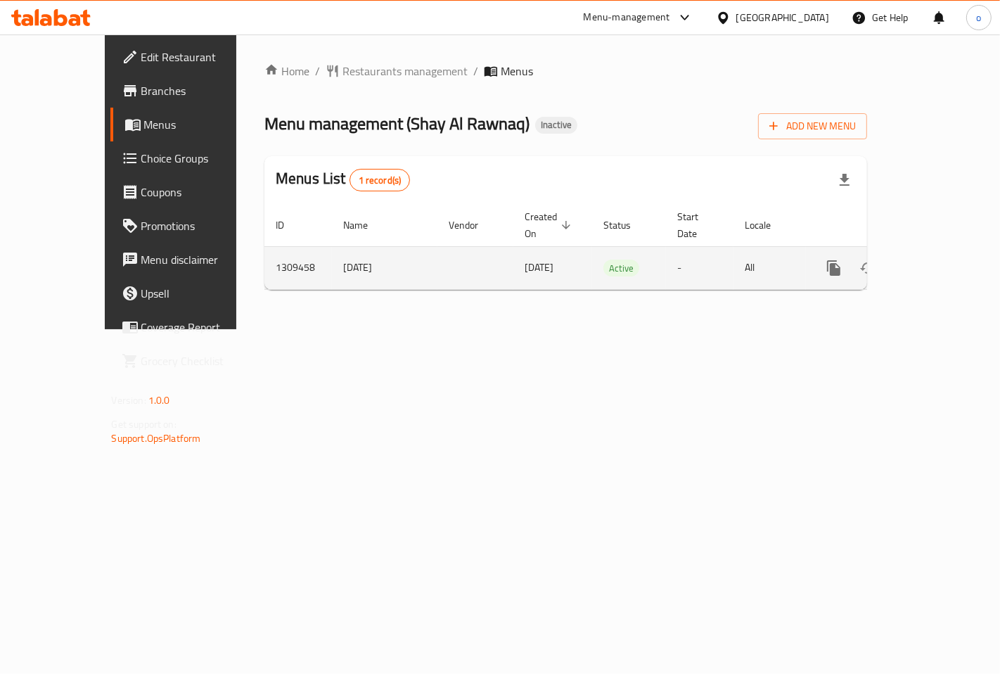
click at [940, 260] on icon "enhanced table" at bounding box center [935, 268] width 17 height 17
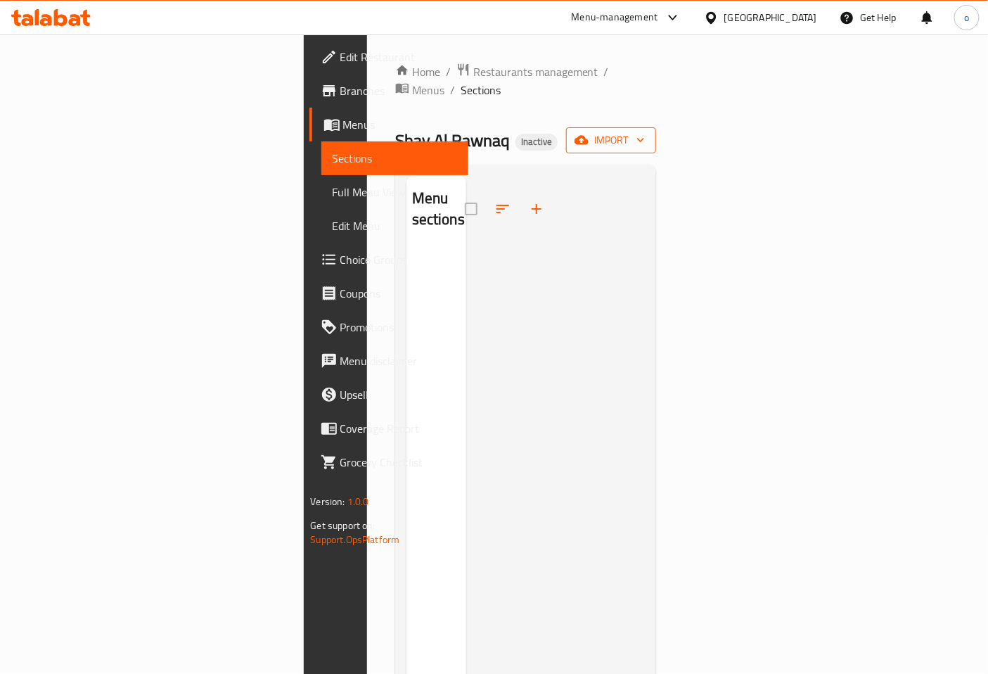
click at [645, 132] on span "import" at bounding box center [611, 141] width 68 height 18
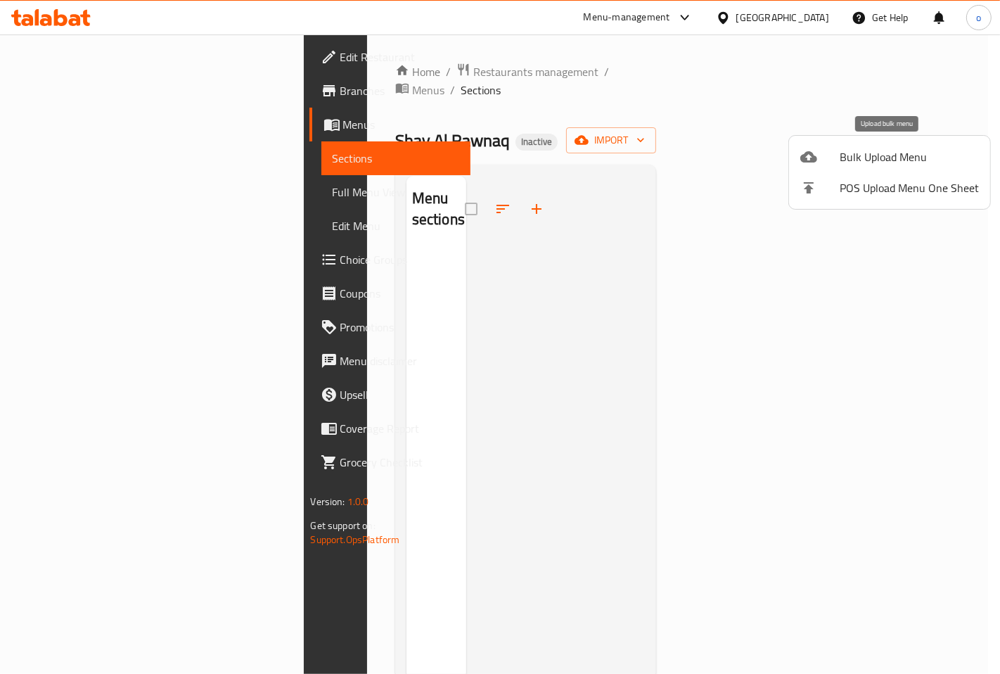
click at [877, 160] on span "Bulk Upload Menu" at bounding box center [909, 156] width 139 height 17
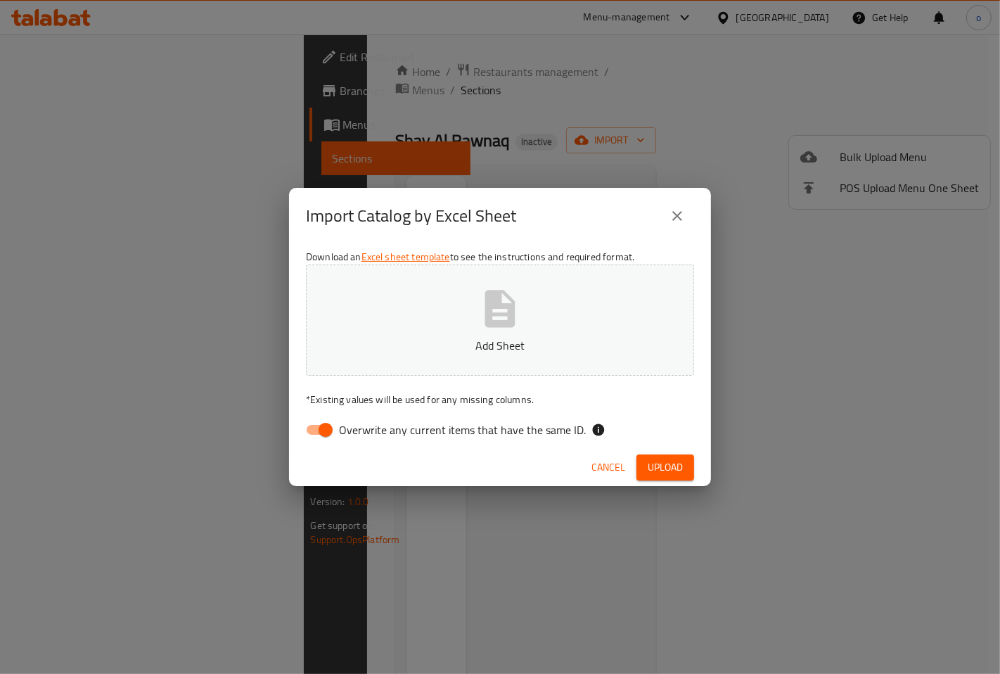
click at [515, 328] on icon "button" at bounding box center [500, 308] width 45 height 45
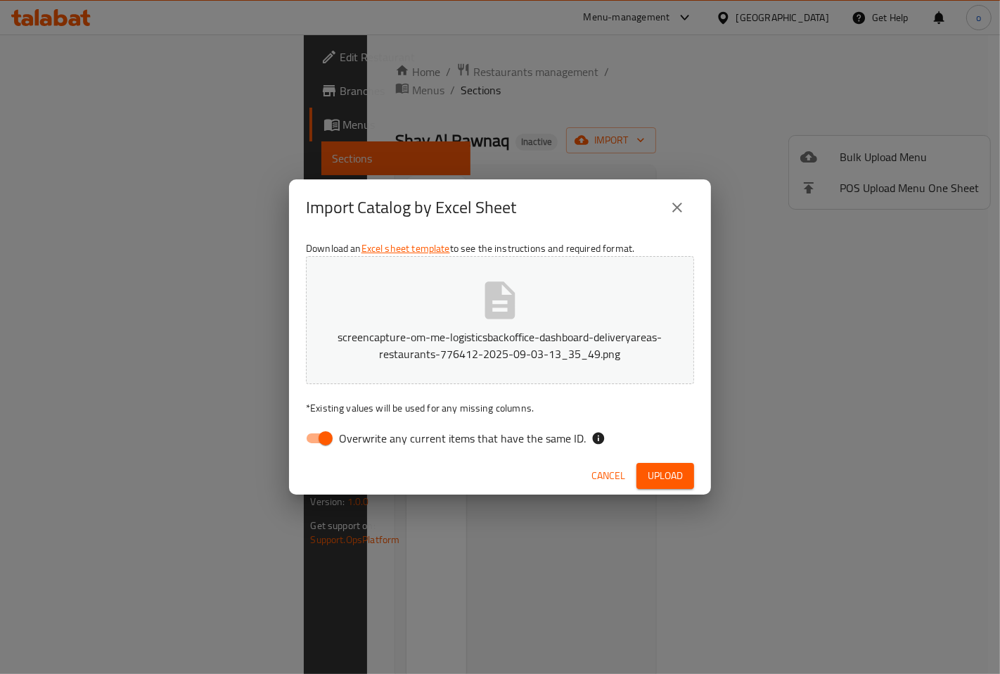
click at [321, 433] on input "Overwrite any current items that have the same ID." at bounding box center [326, 438] width 80 height 27
checkbox input "false"
click at [606, 466] on button "Cancel" at bounding box center [608, 476] width 45 height 26
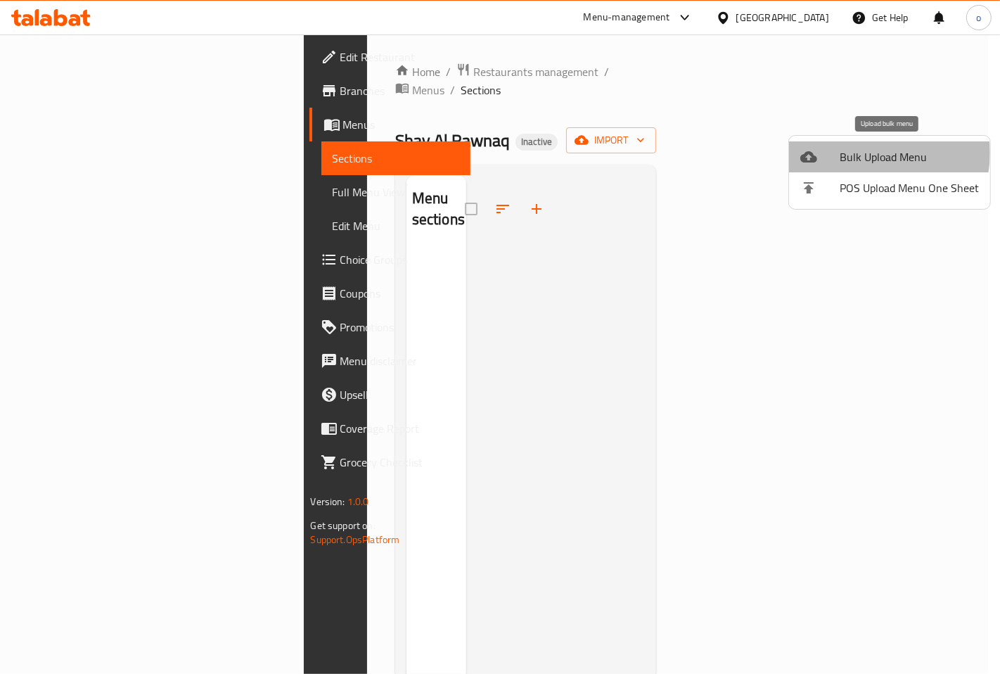
click at [875, 153] on span "Bulk Upload Menu" at bounding box center [909, 156] width 139 height 17
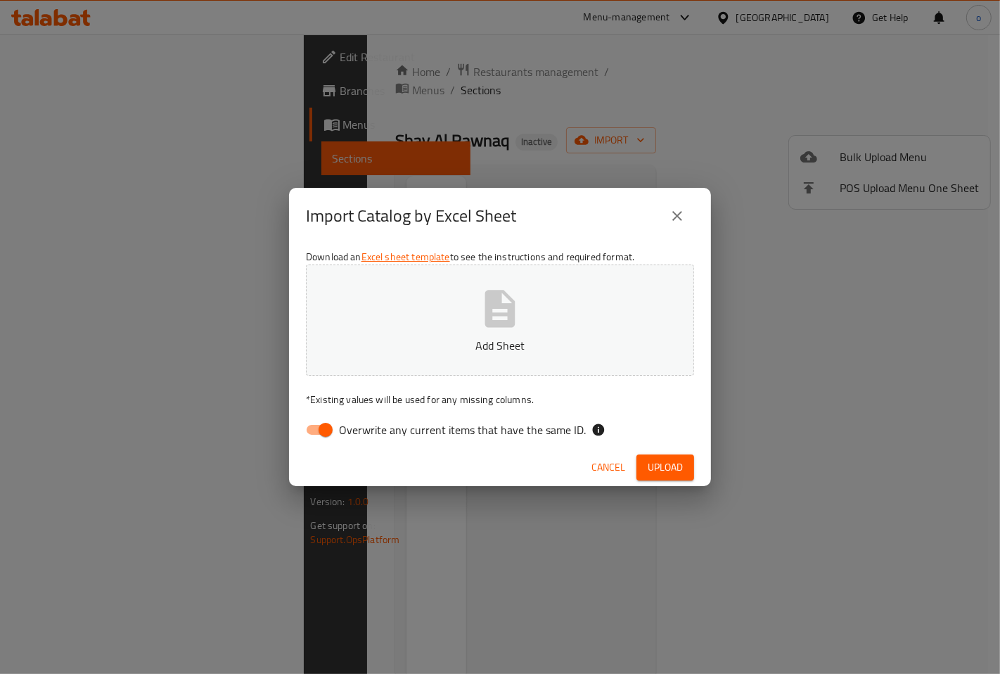
click at [500, 301] on icon "button" at bounding box center [500, 308] width 30 height 37
click at [319, 425] on input "Overwrite any current items that have the same ID." at bounding box center [326, 429] width 80 height 27
checkbox input "false"
click at [655, 468] on span "Upload" at bounding box center [665, 468] width 35 height 18
click at [665, 475] on span "Upload" at bounding box center [665, 468] width 35 height 18
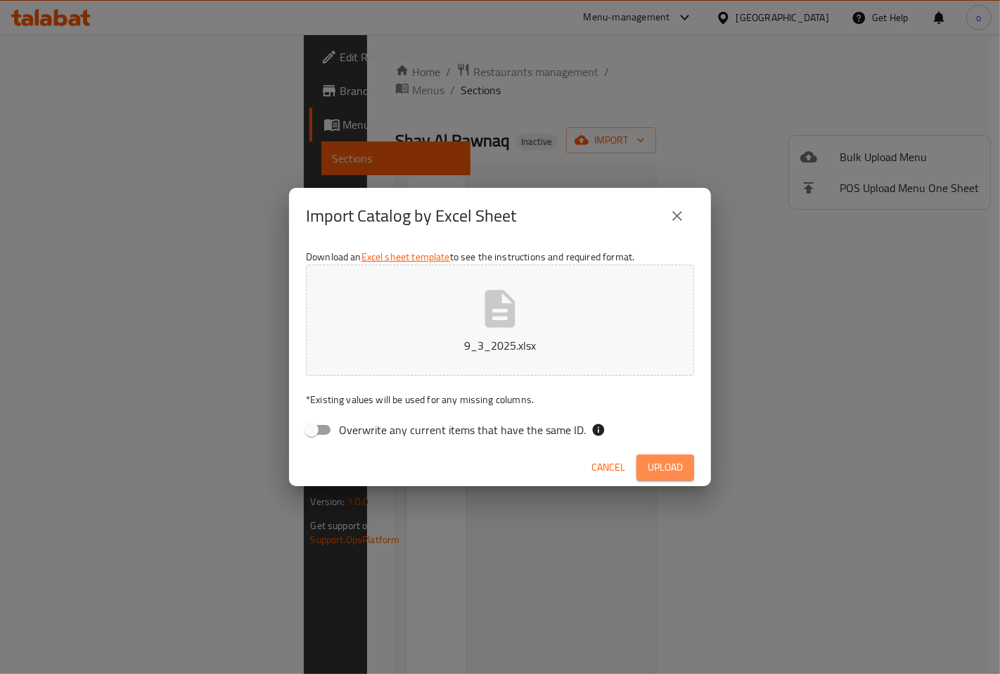
click at [677, 468] on span "Upload" at bounding box center [665, 468] width 35 height 18
click at [641, 451] on div "Cancel Upload" at bounding box center [500, 467] width 422 height 37
click at [648, 460] on span "Upload" at bounding box center [665, 468] width 35 height 18
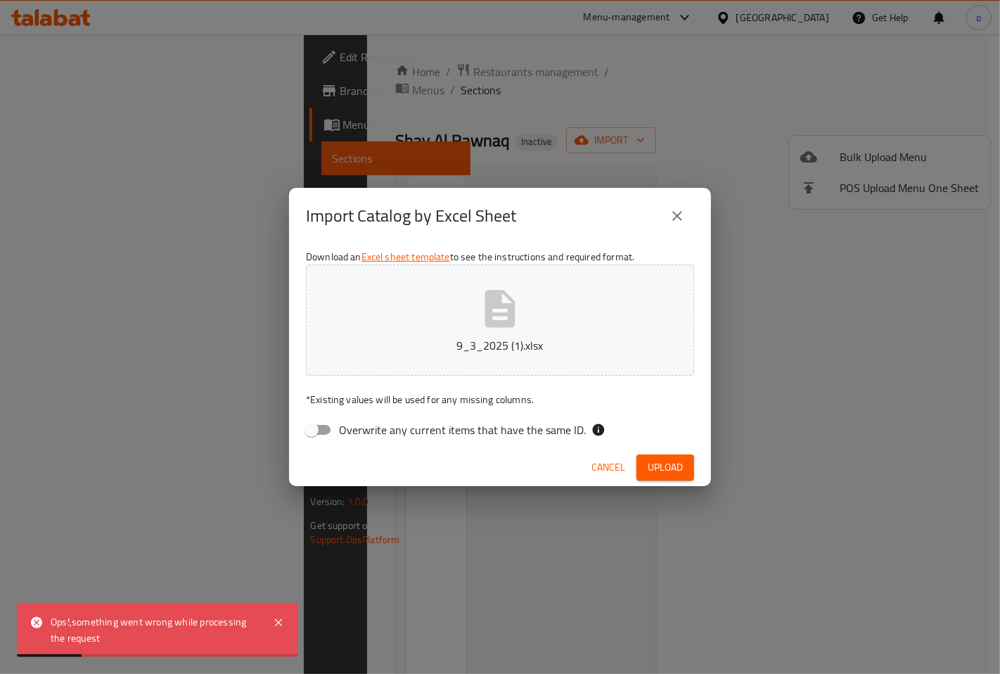
click at [685, 203] on button "close" at bounding box center [677, 216] width 34 height 34
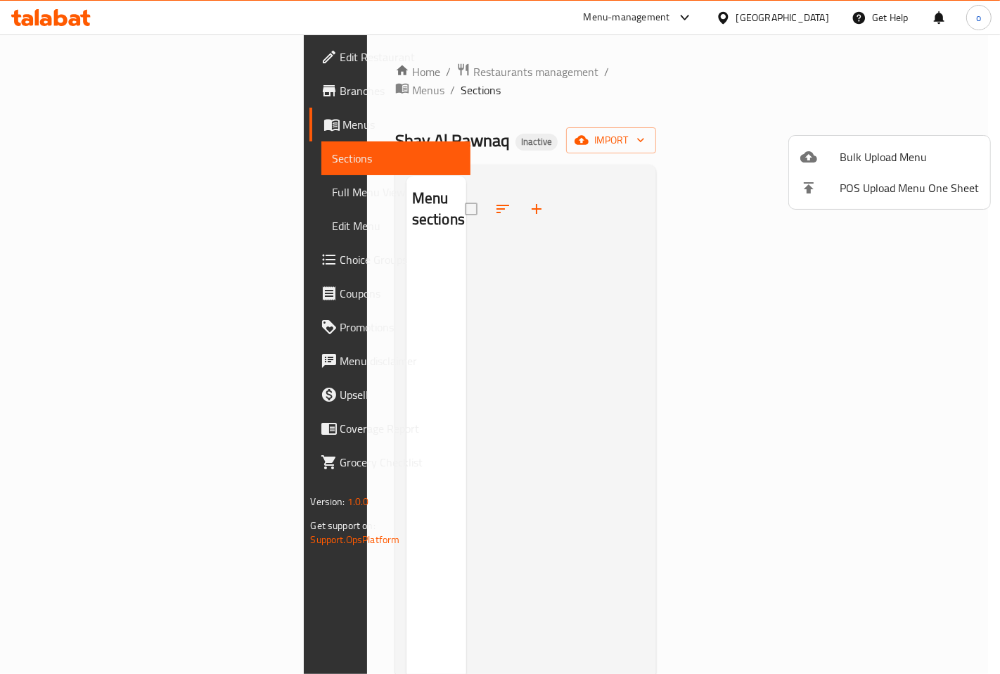
click at [931, 150] on span "Bulk Upload Menu" at bounding box center [909, 156] width 139 height 17
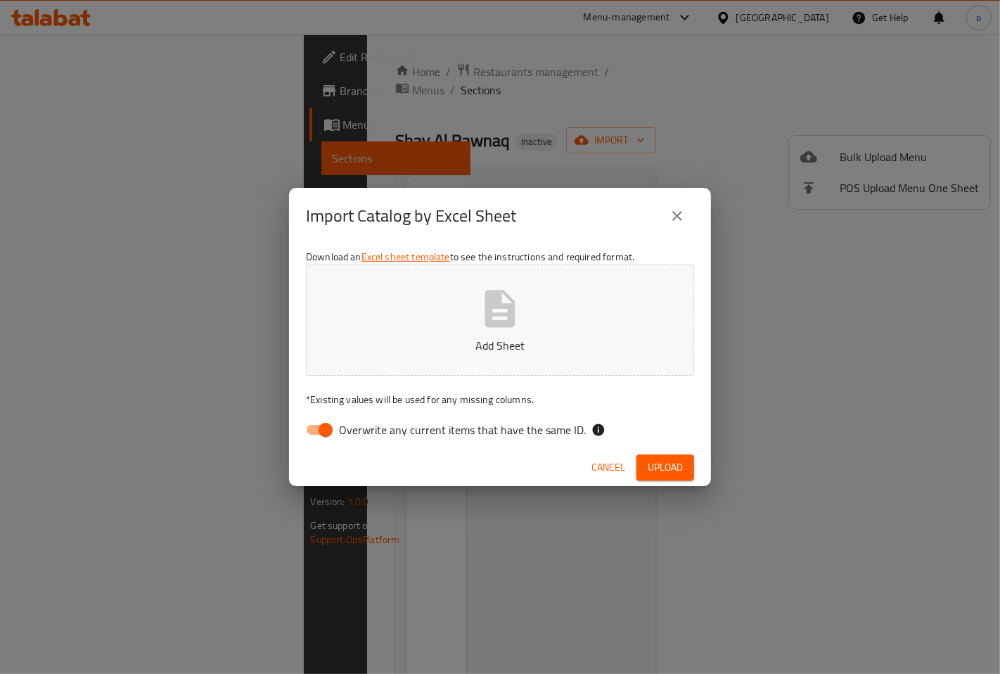
click at [385, 452] on div "Cancel Upload" at bounding box center [500, 467] width 422 height 37
click at [385, 447] on div "Download an Excel sheet template to see the instructions and required format. A…" at bounding box center [500, 346] width 422 height 204
click at [384, 437] on span "Overwrite any current items that have the same ID." at bounding box center [462, 429] width 247 height 17
click at [366, 437] on input "Overwrite any current items that have the same ID." at bounding box center [326, 429] width 80 height 27
checkbox input "false"
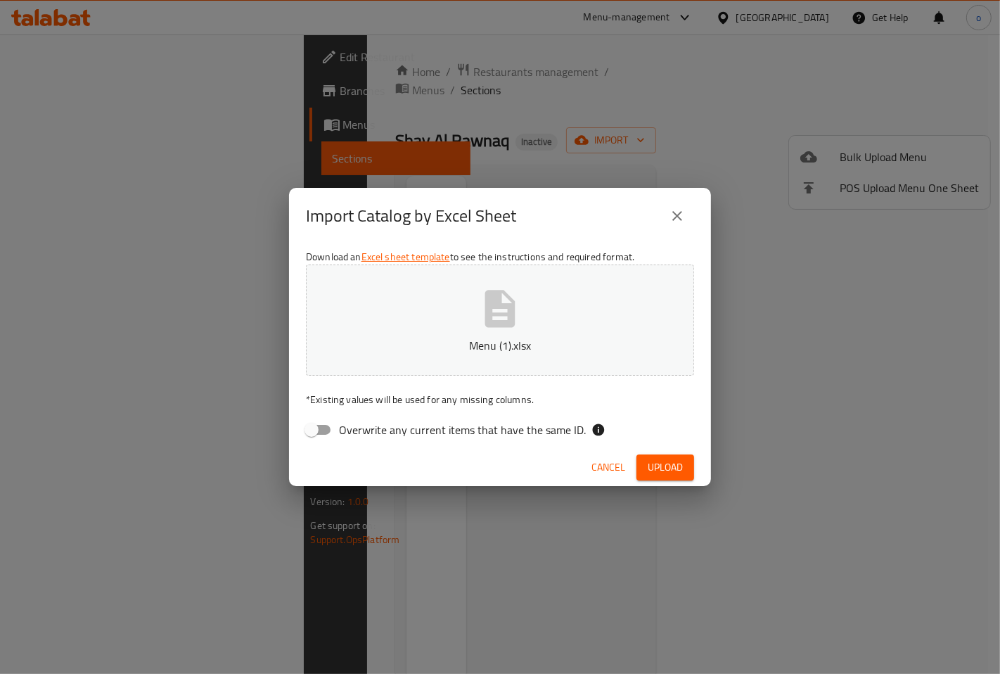
click at [682, 474] on span "Upload" at bounding box center [665, 468] width 35 height 18
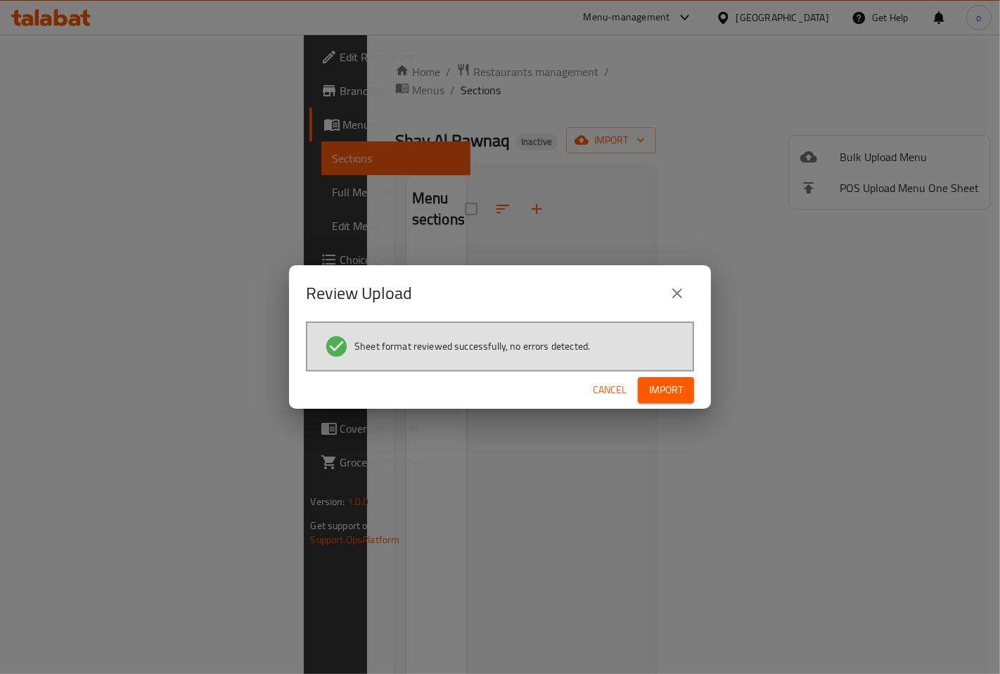
click at [681, 381] on span "Import" at bounding box center [666, 390] width 34 height 18
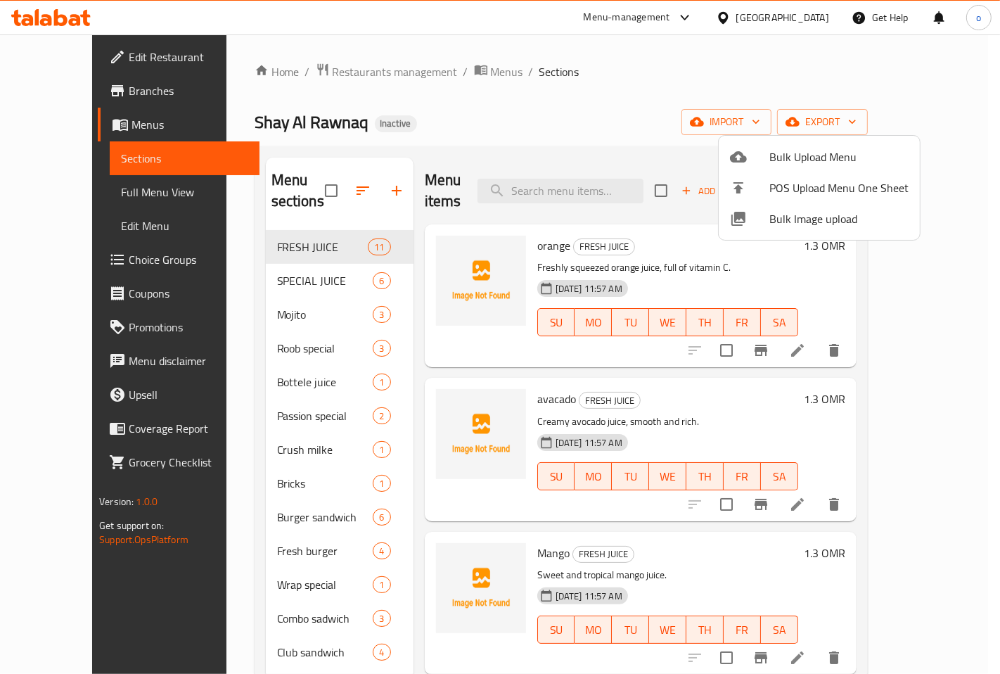
click at [644, 345] on div at bounding box center [500, 337] width 1000 height 674
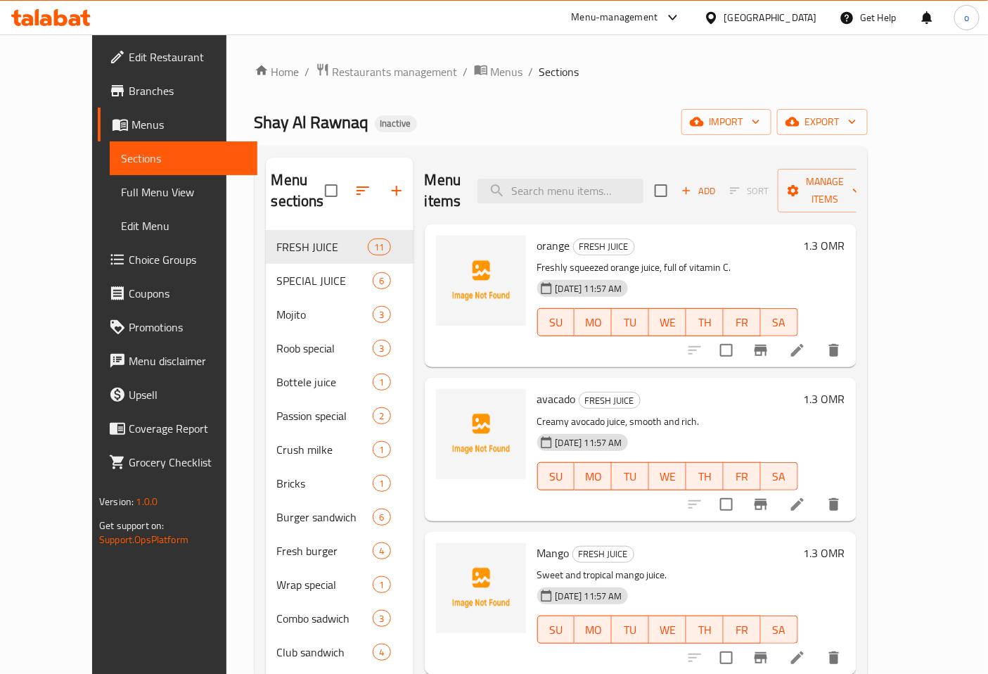
click at [643, 345] on div "orange FRESH JUICE Freshly squeezed orange juice, full of vitamin C. [DATE] 11:…" at bounding box center [641, 295] width 432 height 143
click at [121, 186] on span "Full Menu View" at bounding box center [183, 192] width 125 height 17
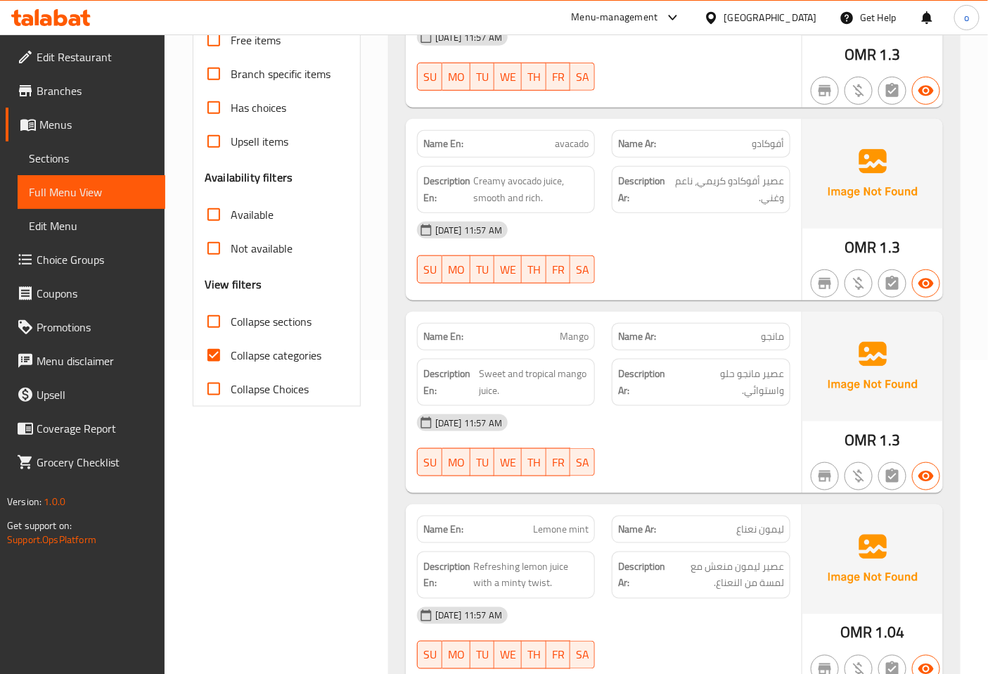
scroll to position [312, 0]
click at [212, 355] on input "Collapse categories" at bounding box center [214, 357] width 34 height 34
checkbox input "false"
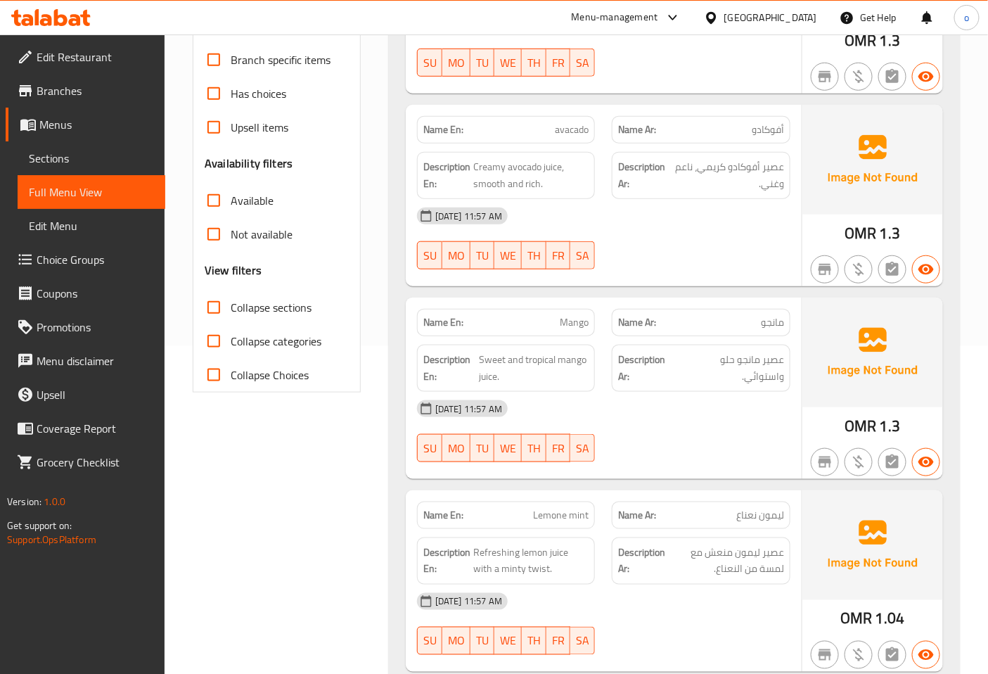
scroll to position [156, 0]
